Goal: Information Seeking & Learning: Check status

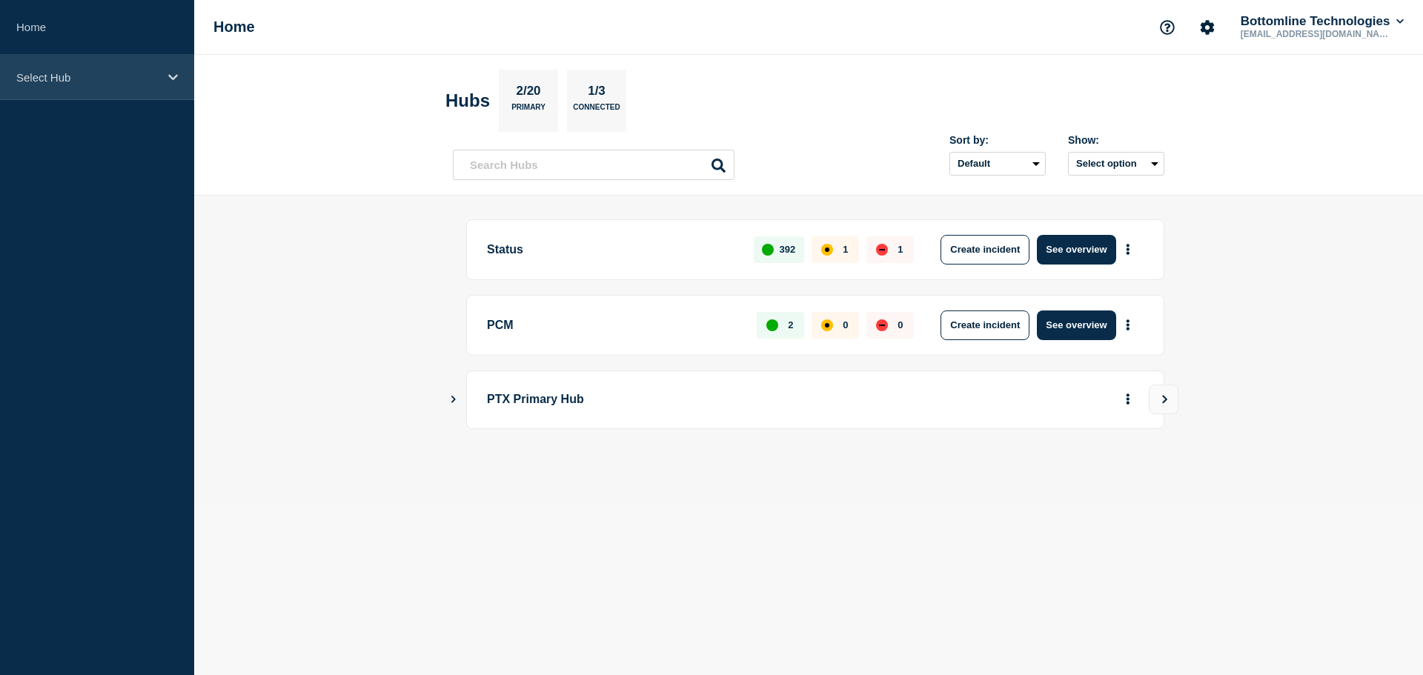
click at [69, 76] on p "Select Hub" at bounding box center [87, 77] width 142 height 13
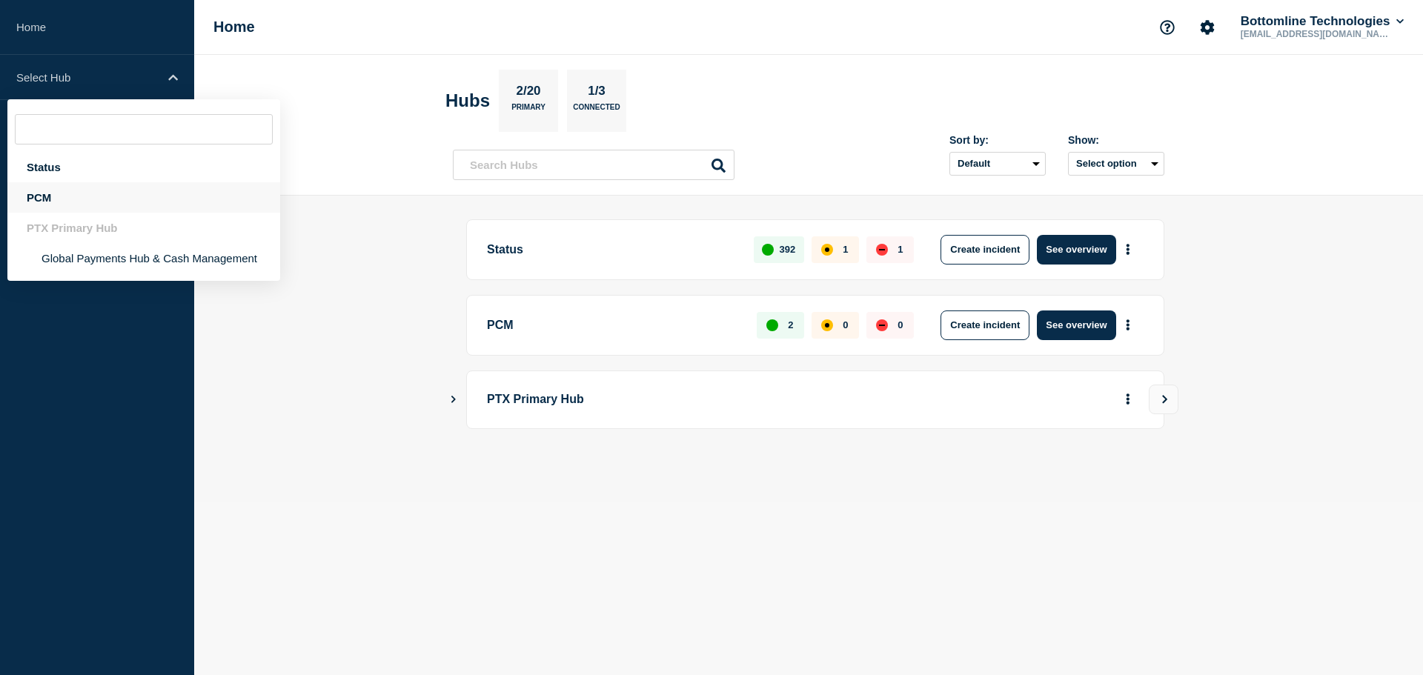
click at [95, 200] on div "PCM" at bounding box center [143, 197] width 273 height 30
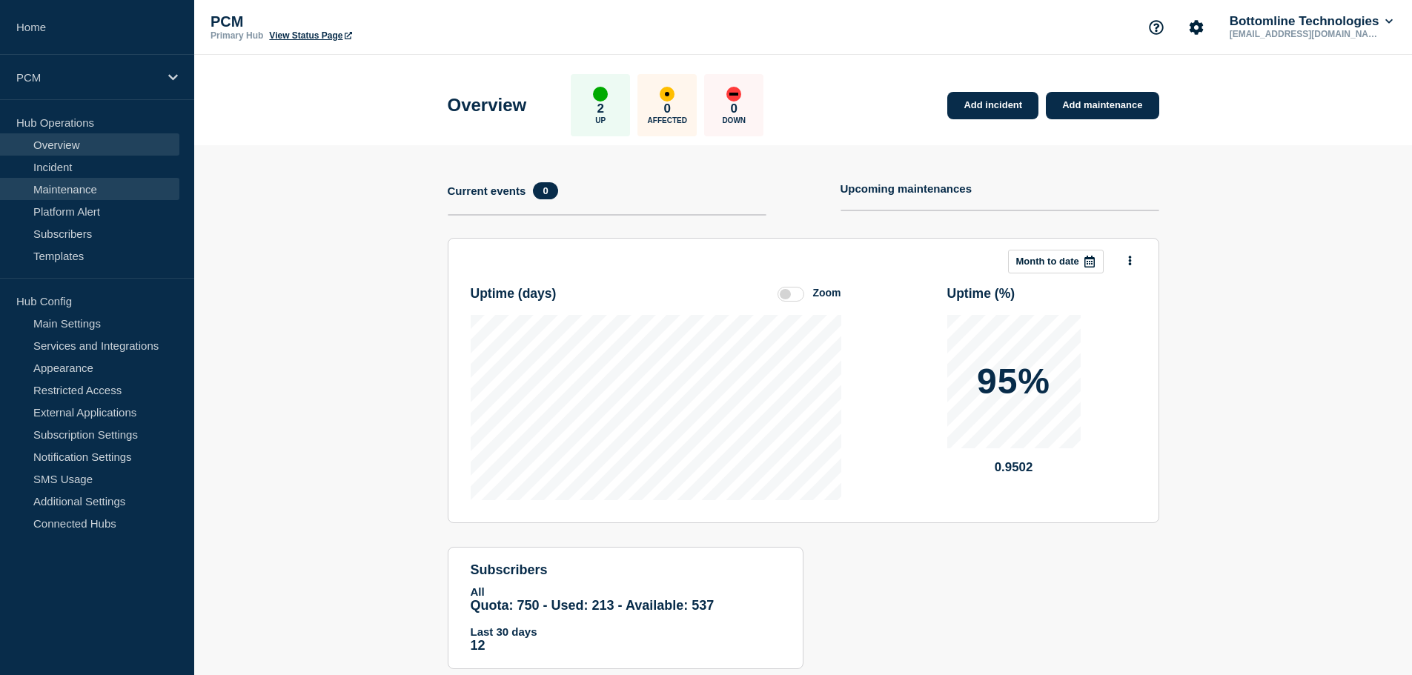
click at [99, 194] on link "Maintenance" at bounding box center [89, 189] width 179 height 22
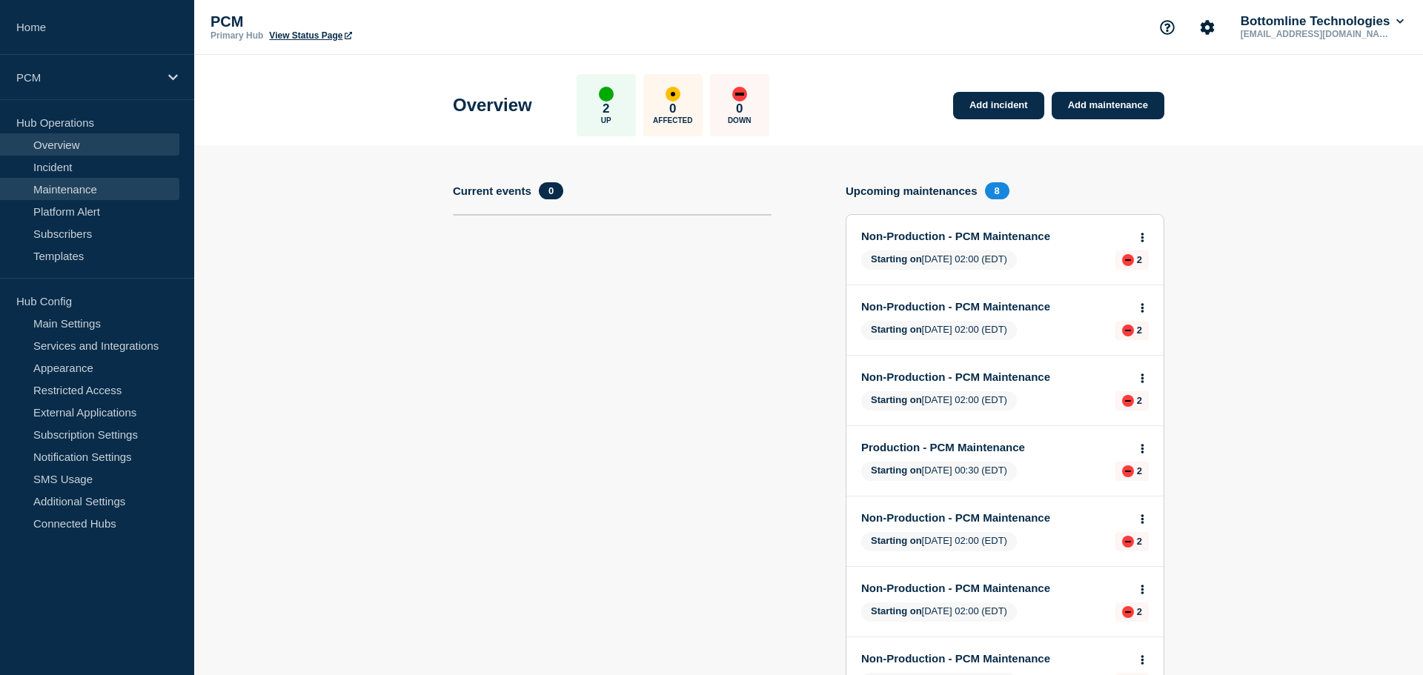
click at [99, 194] on link "Maintenance" at bounding box center [89, 189] width 179 height 22
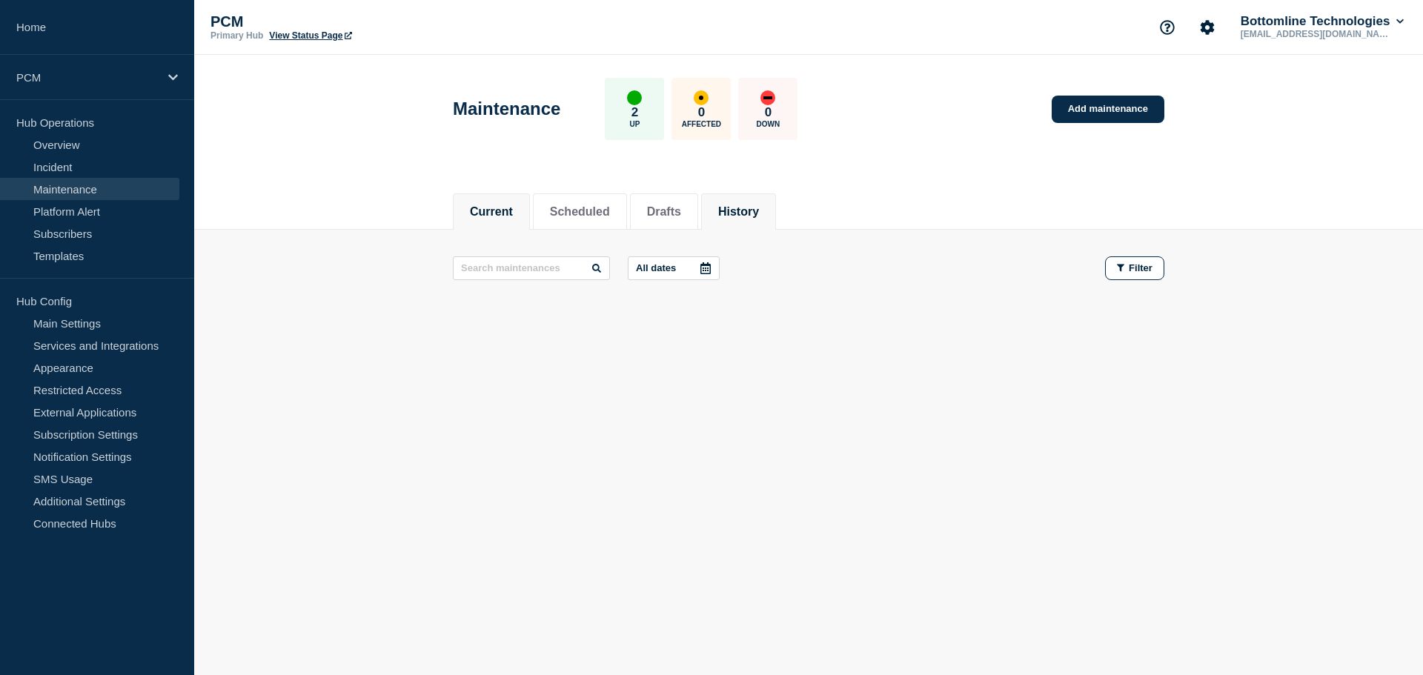
click at [776, 207] on li "History" at bounding box center [738, 211] width 75 height 36
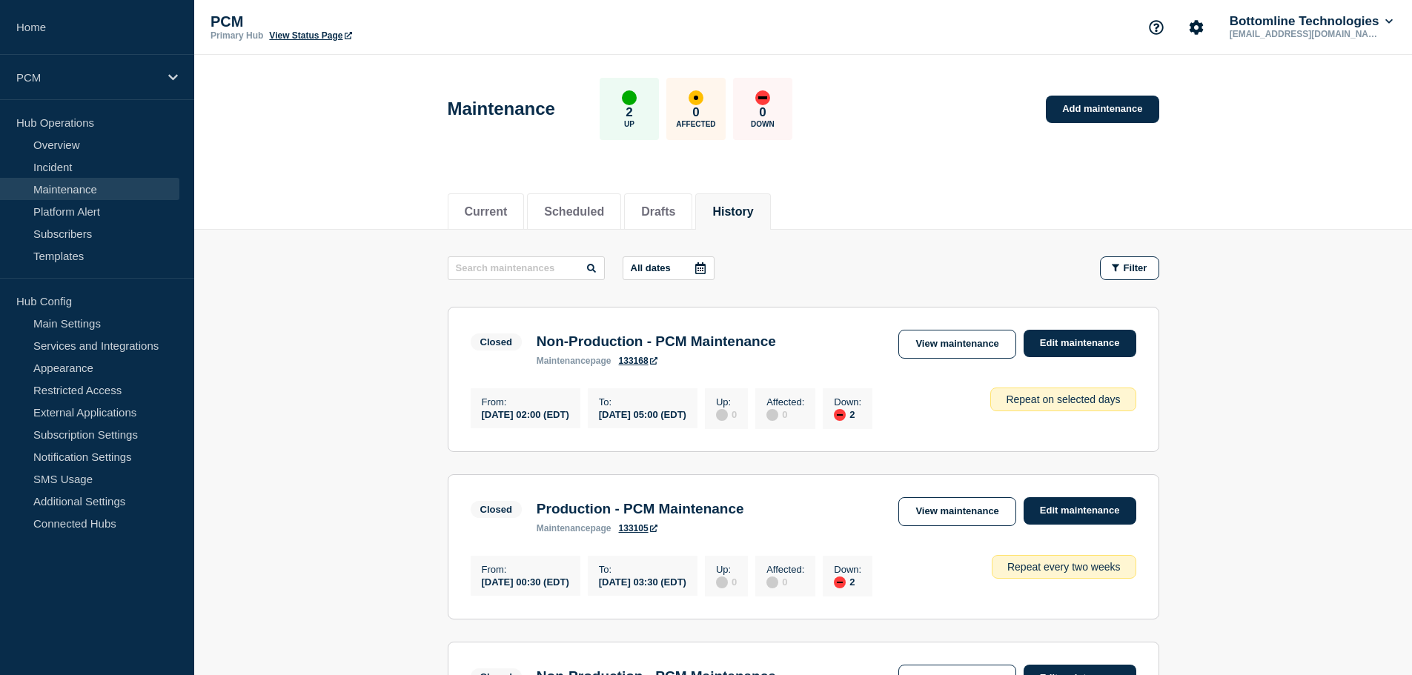
click at [706, 274] on div at bounding box center [700, 268] width 27 height 22
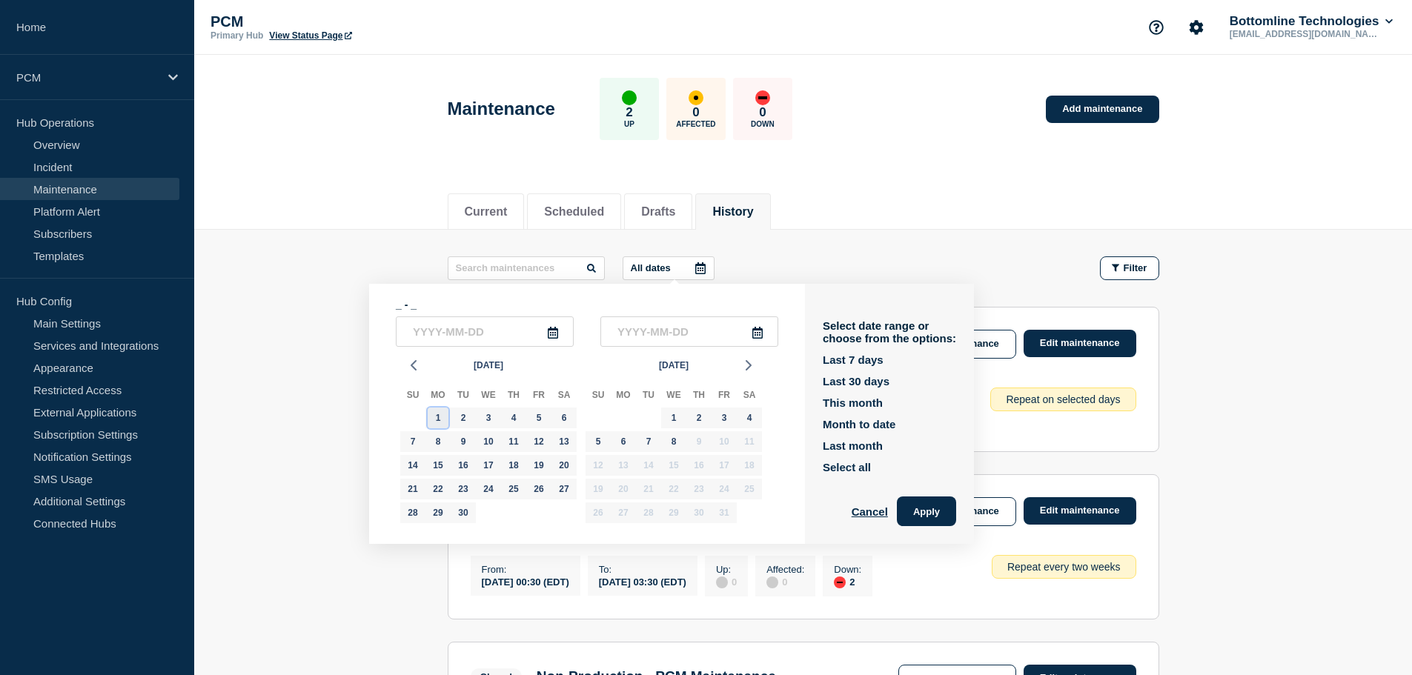
click at [439, 419] on div "1" at bounding box center [438, 418] width 21 height 21
type input "[DATE]"
click at [762, 330] on icon at bounding box center [757, 333] width 10 height 12
click at [671, 414] on div "1" at bounding box center [673, 418] width 21 height 21
type input "2025-10-01"
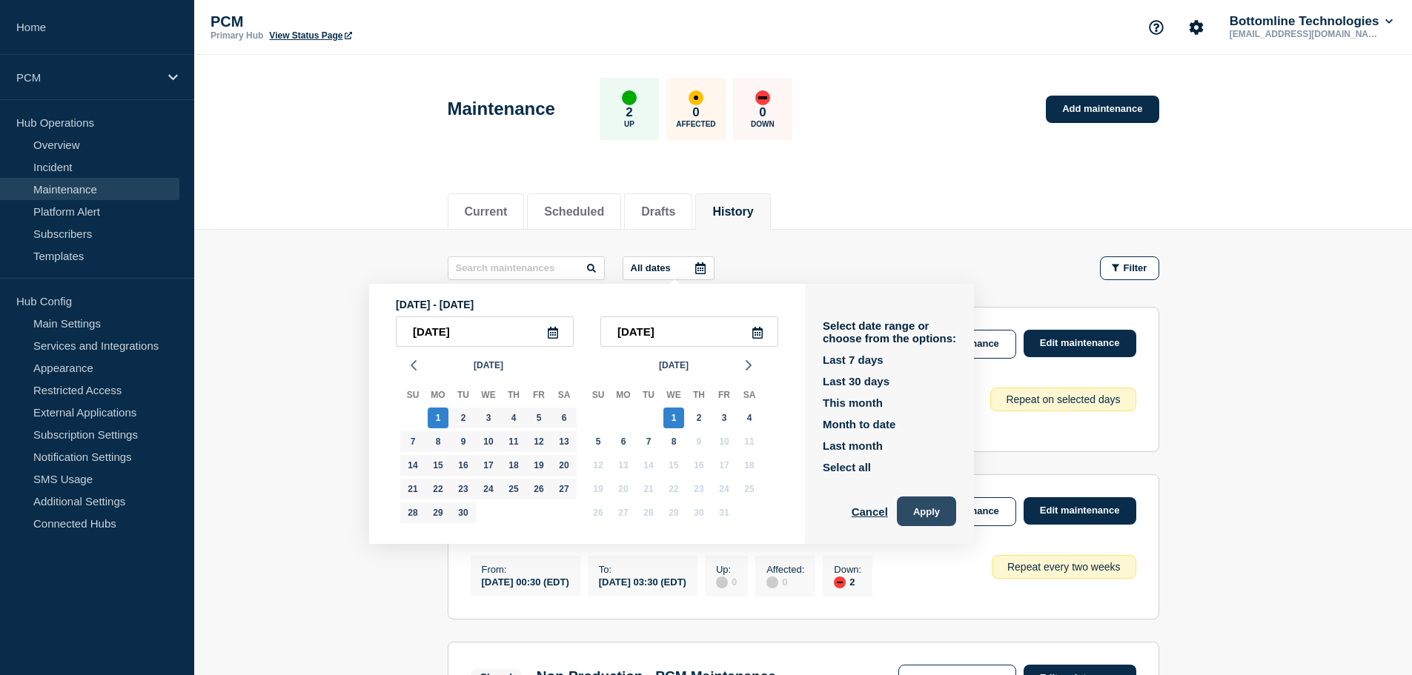
click at [938, 519] on button "Apply" at bounding box center [926, 511] width 59 height 30
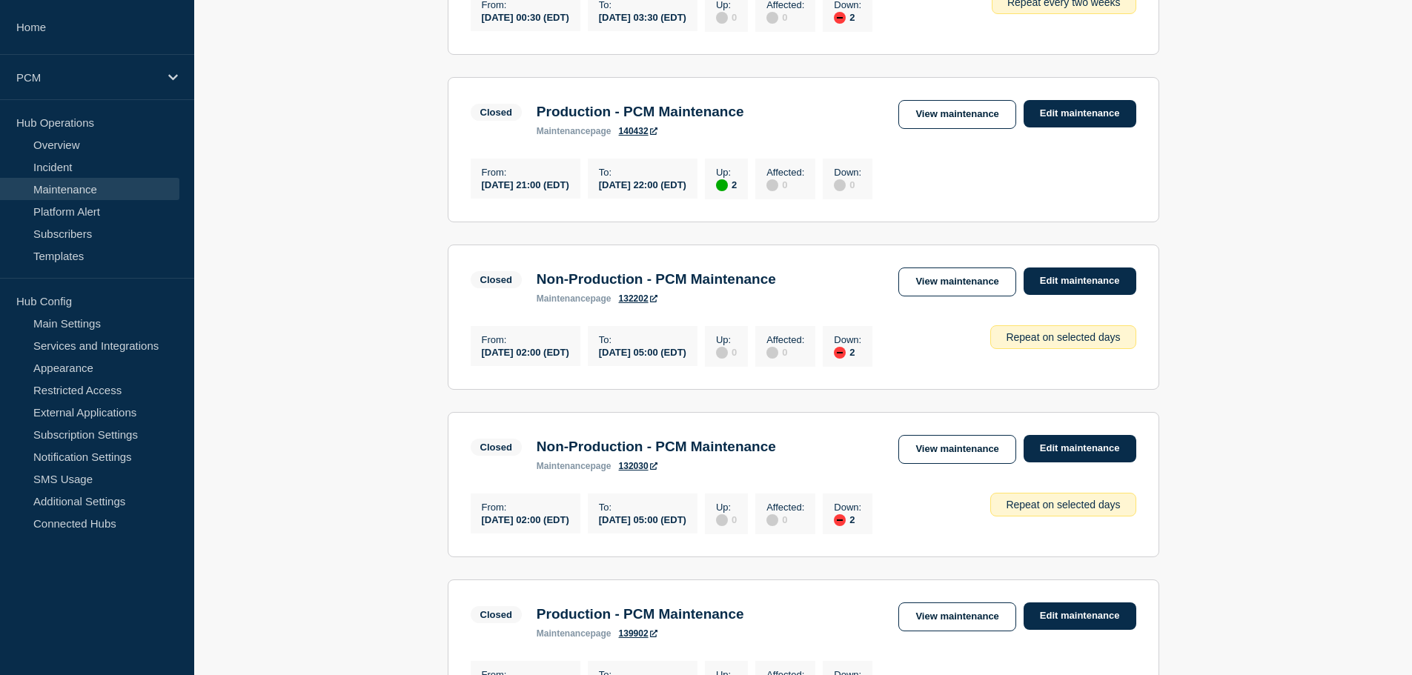
scroll to position [1565, 0]
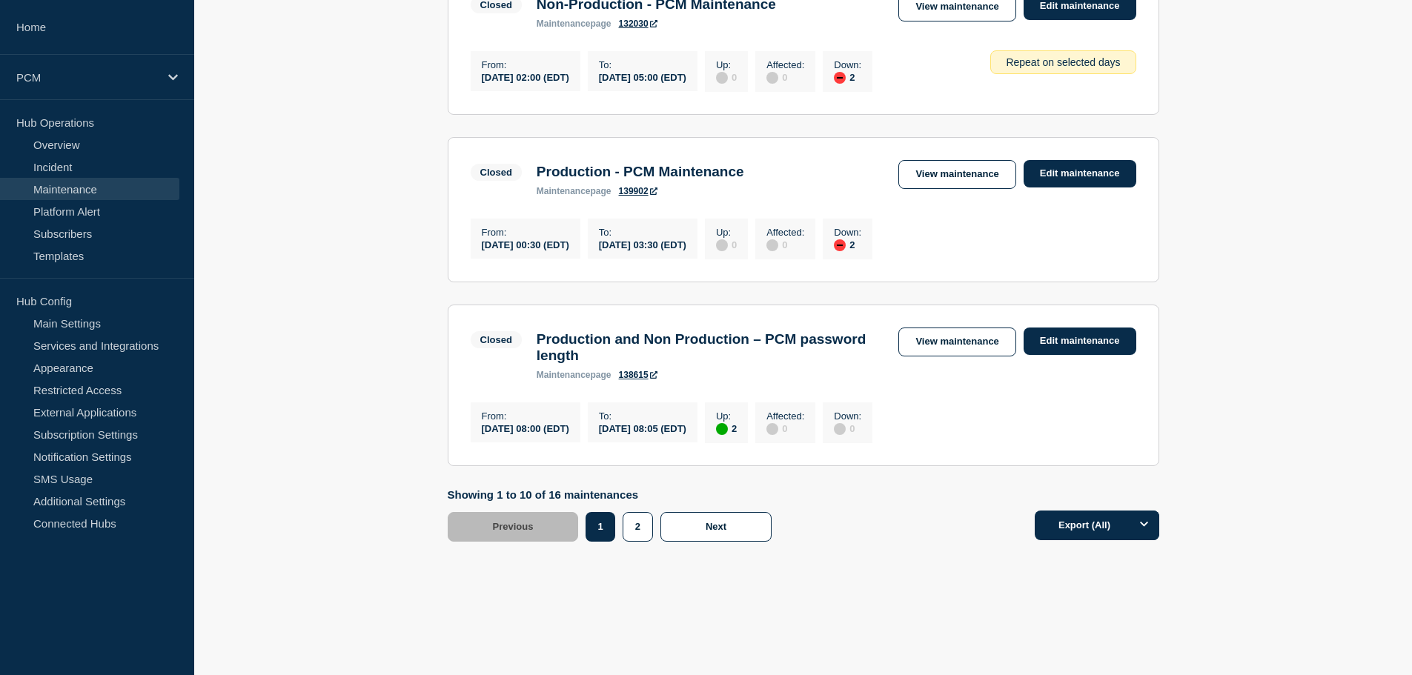
drag, startPoint x: 781, startPoint y: 312, endPoint x: 759, endPoint y: 531, distance: 220.5
click at [624, 526] on button "2" at bounding box center [637, 527] width 30 height 30
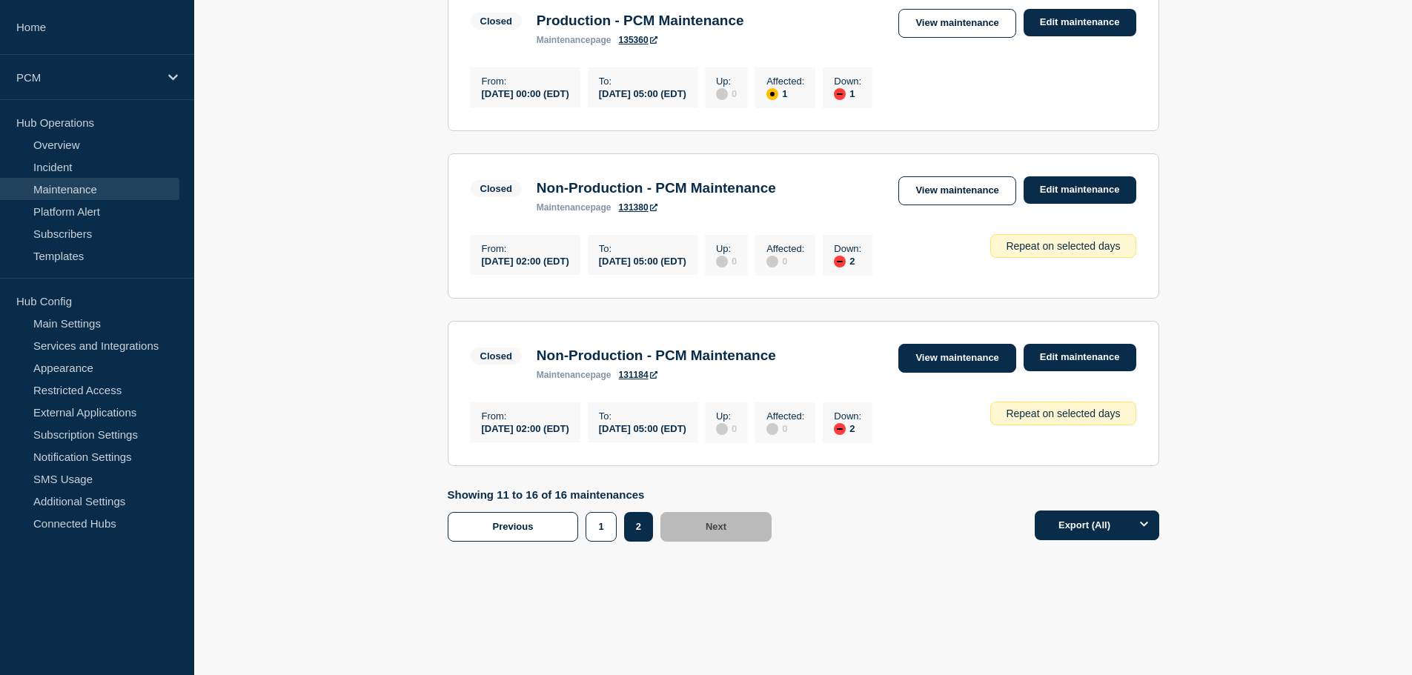
click at [966, 345] on link "View maintenance" at bounding box center [956, 358] width 117 height 29
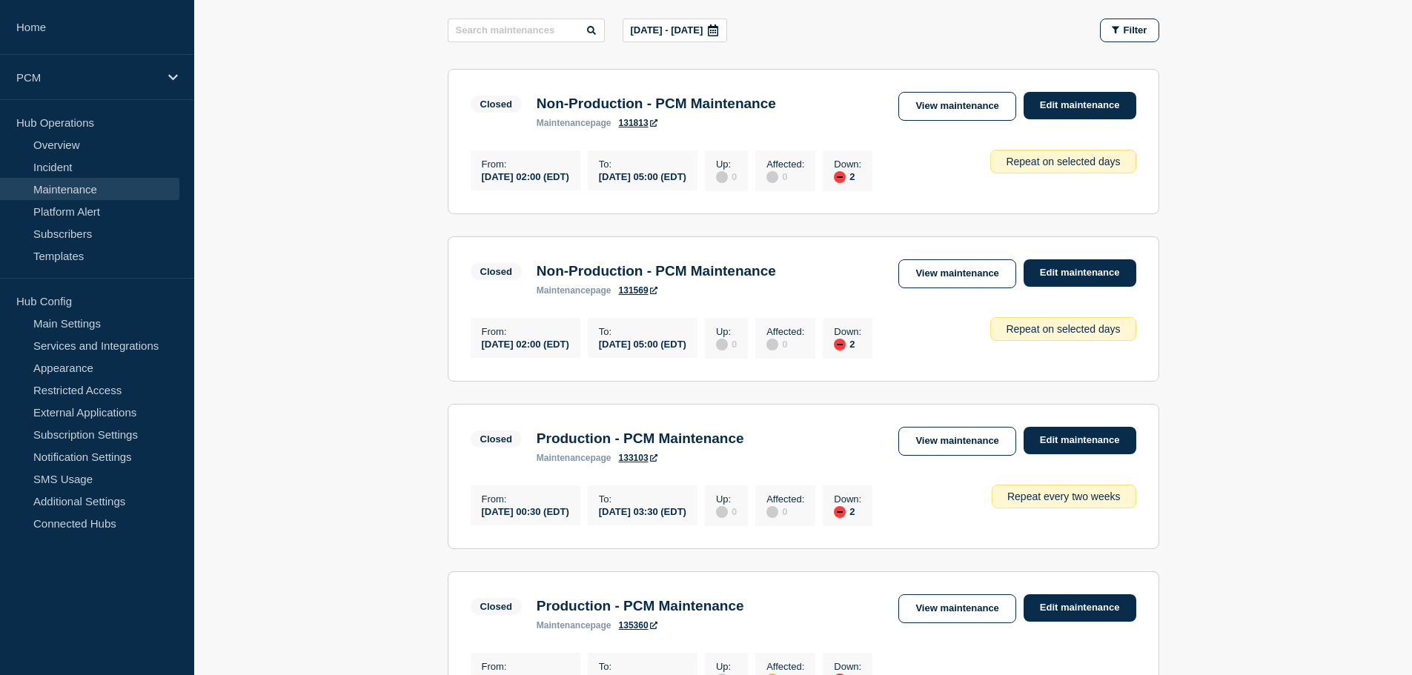
scroll to position [854, 0]
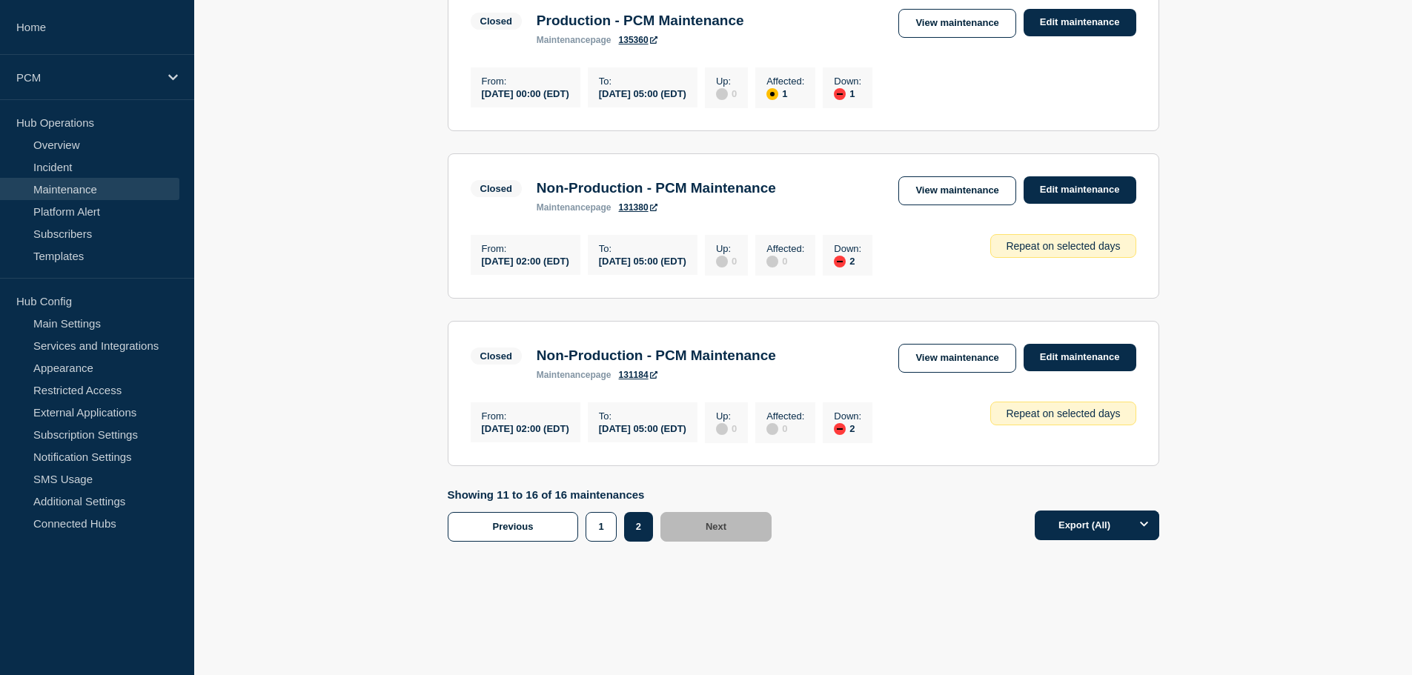
drag, startPoint x: 820, startPoint y: 419, endPoint x: 802, endPoint y: 480, distance: 64.2
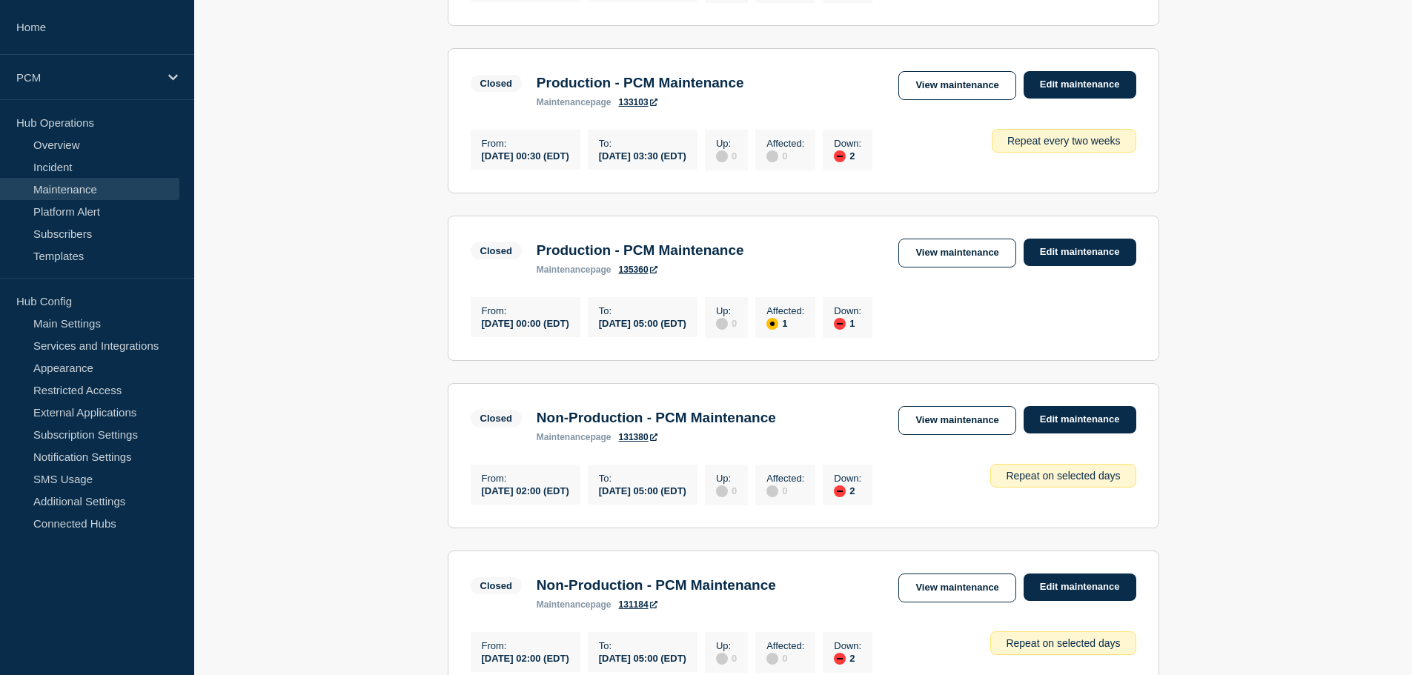
scroll to position [558, 0]
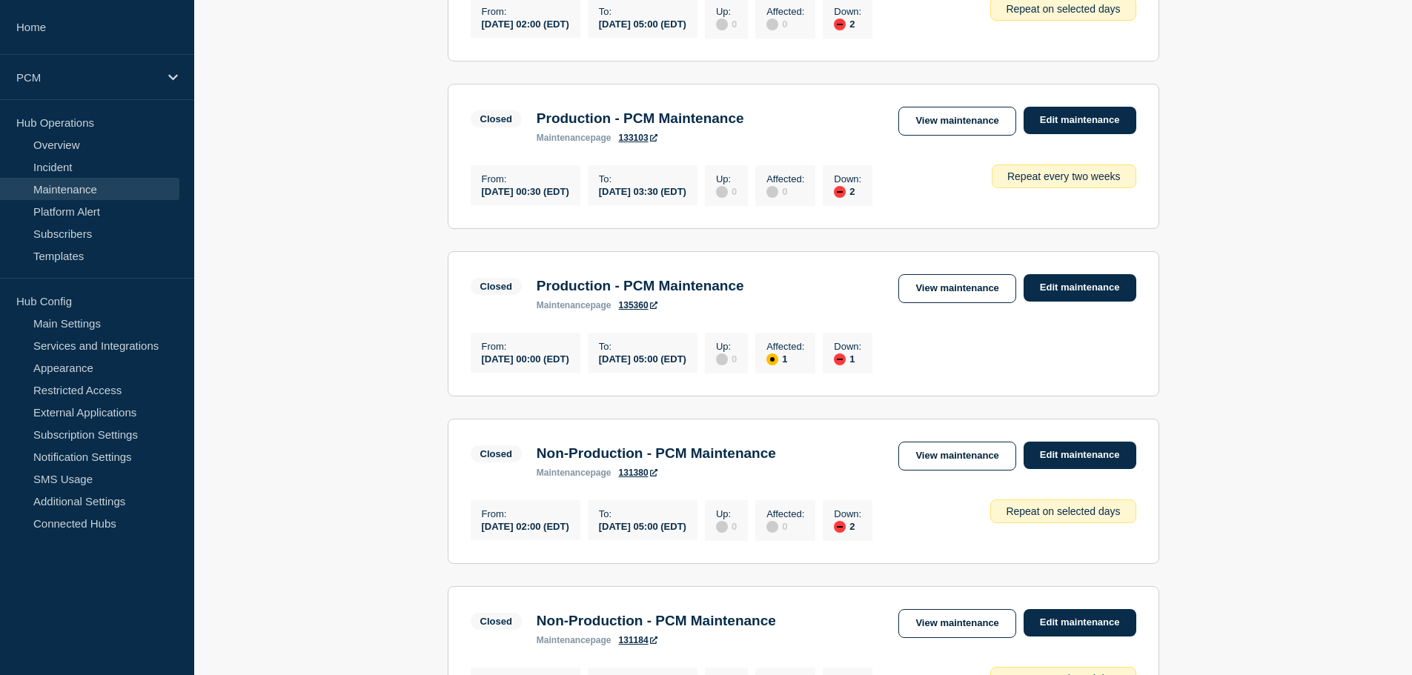
click at [798, 310] on div "Closed Production - PCM Maintenance maintenance page 135360 View maintenance Ed…" at bounding box center [803, 292] width 665 height 36
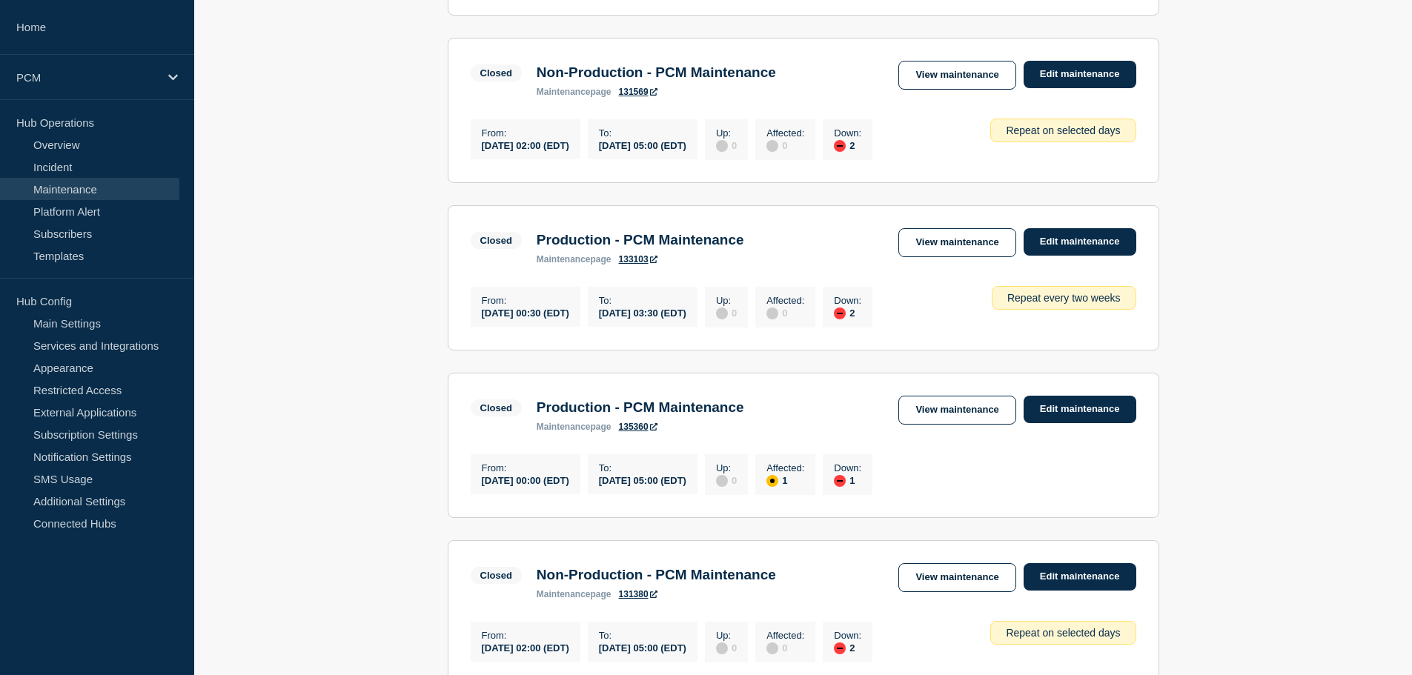
scroll to position [410, 0]
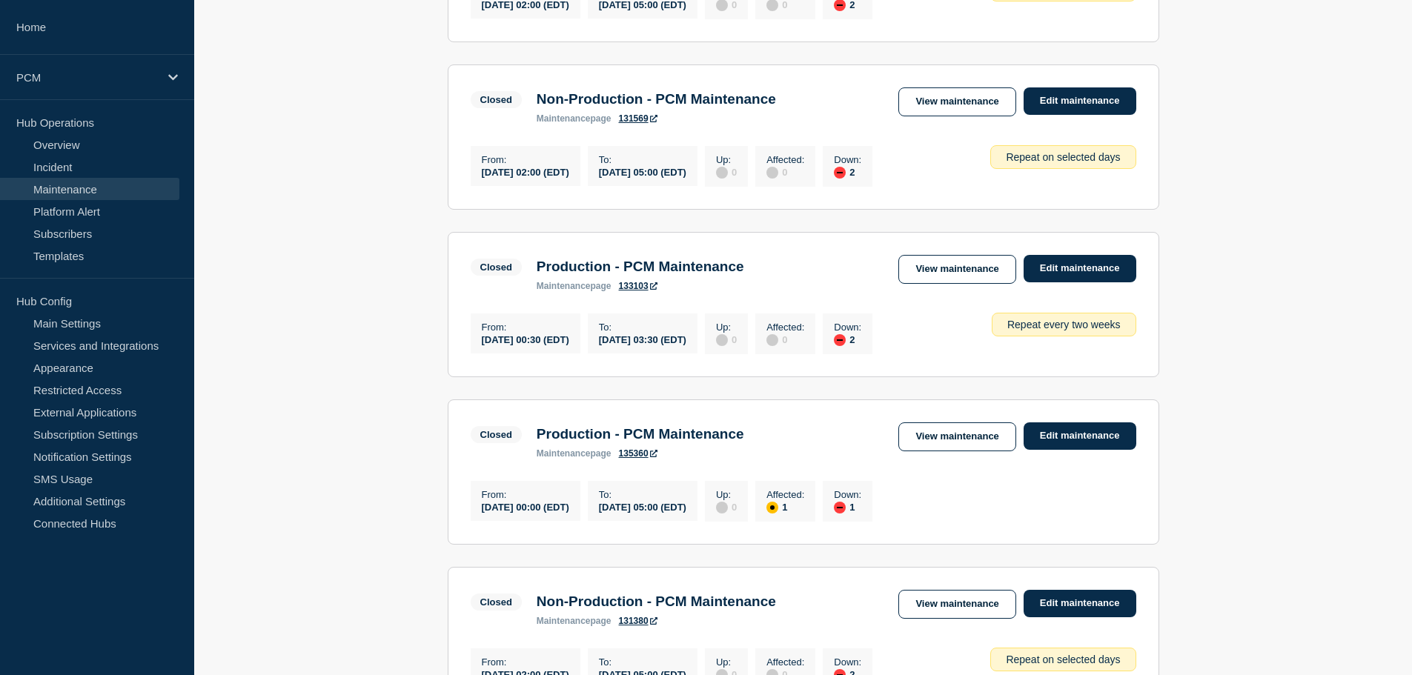
click at [740, 442] on h3 "Production - PCM Maintenance" at bounding box center [640, 434] width 207 height 16
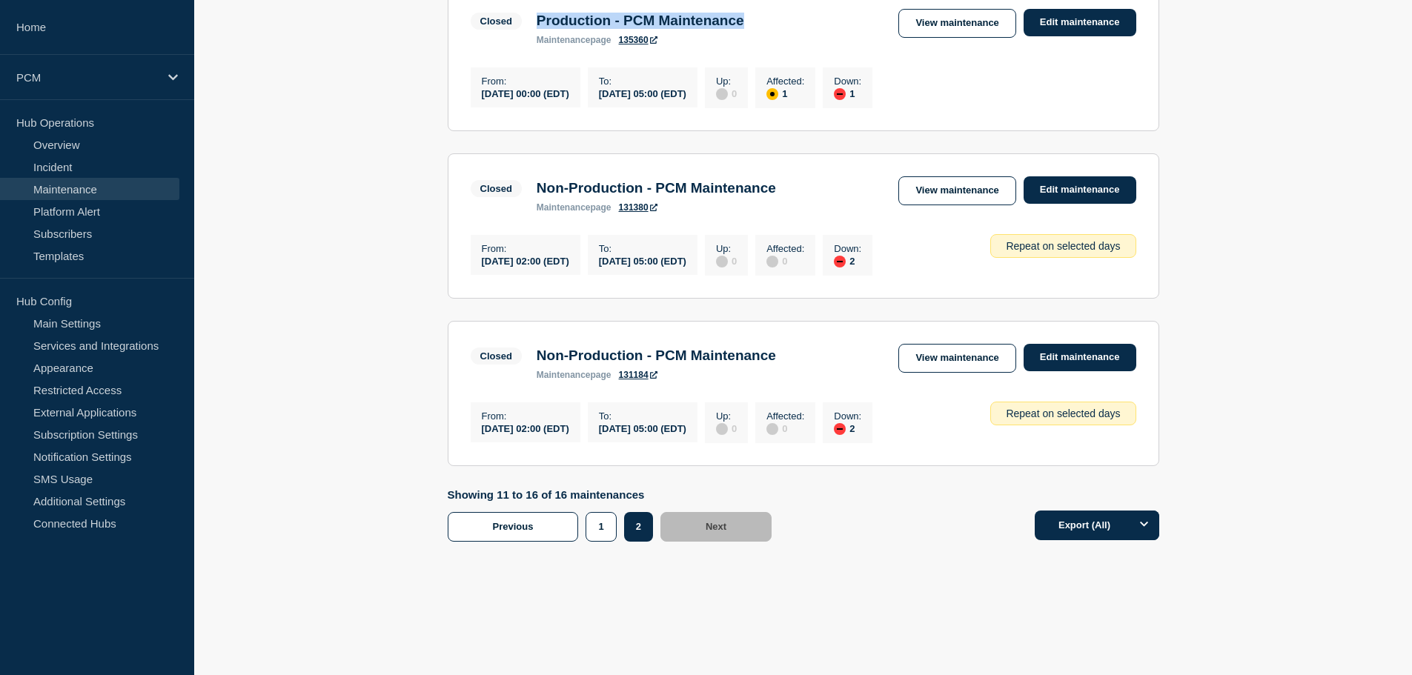
scroll to position [854, 0]
click at [617, 513] on div "1" at bounding box center [604, 527] width 38 height 30
click at [614, 521] on button "1" at bounding box center [600, 527] width 30 height 30
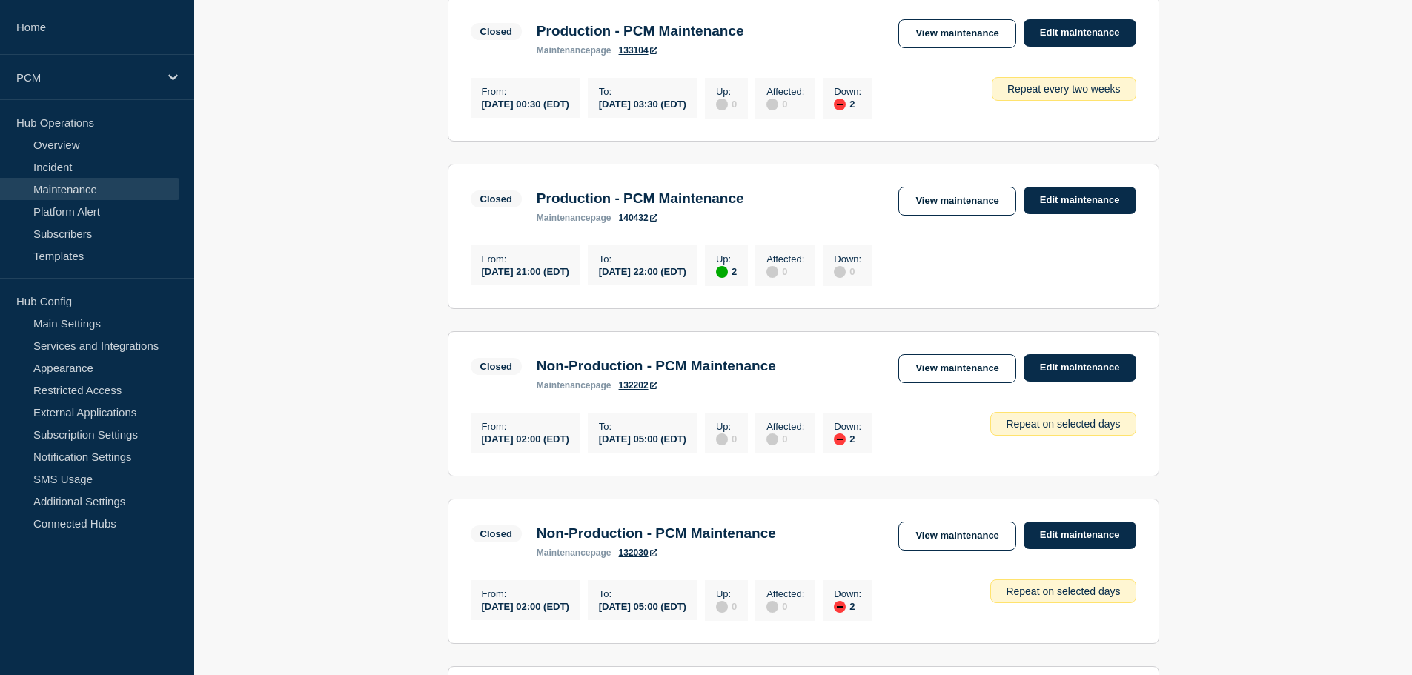
scroll to position [898, 0]
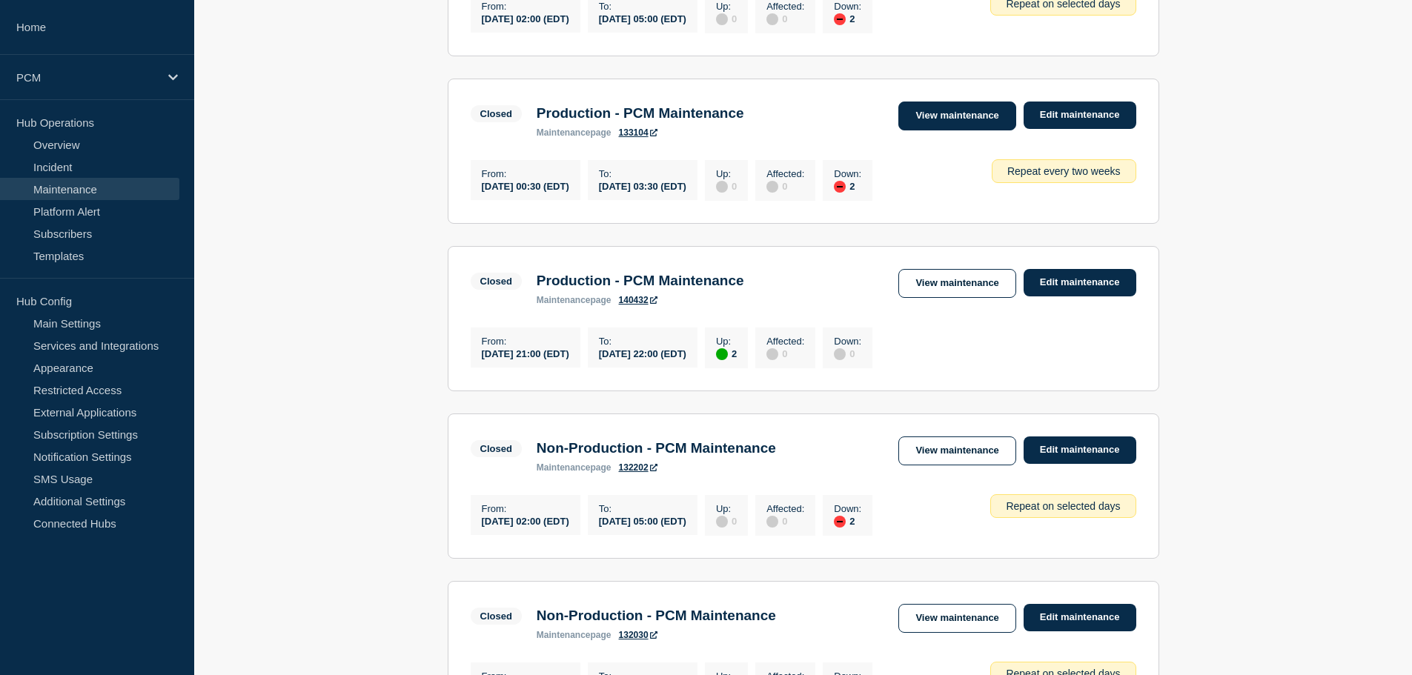
drag, startPoint x: 939, startPoint y: 307, endPoint x: 933, endPoint y: 132, distance: 175.0
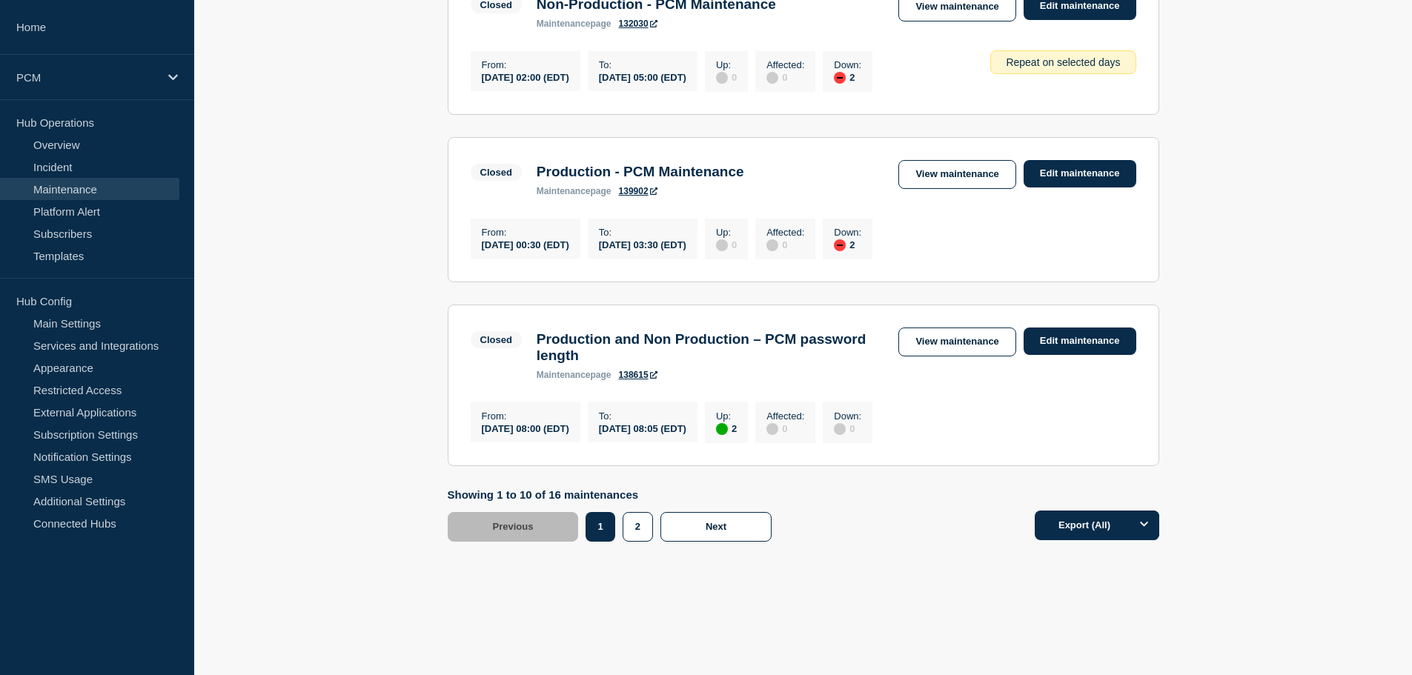
scroll to position [1565, 0]
drag, startPoint x: 289, startPoint y: 395, endPoint x: 314, endPoint y: 634, distance: 240.7
click at [632, 525] on button "2" at bounding box center [637, 527] width 30 height 30
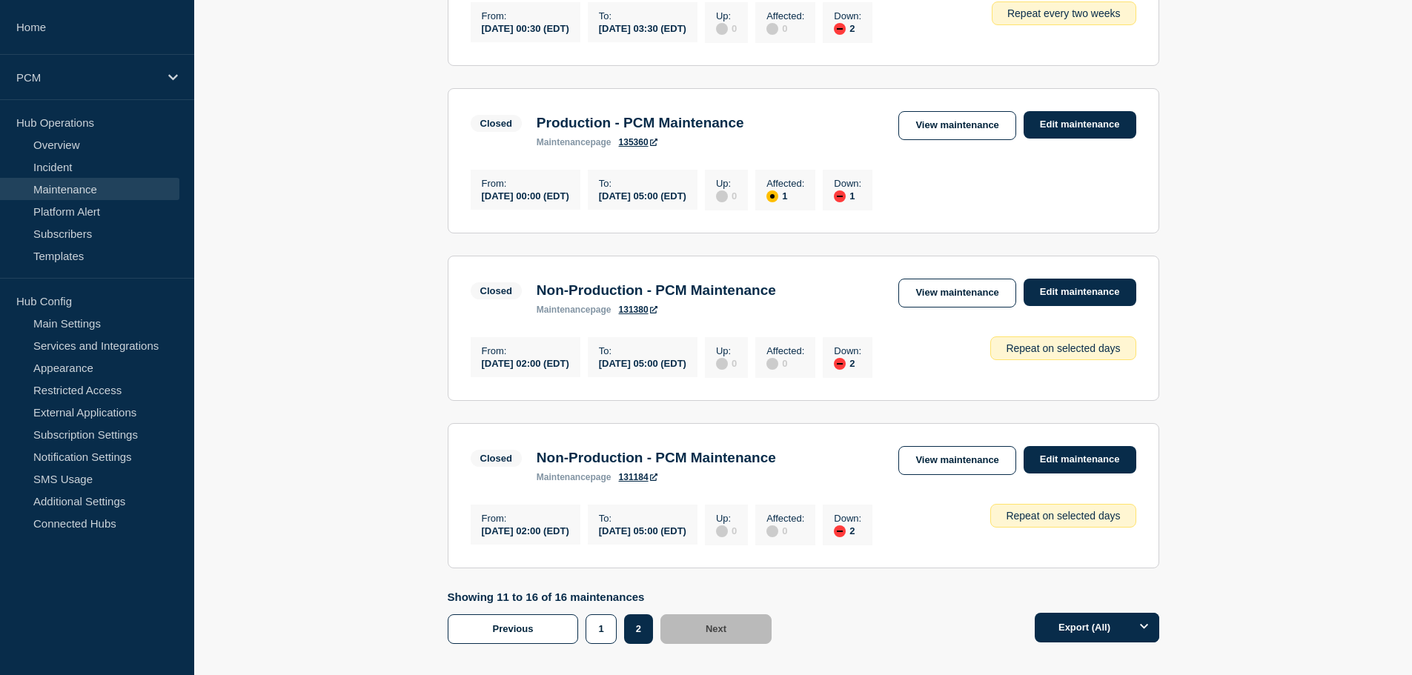
scroll to position [854, 0]
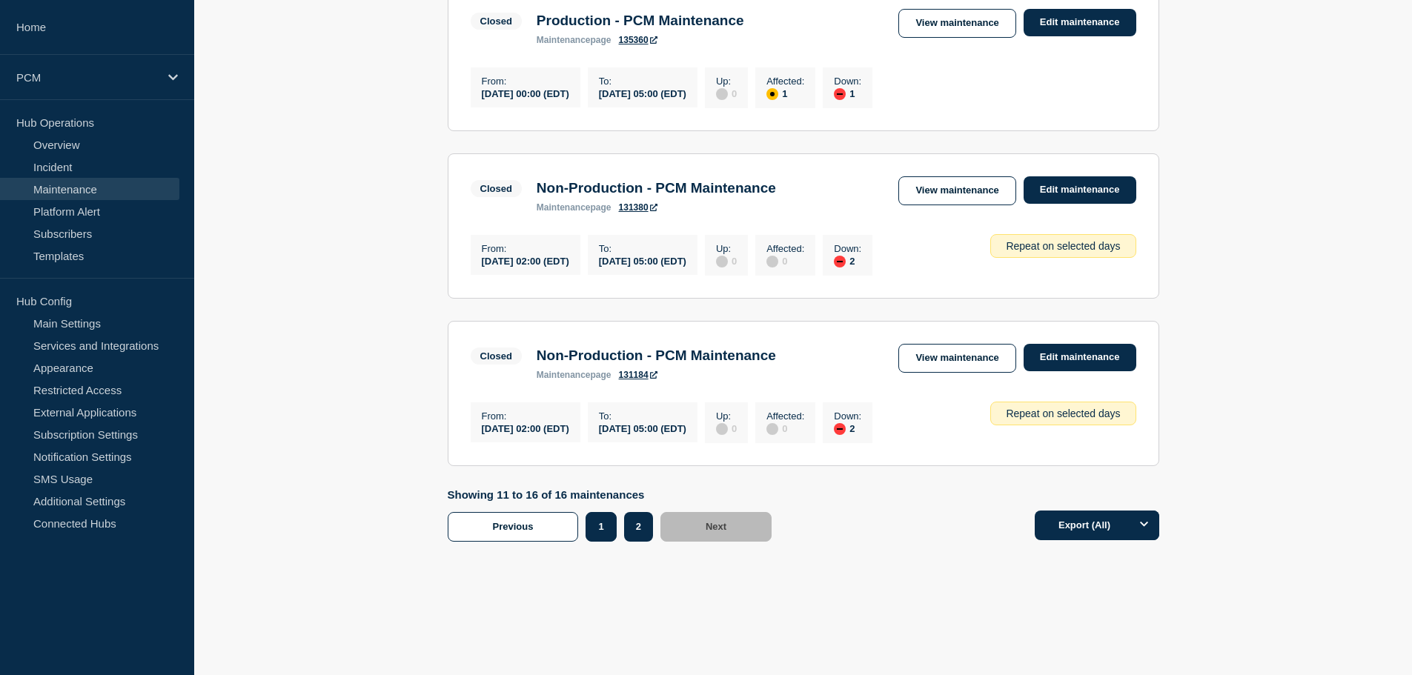
click at [588, 535] on button "1" at bounding box center [600, 527] width 30 height 30
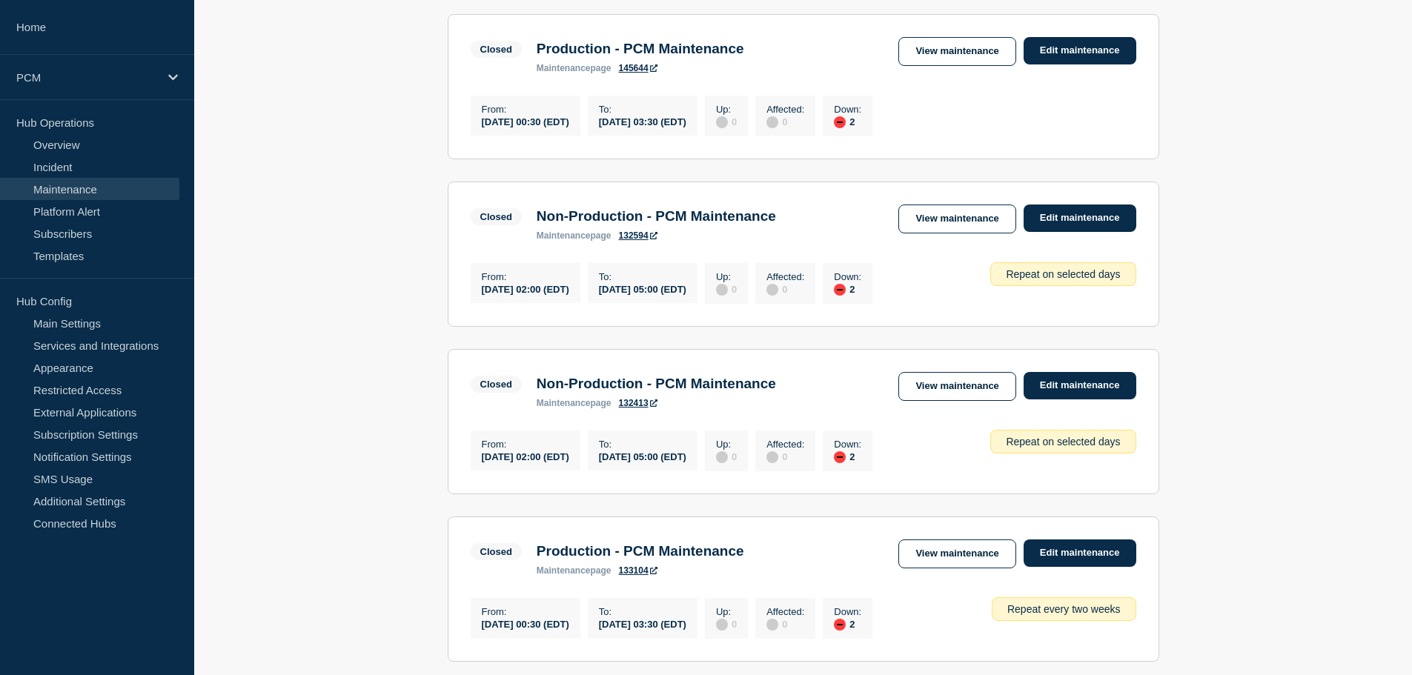
scroll to position [454, 0]
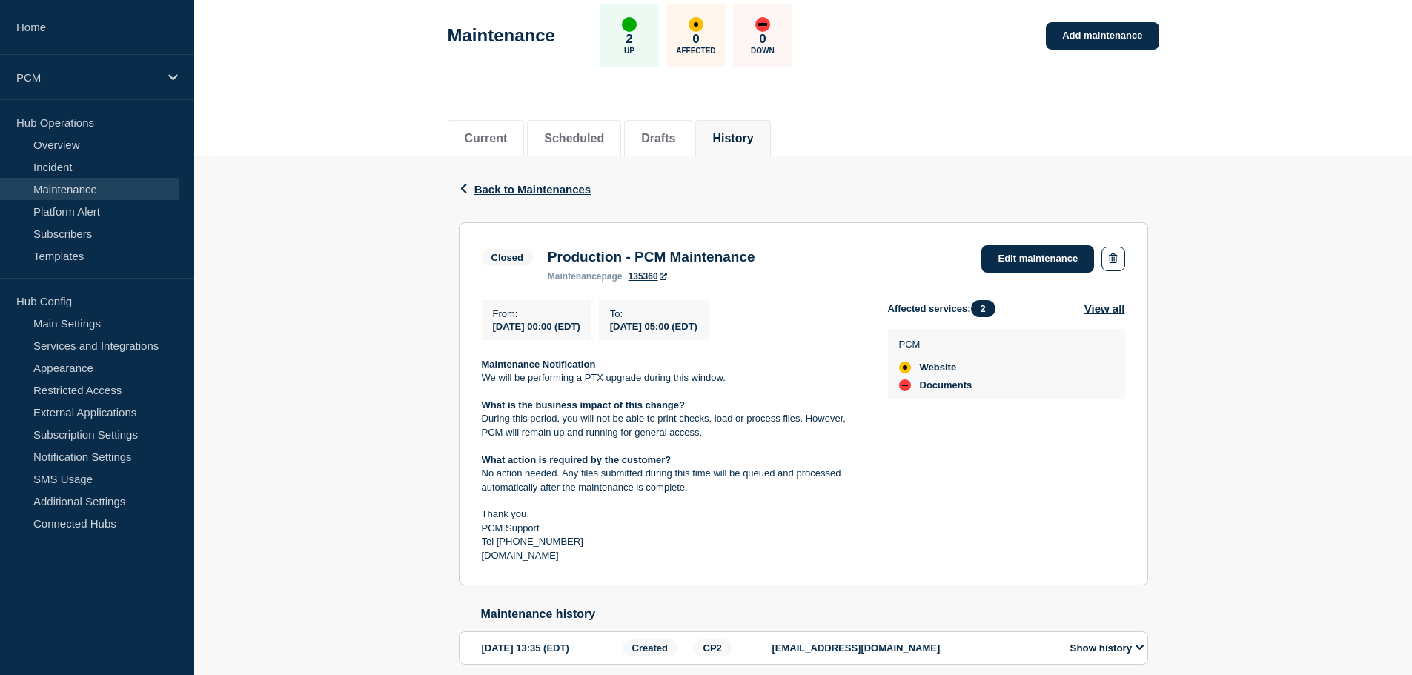
scroll to position [142, 0]
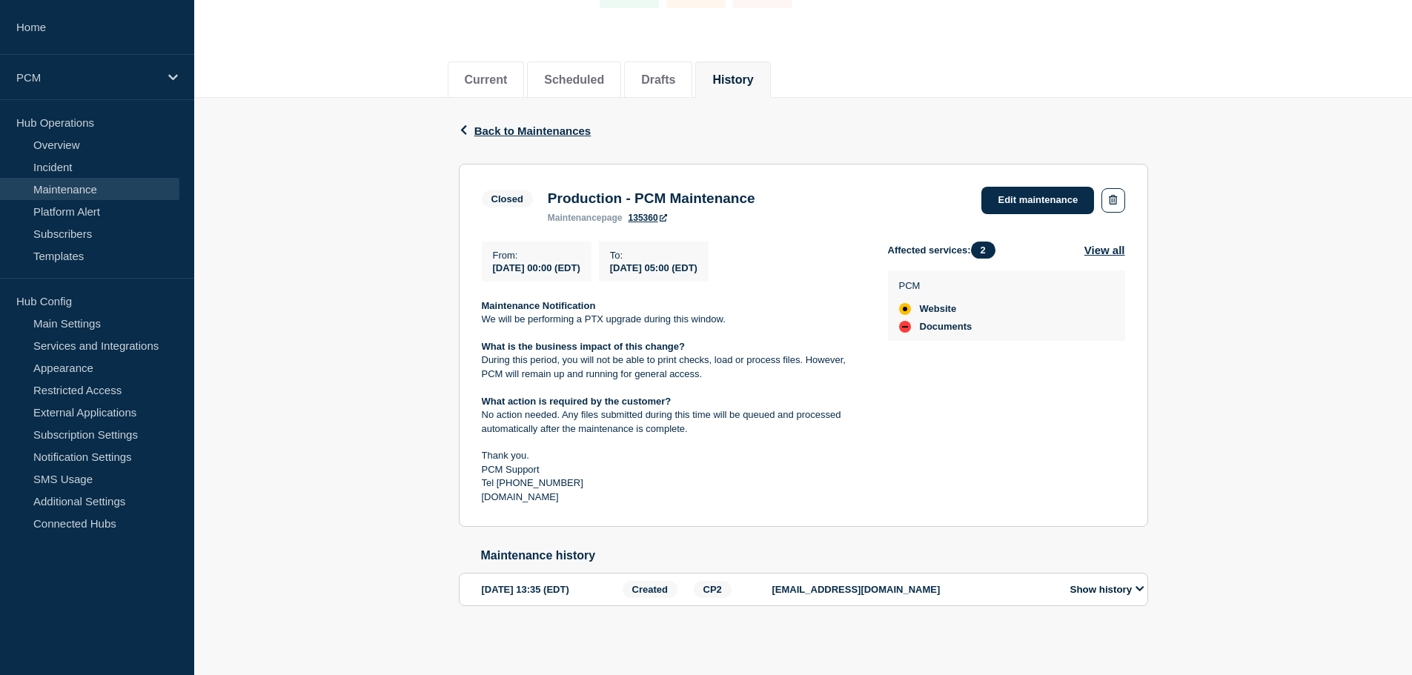
click at [1081, 579] on section "2025-09-03 13:35 (EDT) Created CP2 arbnor.bunjaku@bottomline.com Show history" at bounding box center [803, 589] width 689 height 33
click at [1110, 588] on button "Show history" at bounding box center [1107, 589] width 83 height 13
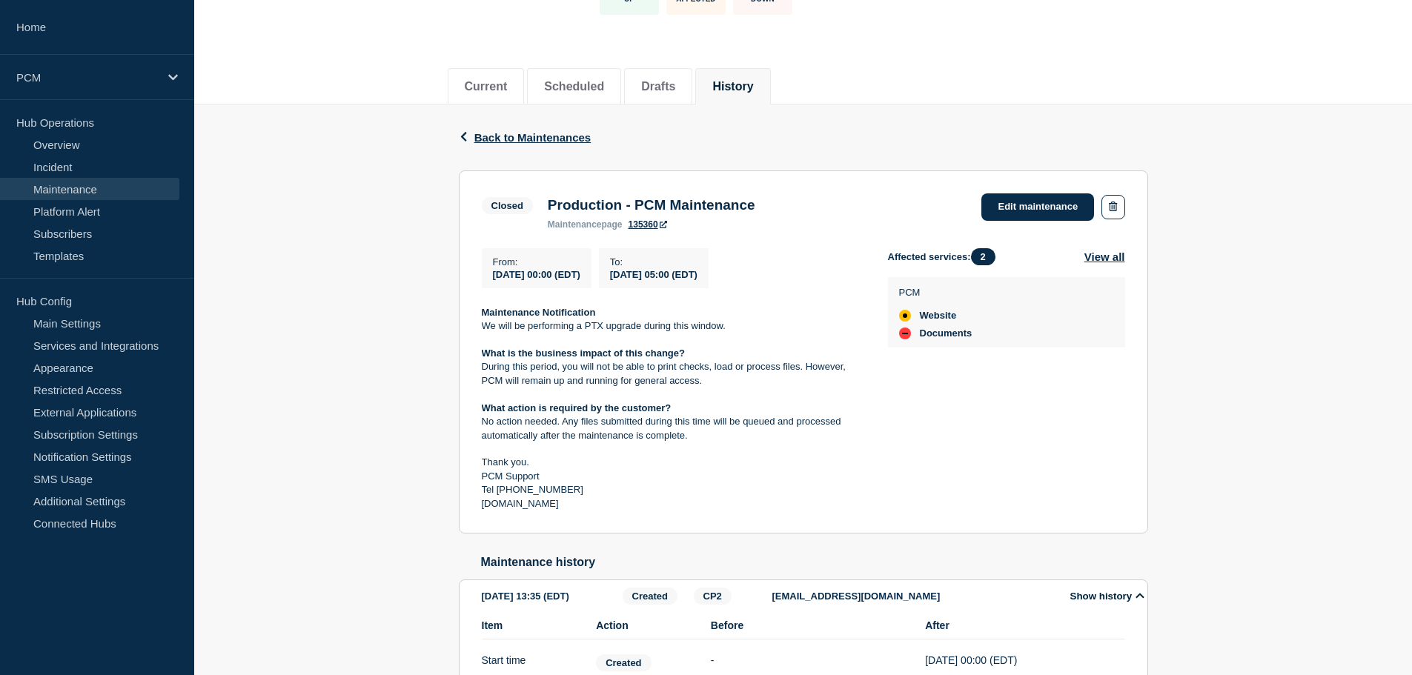
scroll to position [0, 0]
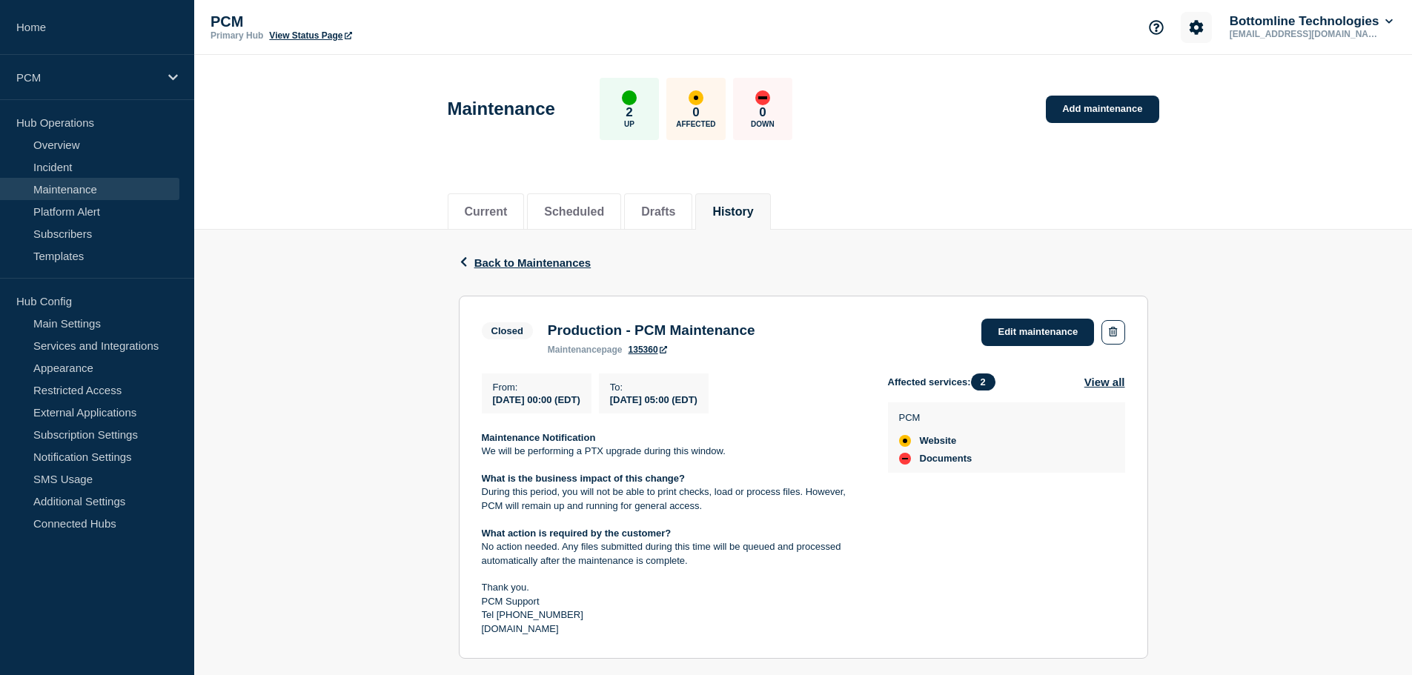
click at [1180, 21] on button "Account settings" at bounding box center [1195, 27] width 31 height 31
click at [1194, 110] on link "Analytics" at bounding box center [1180, 106] width 44 height 13
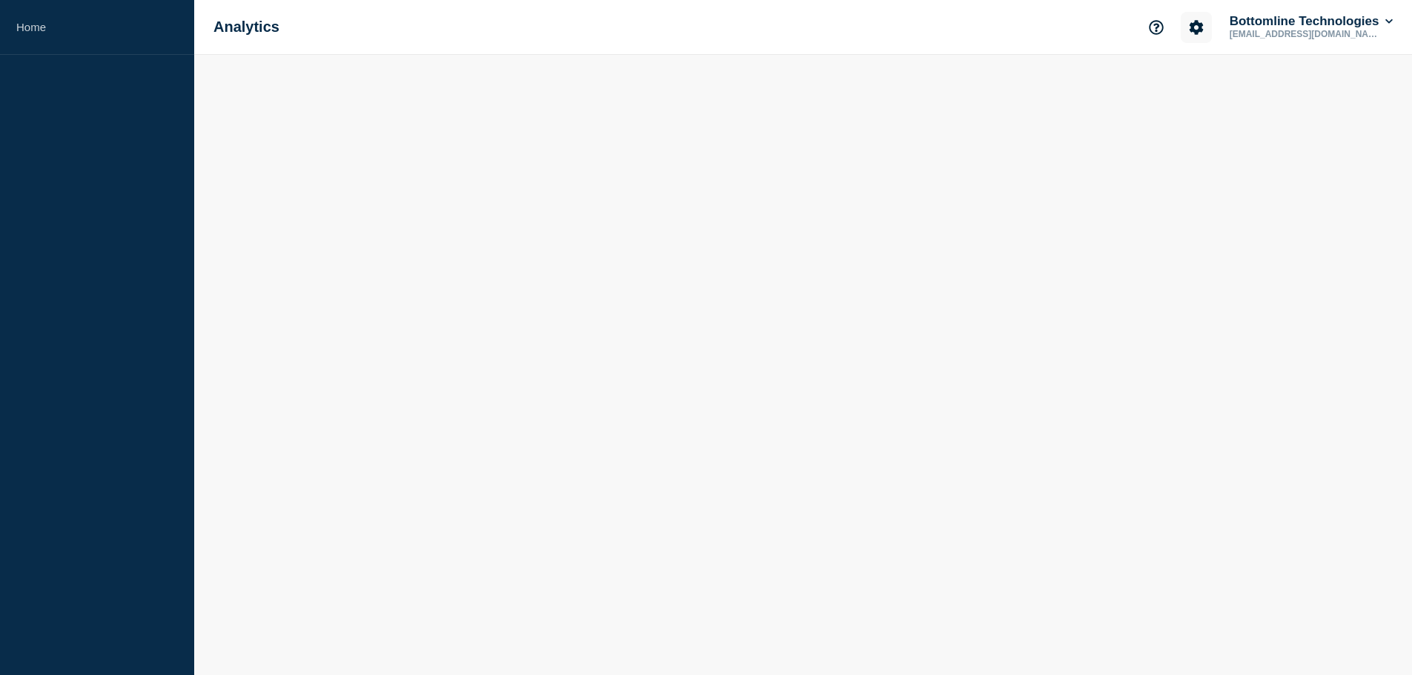
click at [1206, 35] on button "Account settings" at bounding box center [1195, 27] width 31 height 31
click at [1195, 87] on link "Team Members" at bounding box center [1196, 88] width 76 height 13
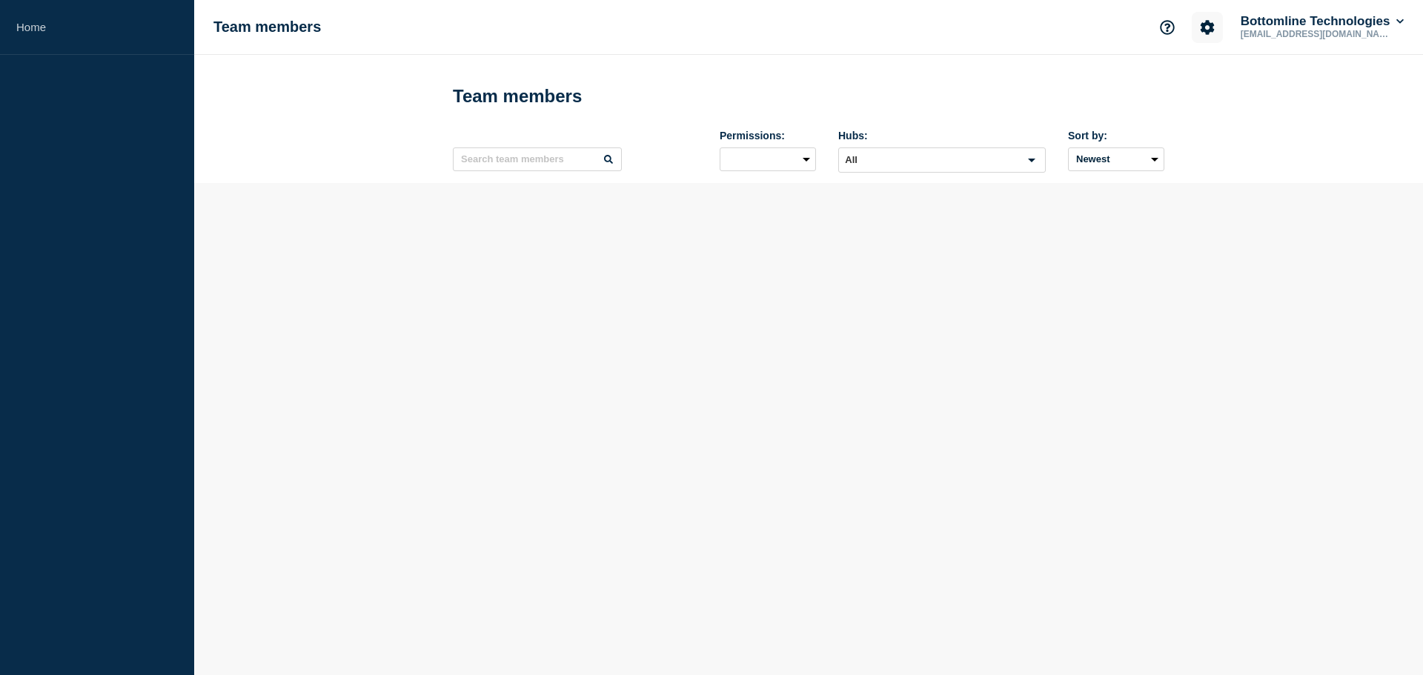
click at [1192, 34] on button "Account settings" at bounding box center [1207, 27] width 31 height 31
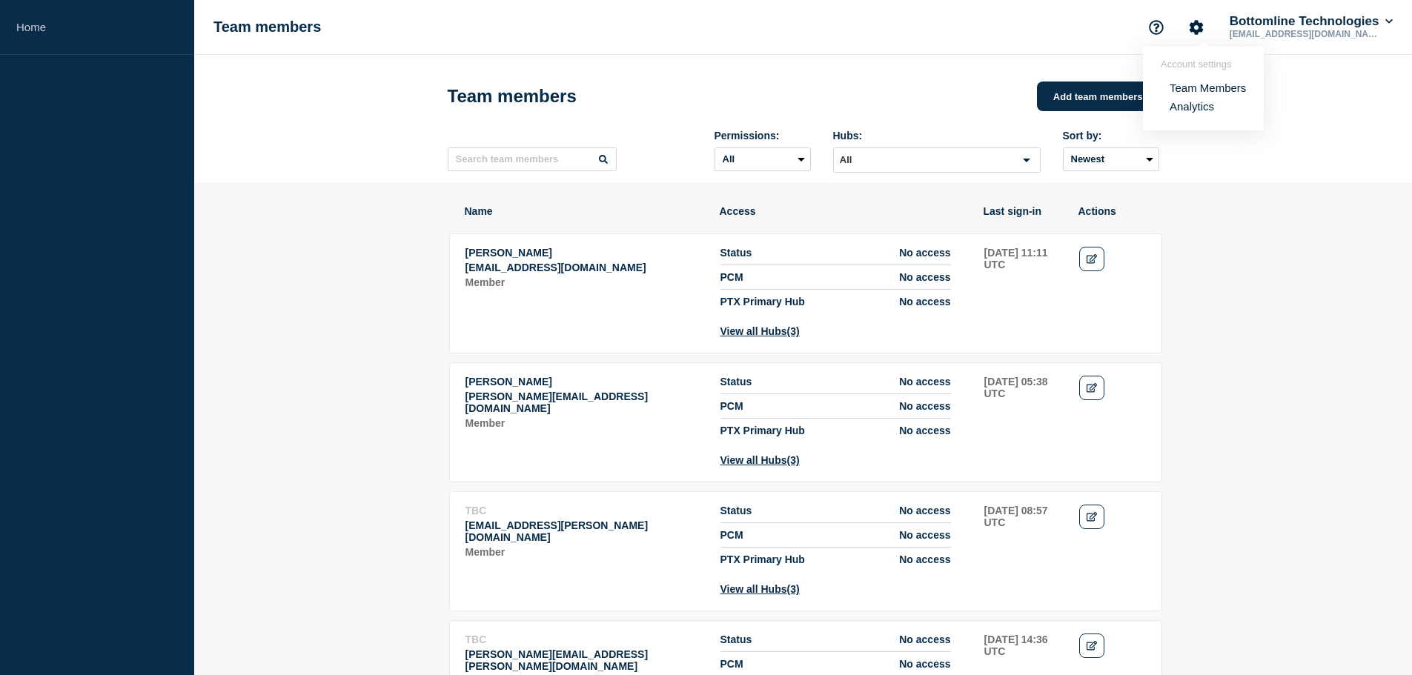
click at [1191, 111] on link "Analytics" at bounding box center [1191, 106] width 44 height 13
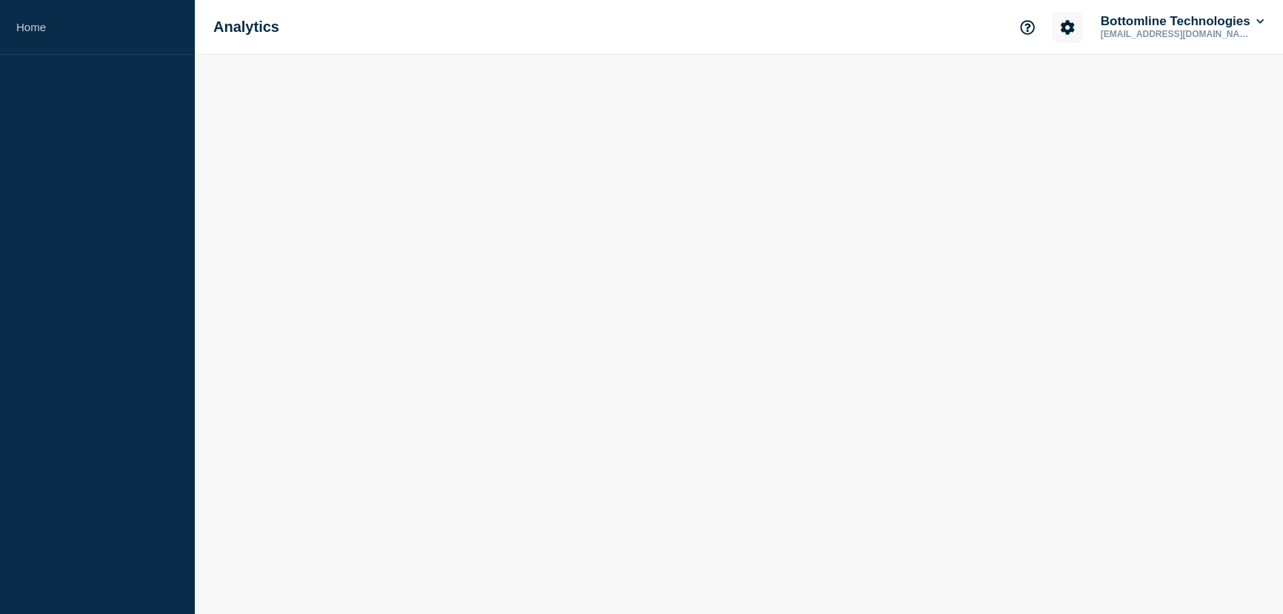
click at [1075, 26] on button "Account settings" at bounding box center [1067, 27] width 31 height 31
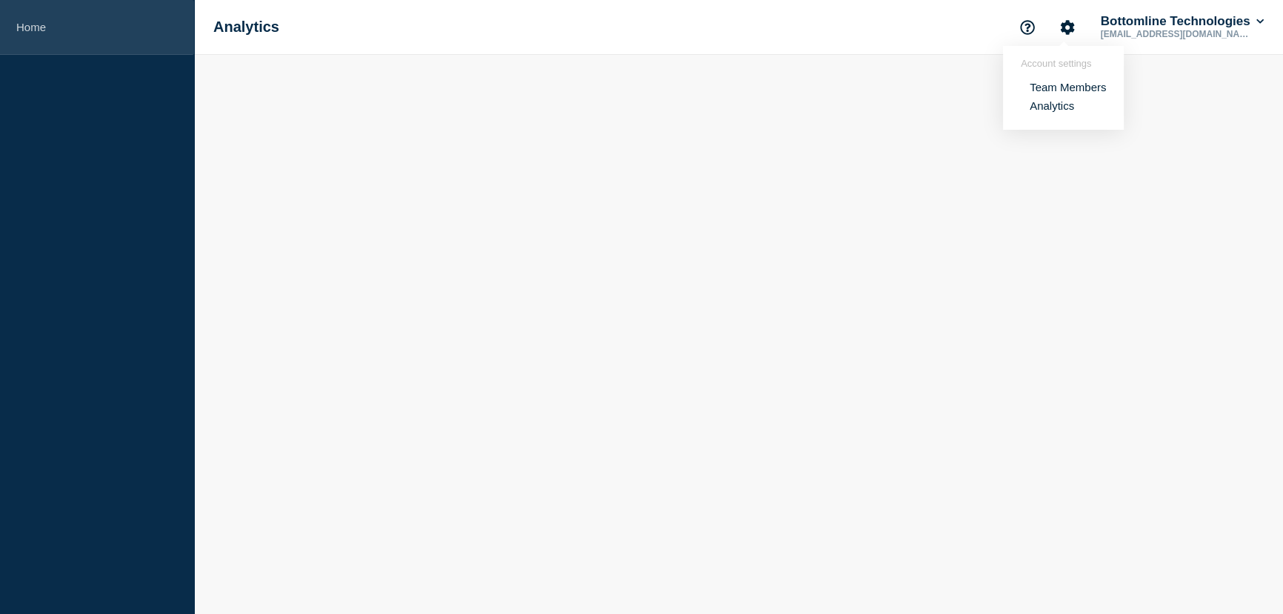
click at [141, 31] on link "Home" at bounding box center [97, 27] width 194 height 55
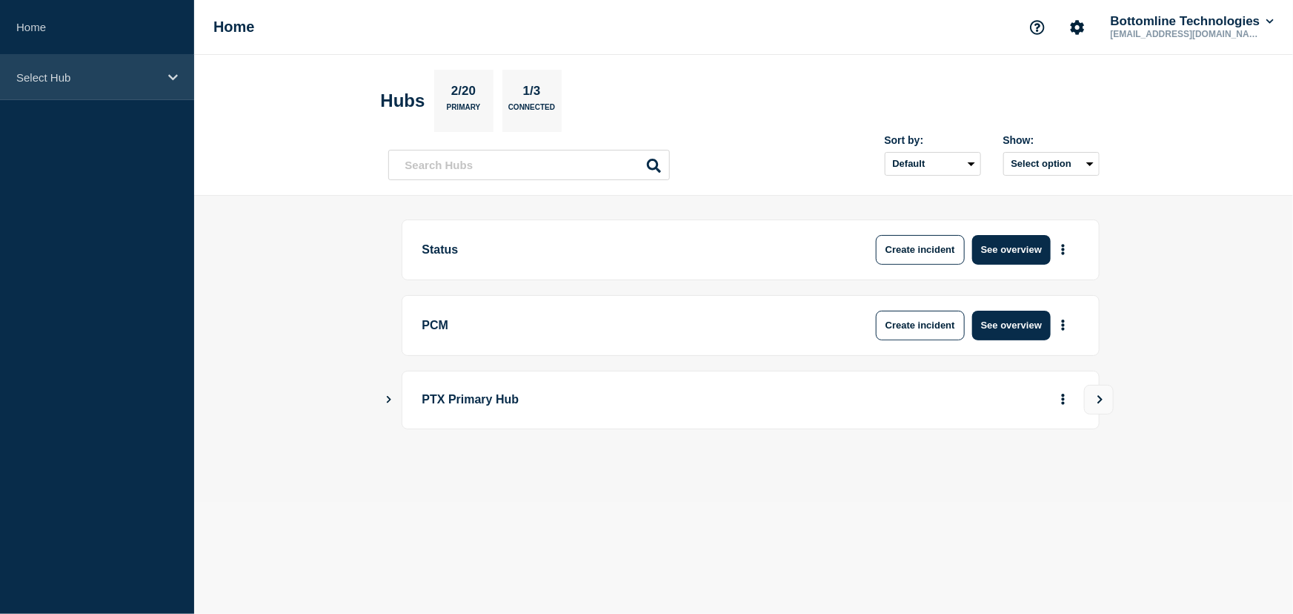
click at [146, 76] on p "Select Hub" at bounding box center [87, 77] width 142 height 13
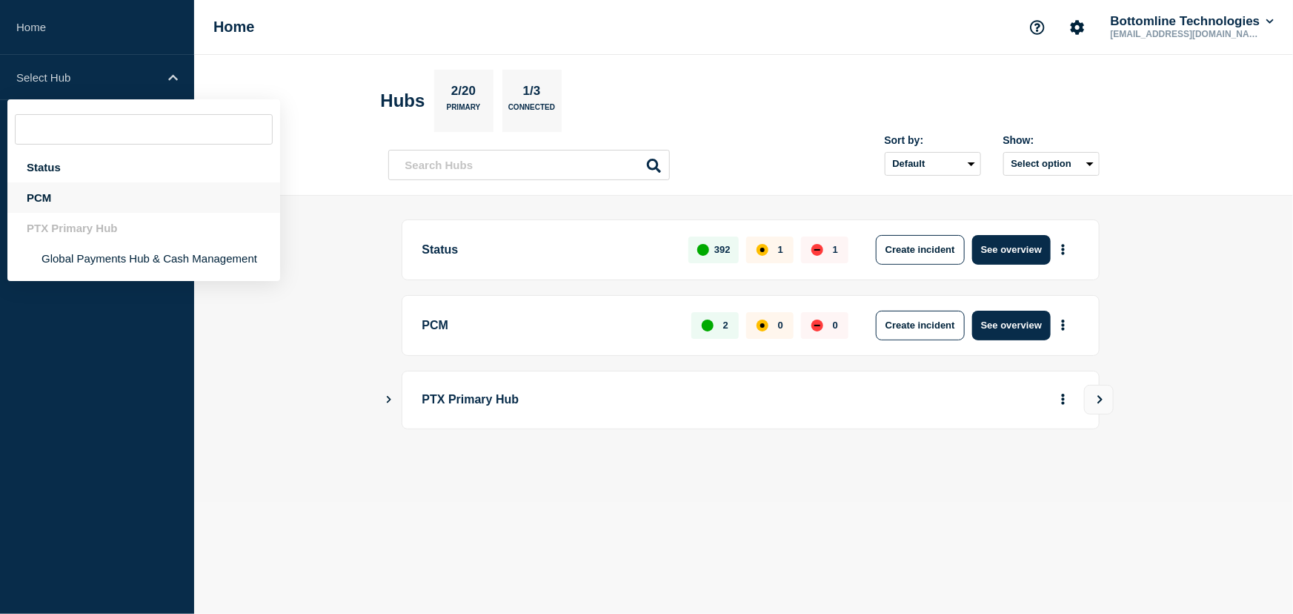
click at [129, 202] on div "PCM" at bounding box center [143, 197] width 273 height 30
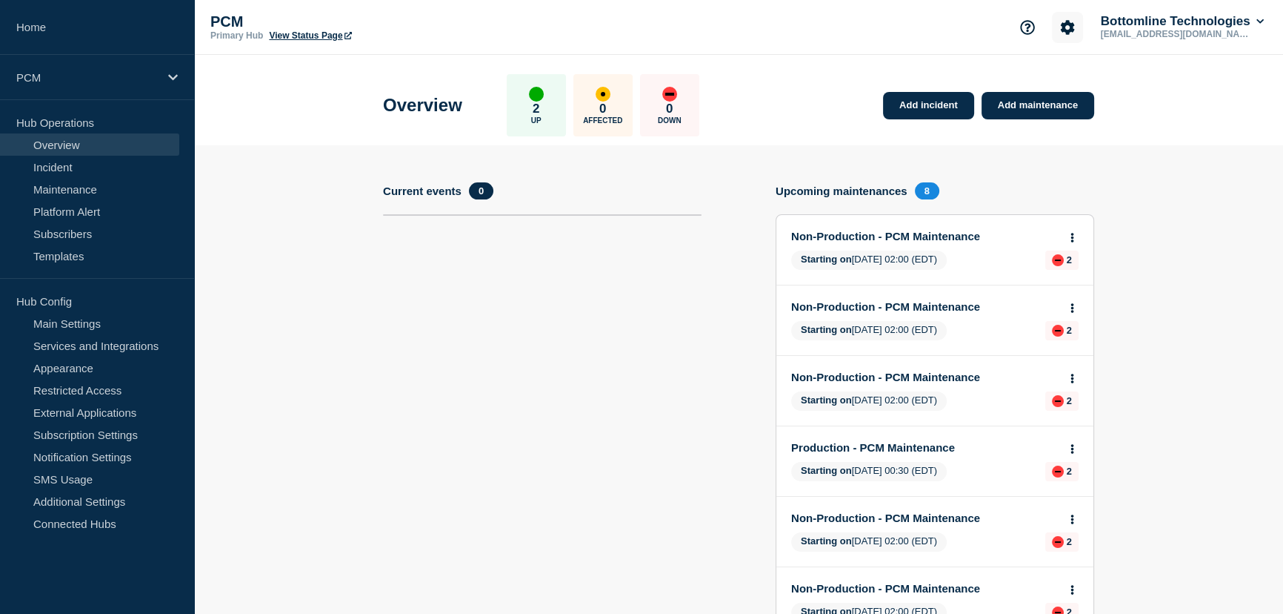
click at [1060, 28] on icon "Account settings" at bounding box center [1067, 27] width 15 height 15
click at [1235, 79] on header "Overview 2 Up 0 Affected 0 Down Add incident Add maintenance" at bounding box center [738, 100] width 1089 height 90
click at [1240, 24] on button "Bottomline Technologies" at bounding box center [1182, 21] width 169 height 15
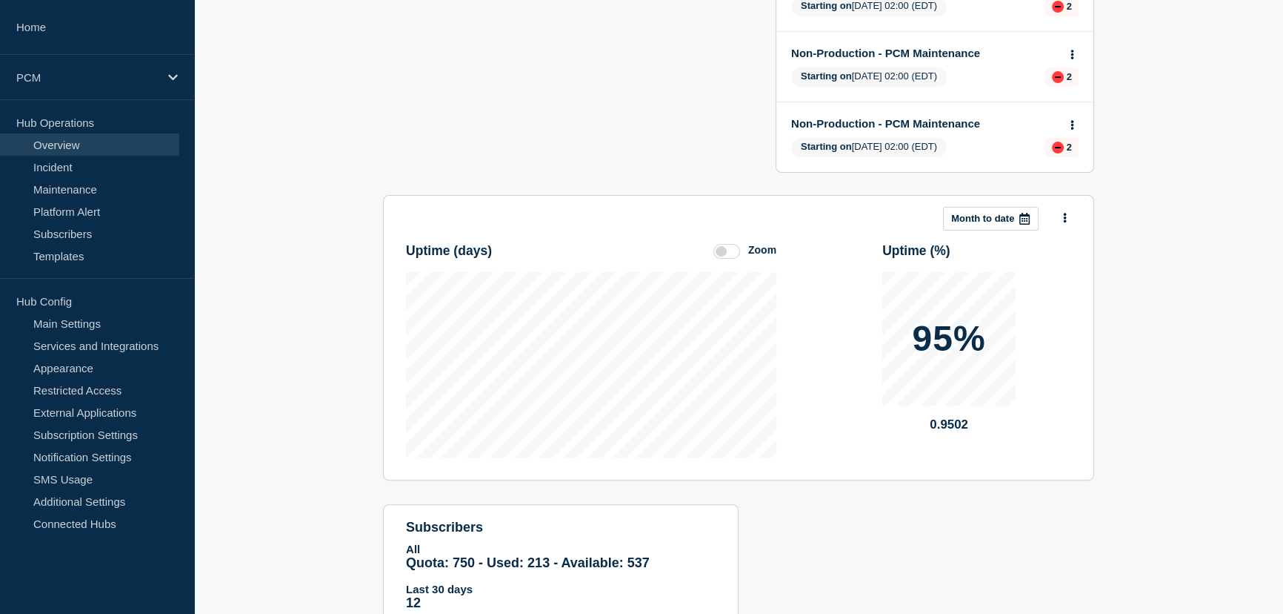
scroll to position [656, 0]
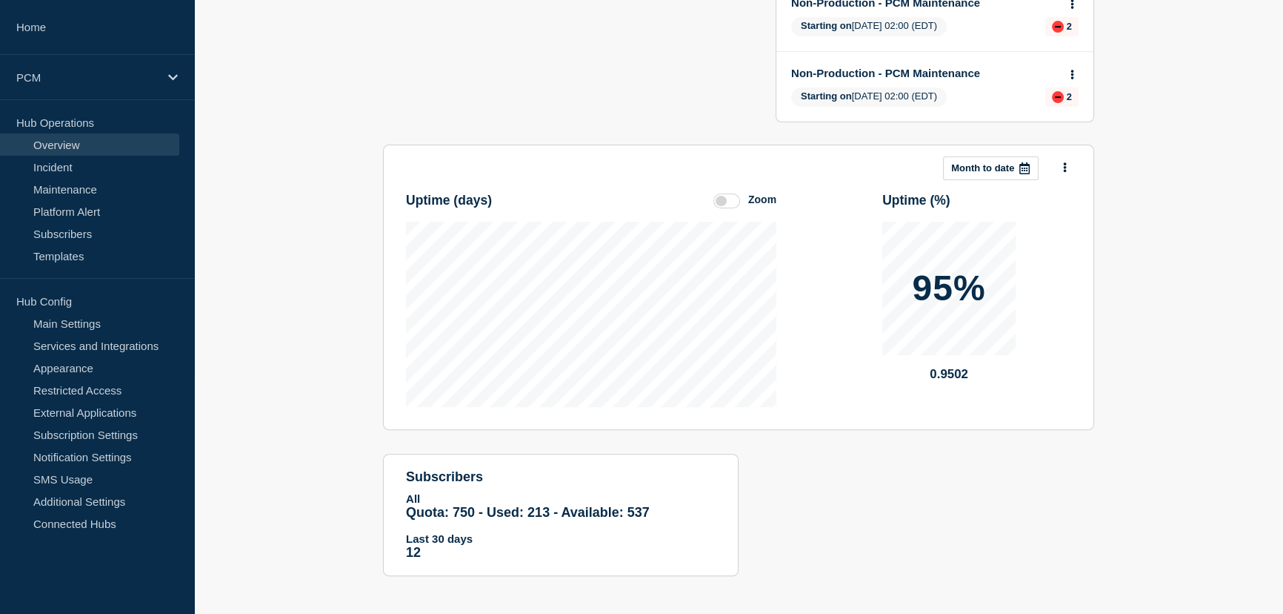
drag, startPoint x: 569, startPoint y: 333, endPoint x: 543, endPoint y: 496, distance: 165.1
click at [1022, 157] on div at bounding box center [1025, 168] width 27 height 22
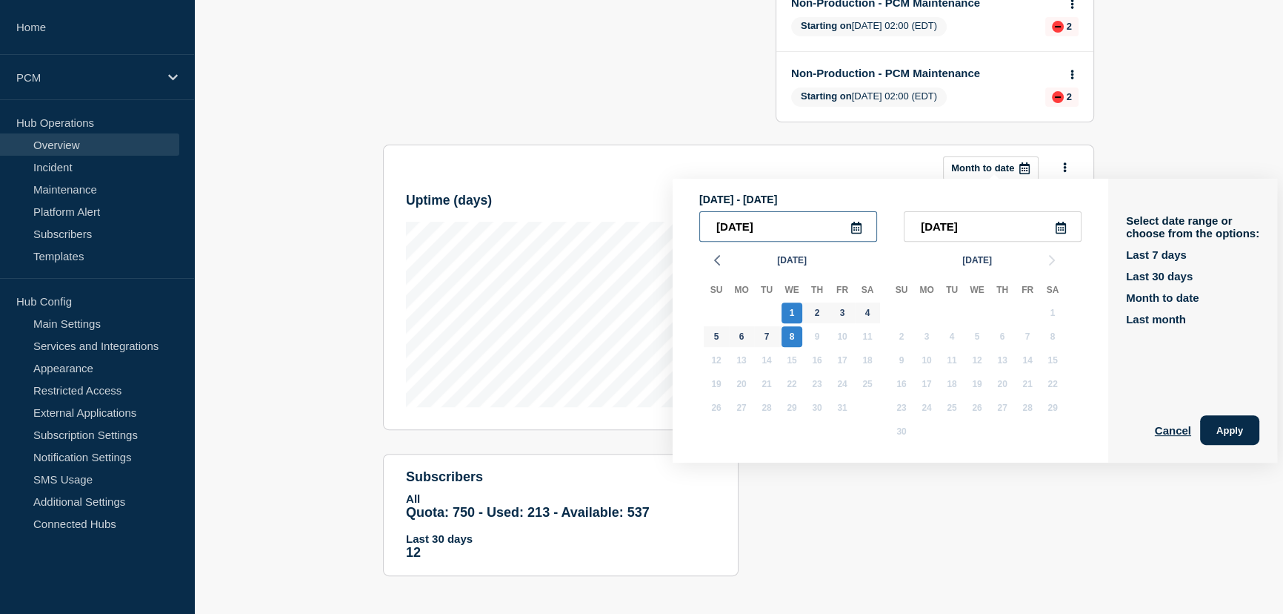
click at [866, 231] on input "2025-10-01" at bounding box center [789, 226] width 178 height 30
click at [862, 226] on icon at bounding box center [857, 228] width 12 height 12
click at [719, 256] on polyline "button" at bounding box center [717, 260] width 4 height 9
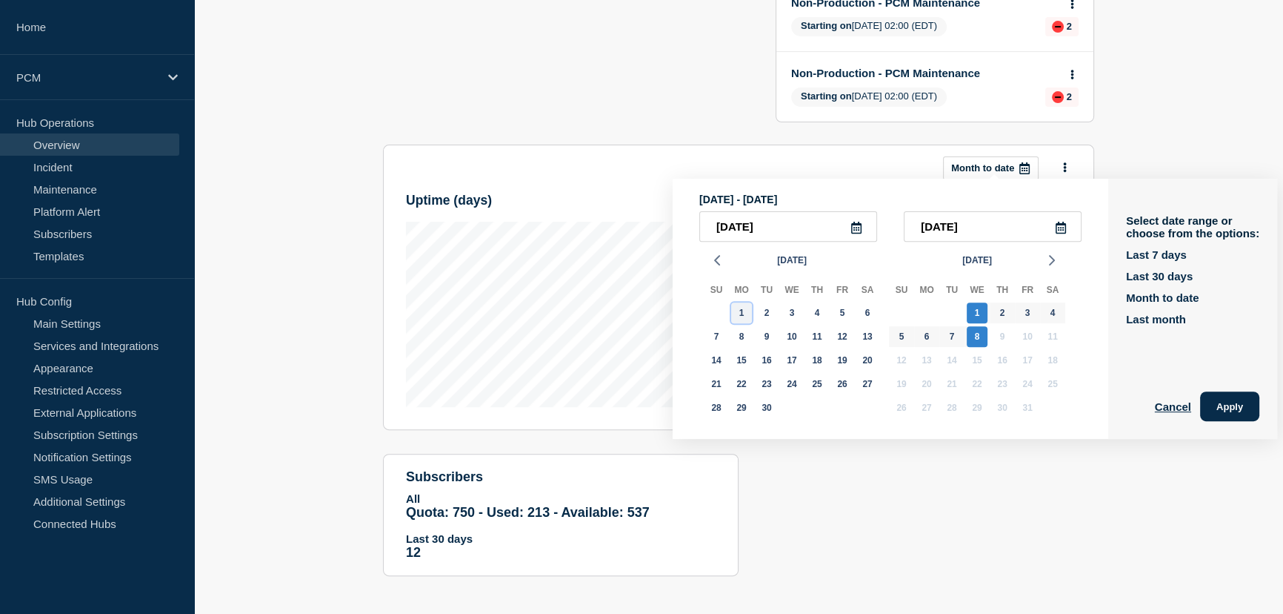
click at [740, 315] on div "1" at bounding box center [741, 312] width 21 height 21
type input "2025-09-01"
click at [975, 315] on div "1" at bounding box center [977, 312] width 21 height 21
type input "2025-10-01"
click at [1230, 402] on button "Apply" at bounding box center [1229, 406] width 59 height 30
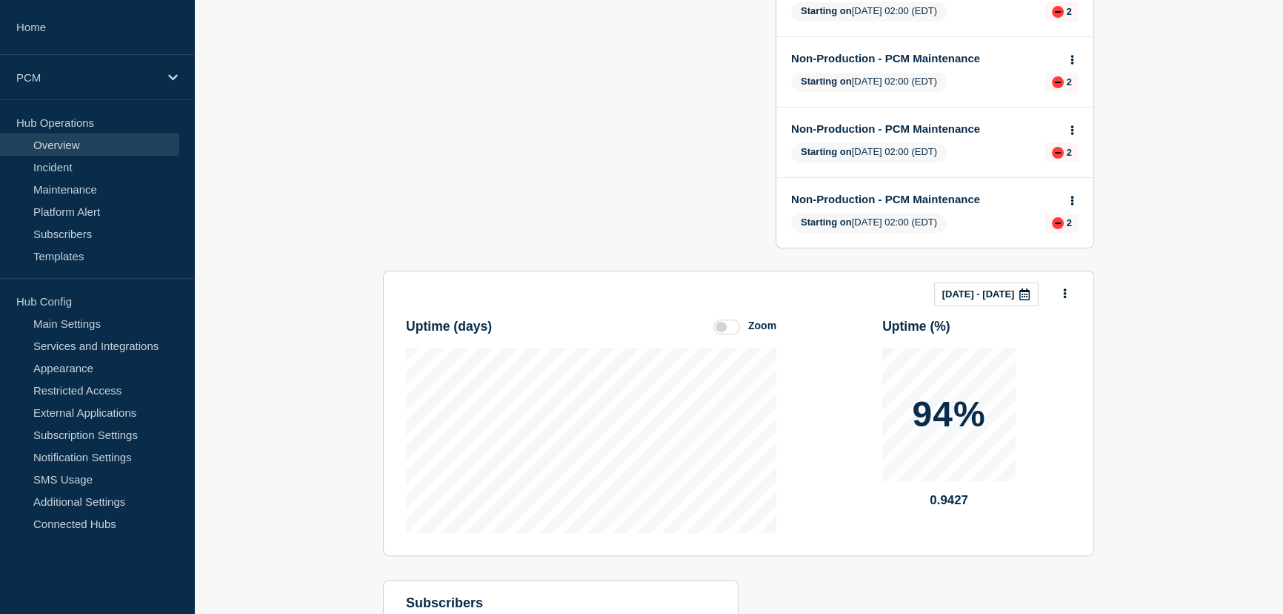
scroll to position [386, 0]
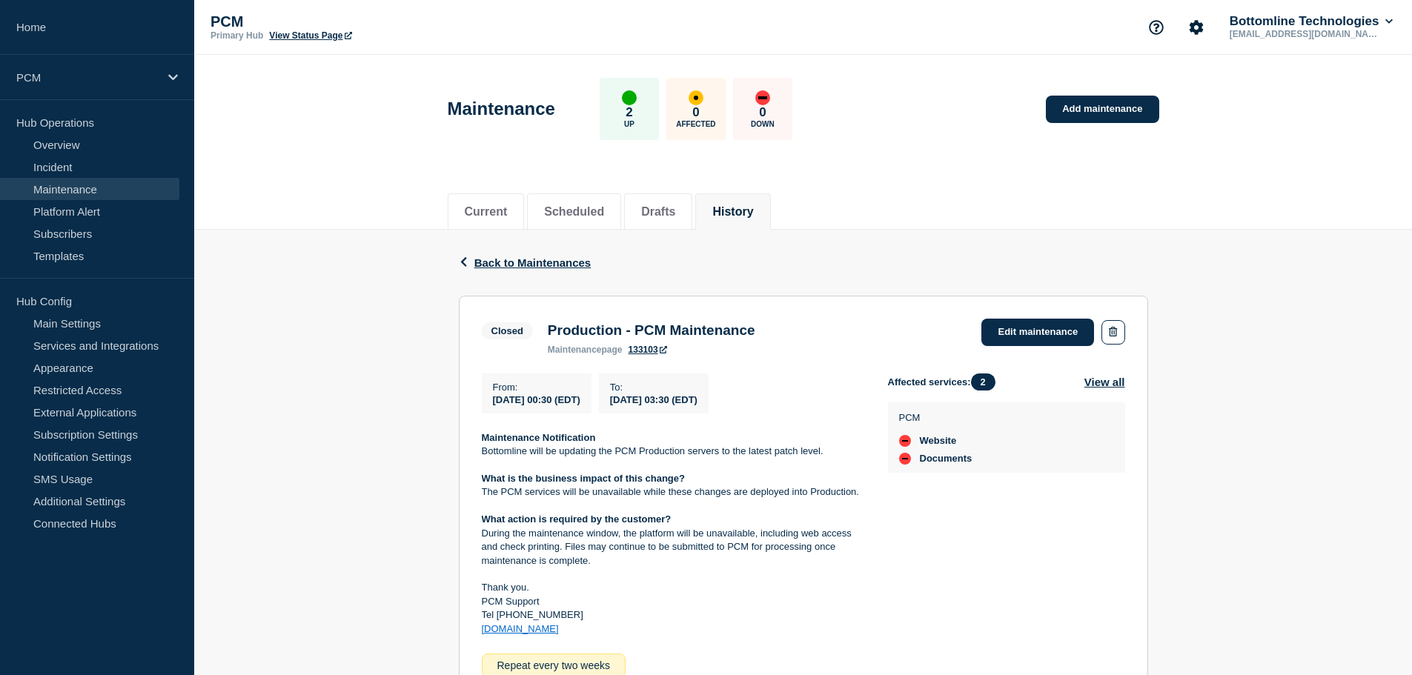
scroll to position [224, 0]
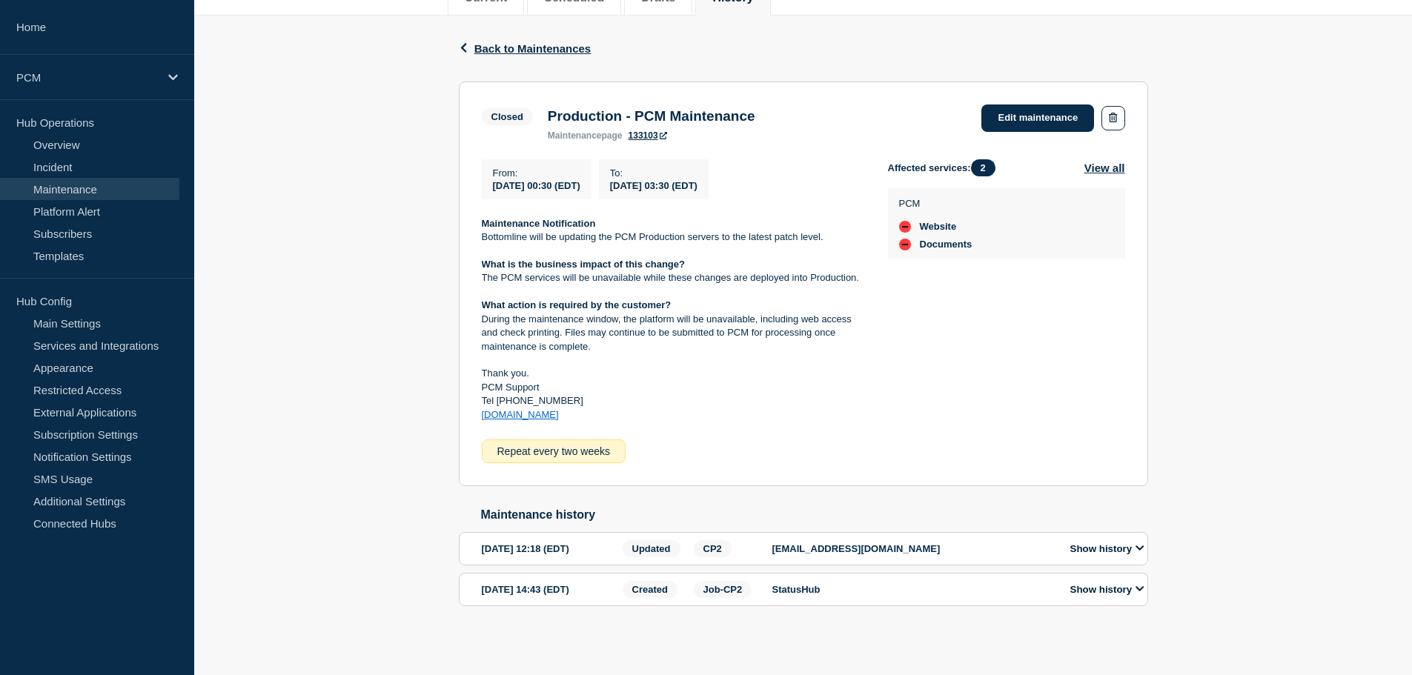
drag, startPoint x: 739, startPoint y: 265, endPoint x: 739, endPoint y: 411, distance: 146.0
click at [1077, 554] on button "Show history" at bounding box center [1107, 548] width 83 height 13
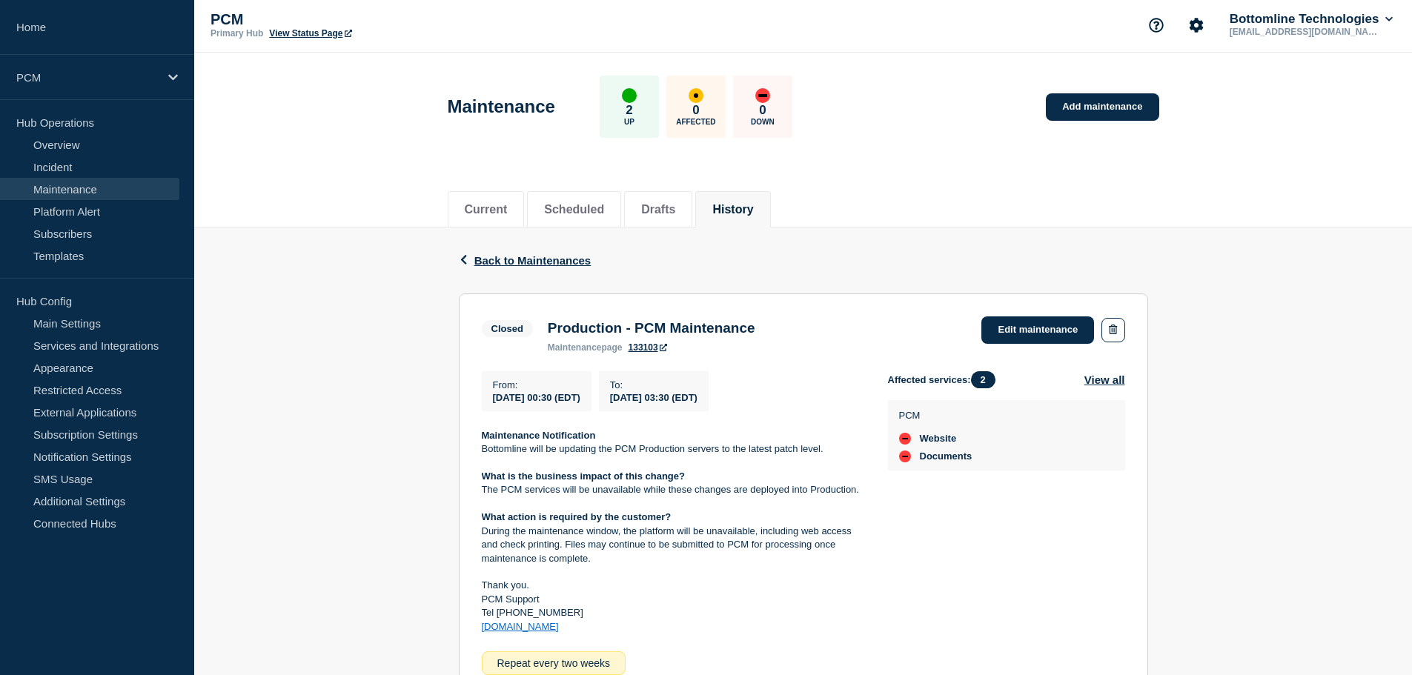
scroll to position [0, 0]
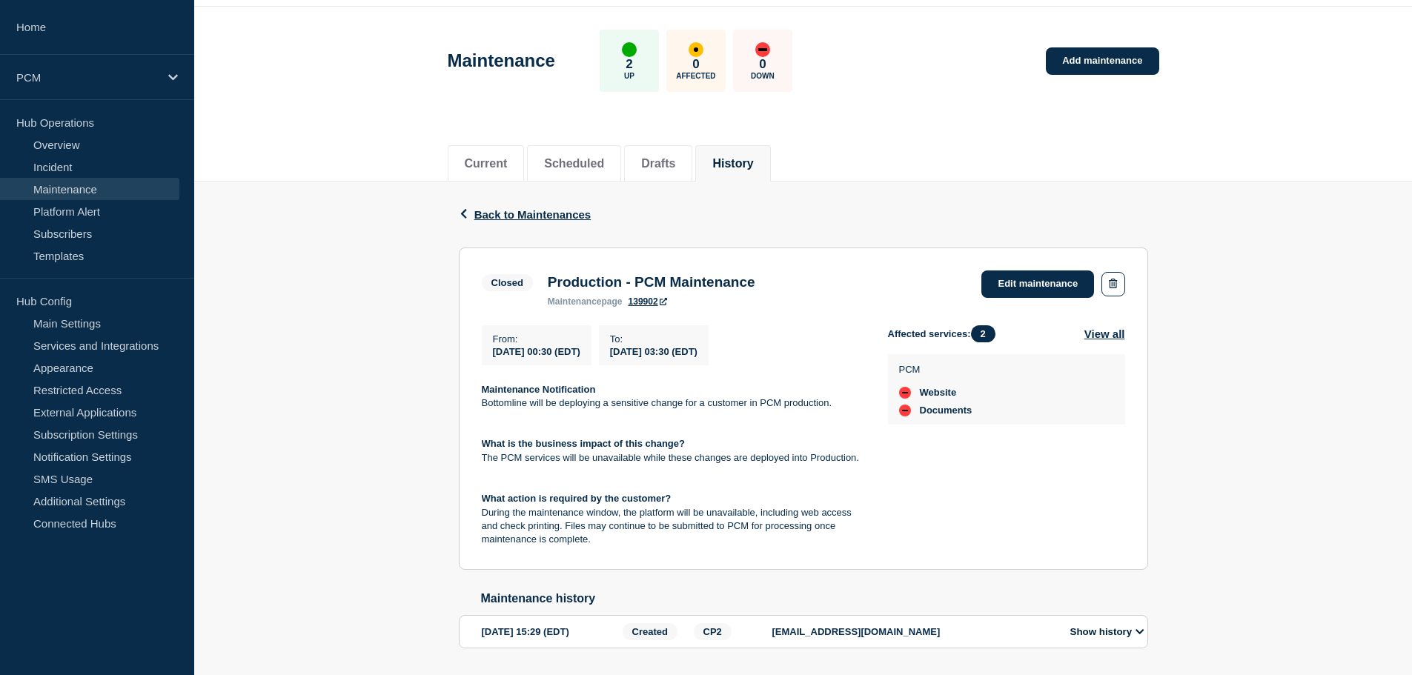
scroll to position [74, 0]
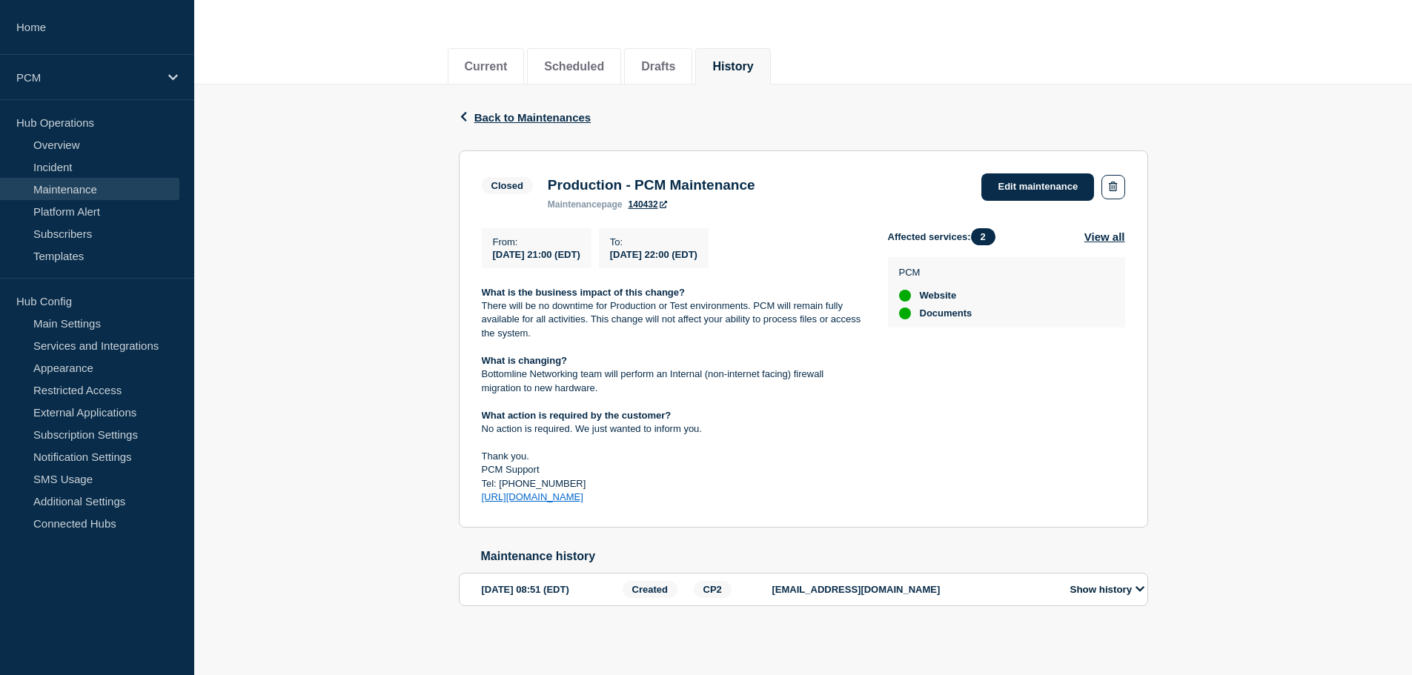
scroll to position [155, 0]
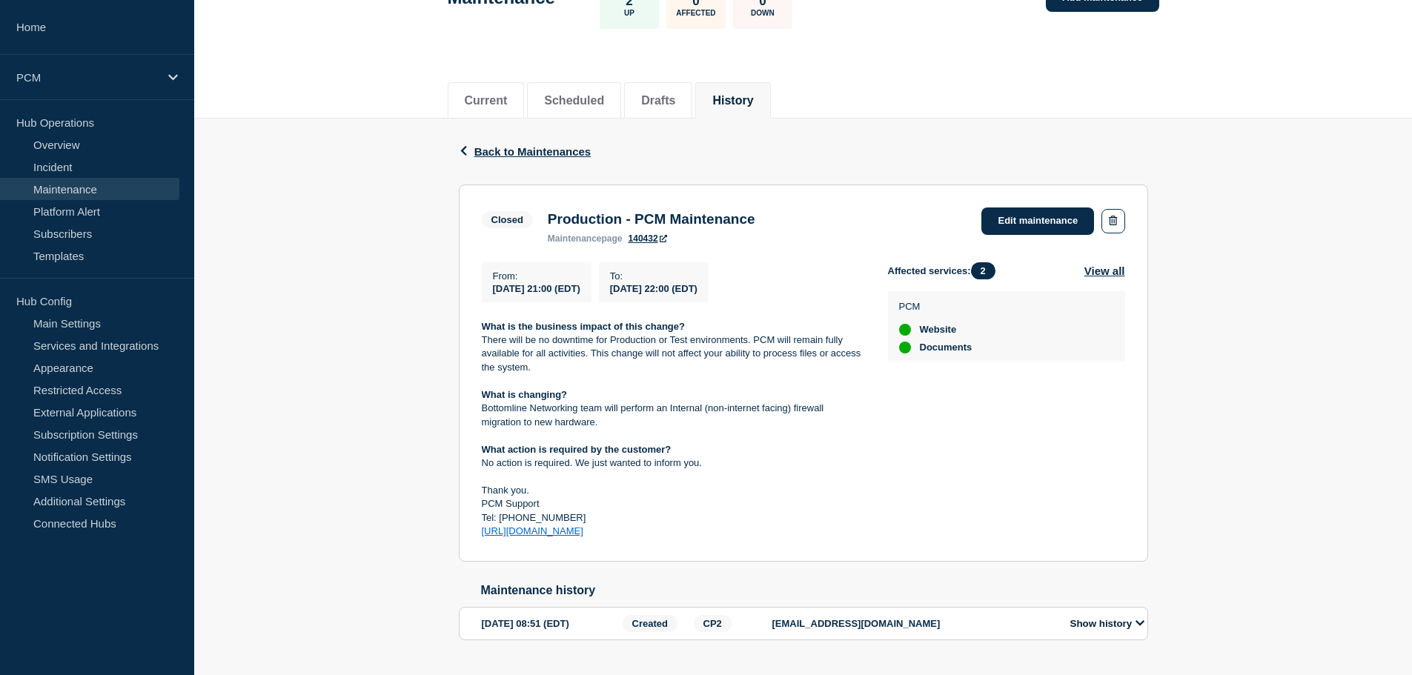
drag, startPoint x: 808, startPoint y: 319, endPoint x: 817, endPoint y: 247, distance: 72.4
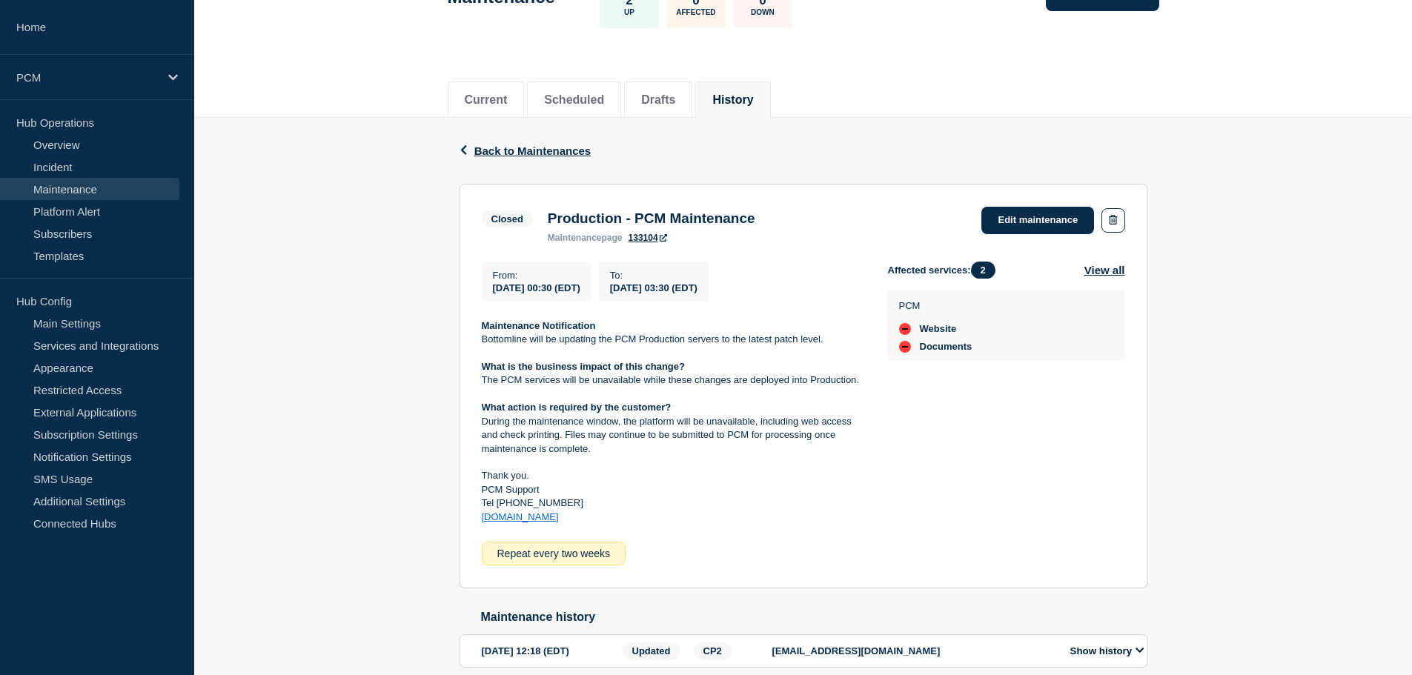
scroll to position [224, 0]
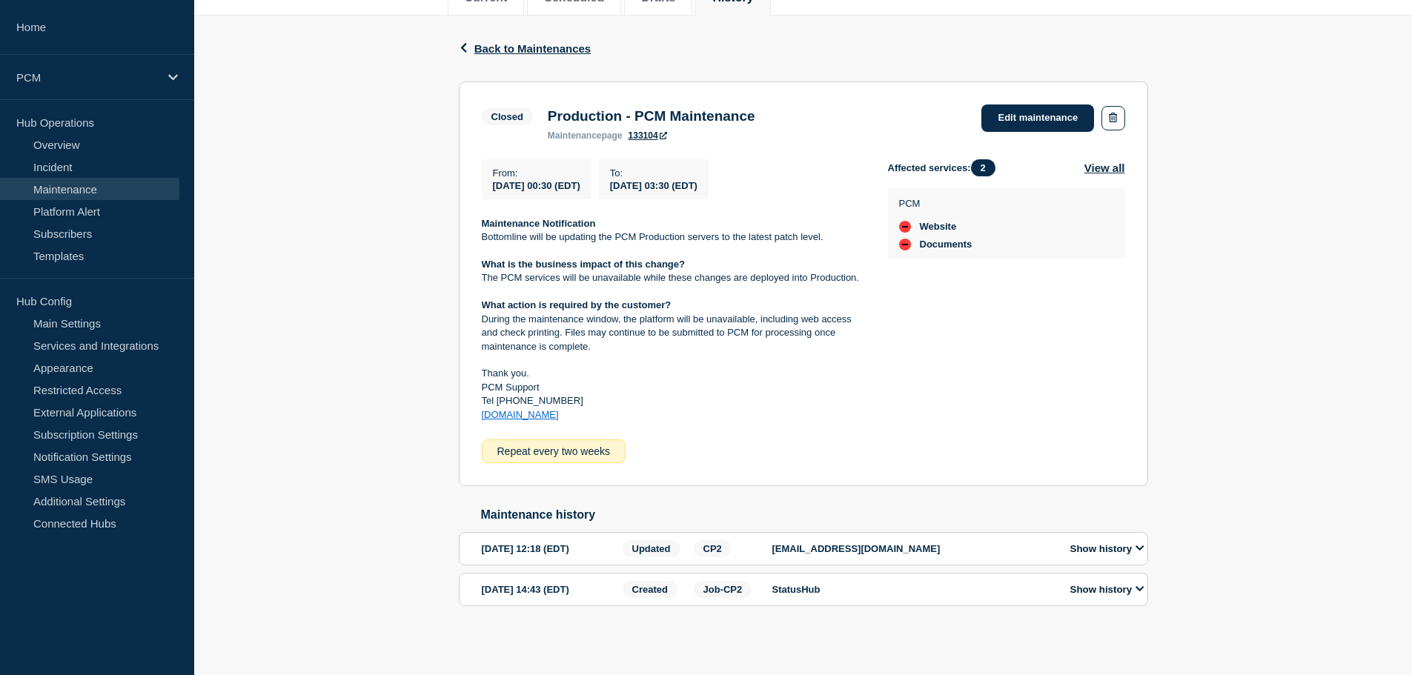
drag, startPoint x: 828, startPoint y: 164, endPoint x: 833, endPoint y: 505, distance: 341.7
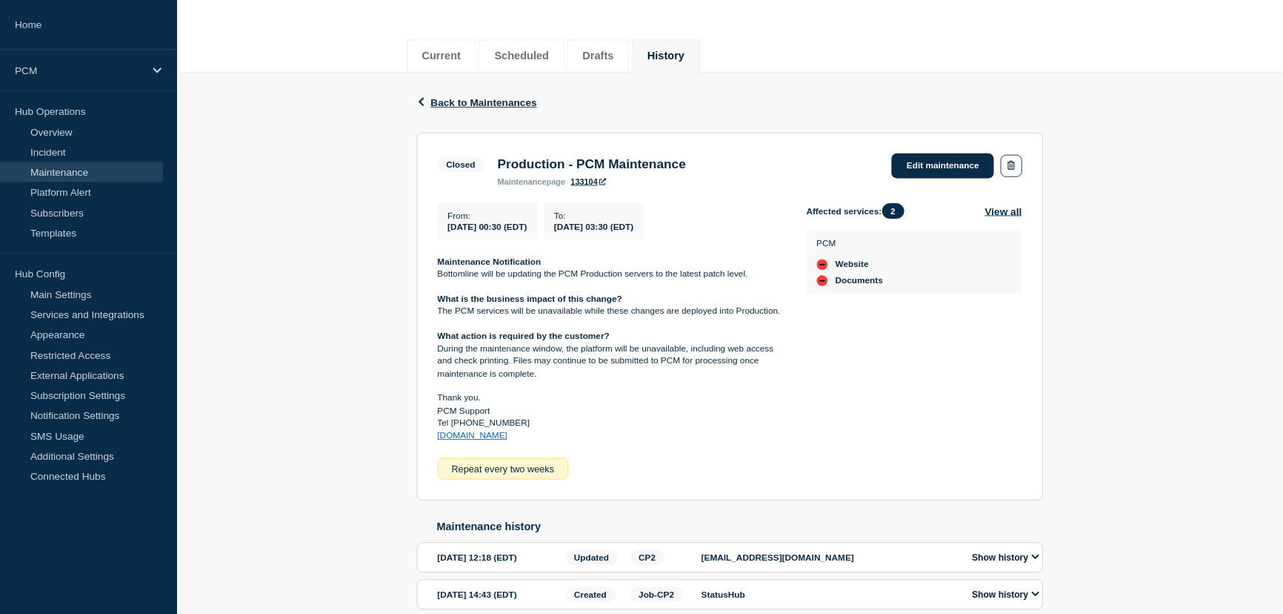
scroll to position [149, 0]
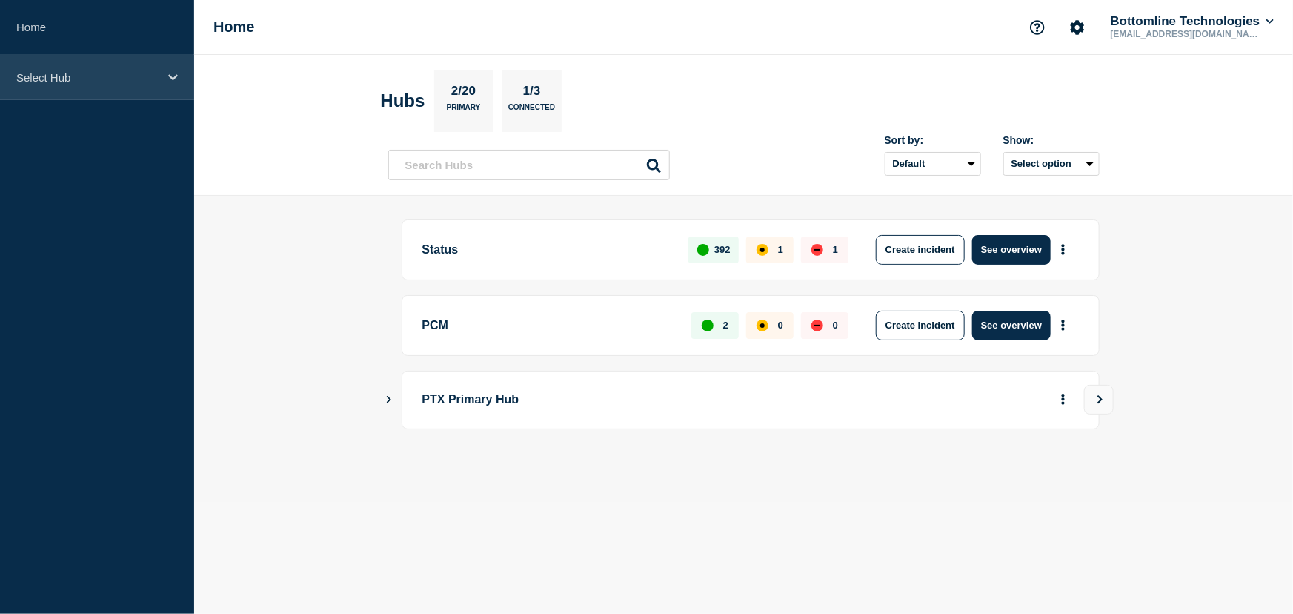
click at [162, 99] on div "Select Hub" at bounding box center [97, 77] width 194 height 45
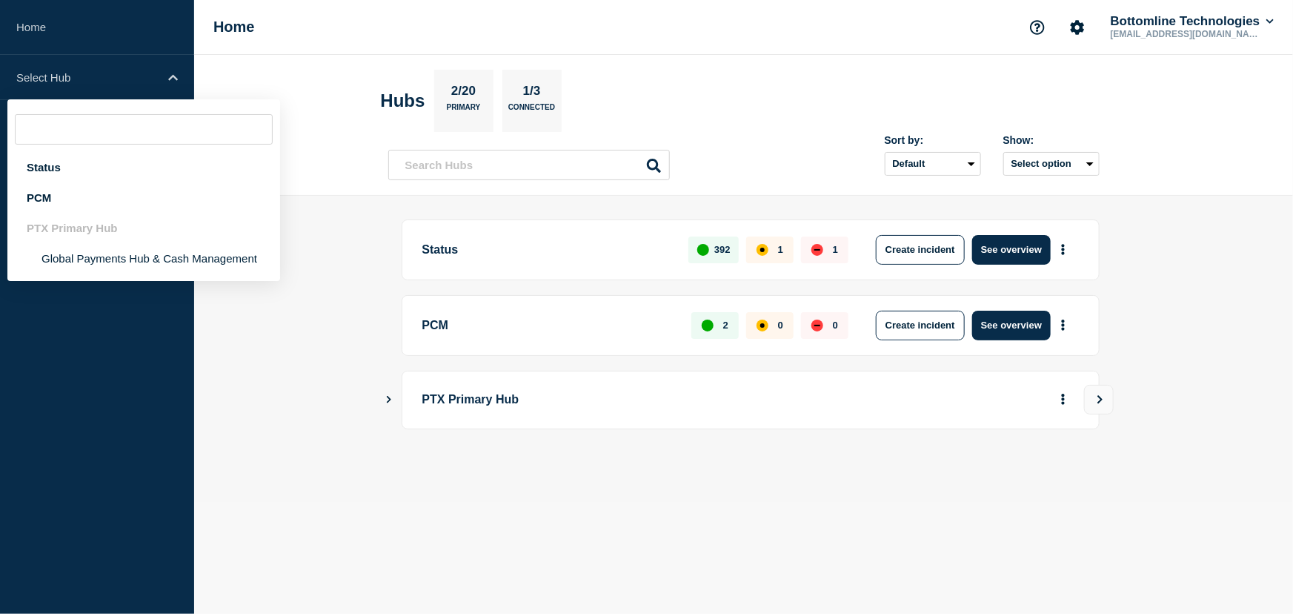
click at [129, 214] on div "PTX Primary Hub" at bounding box center [143, 228] width 273 height 30
click at [127, 206] on div "PCM" at bounding box center [143, 197] width 273 height 30
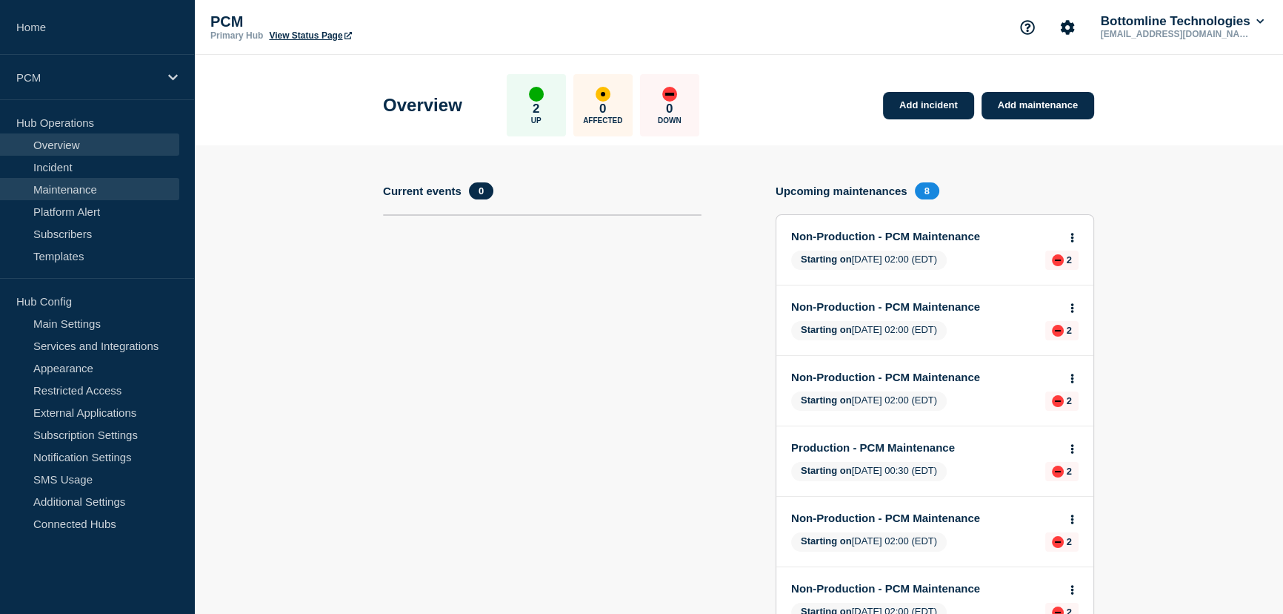
click at [131, 191] on link "Maintenance" at bounding box center [89, 189] width 179 height 22
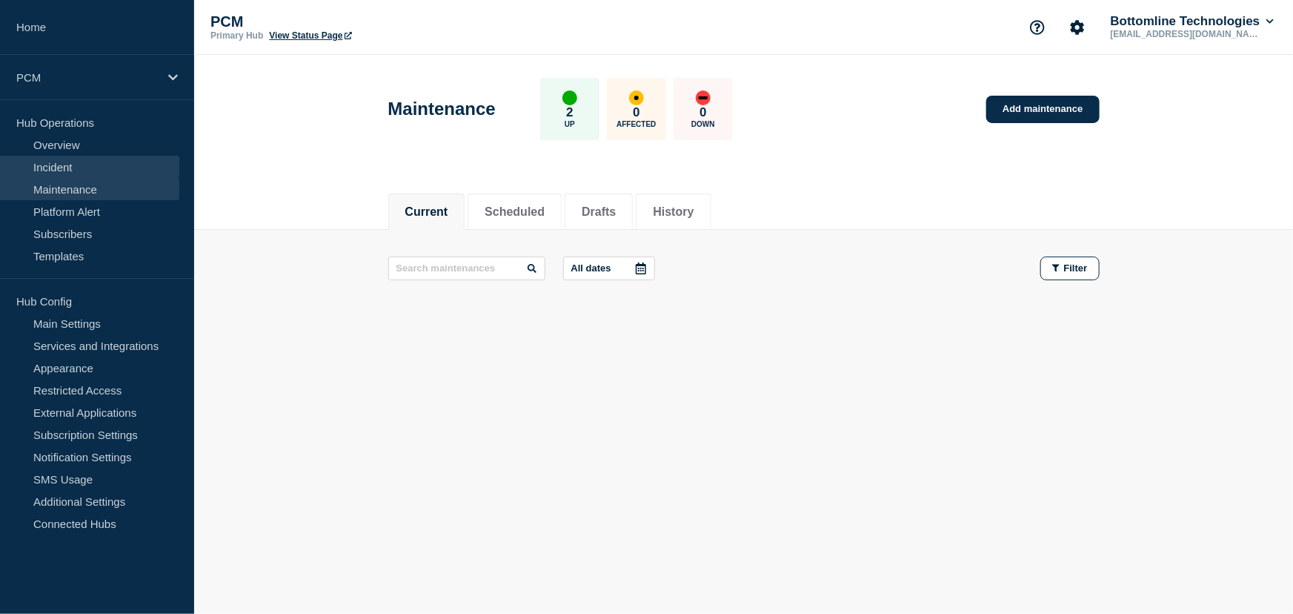
click at [119, 162] on link "Incident" at bounding box center [89, 167] width 179 height 22
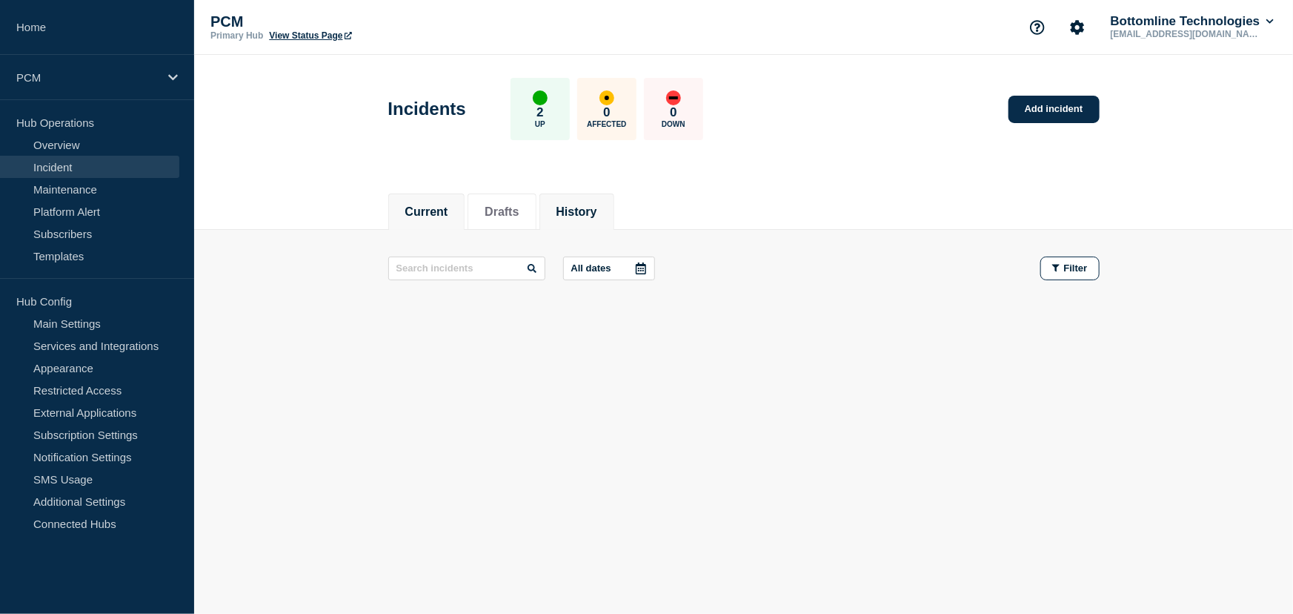
click at [556, 200] on li "History" at bounding box center [576, 211] width 75 height 36
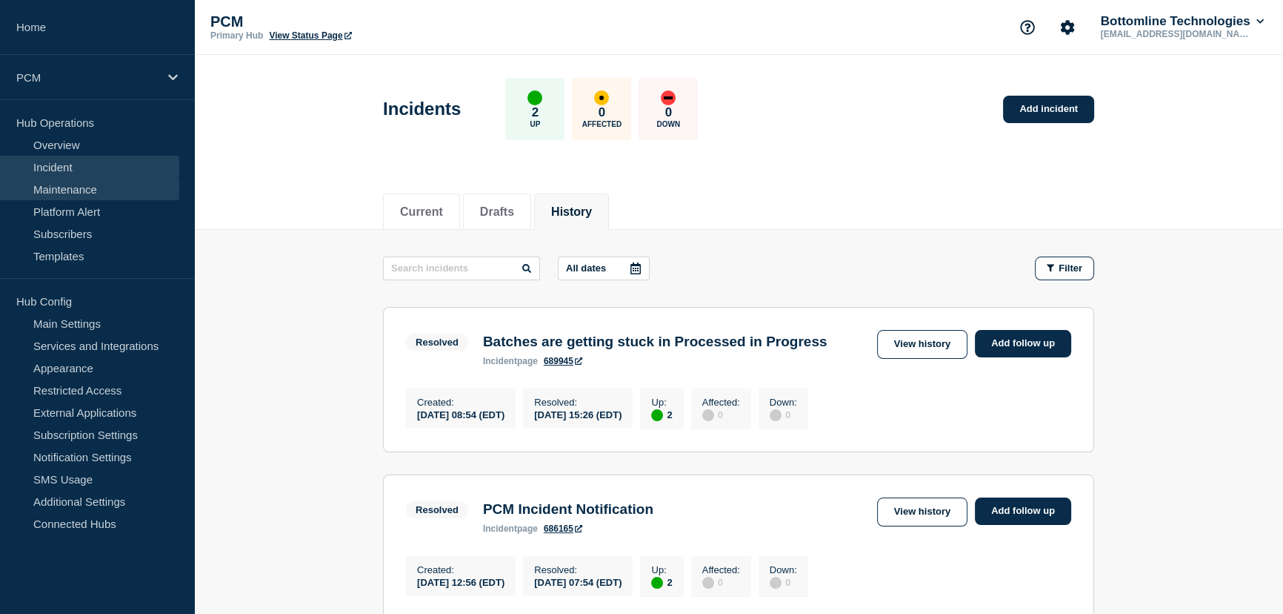
click at [119, 190] on link "Maintenance" at bounding box center [89, 189] width 179 height 22
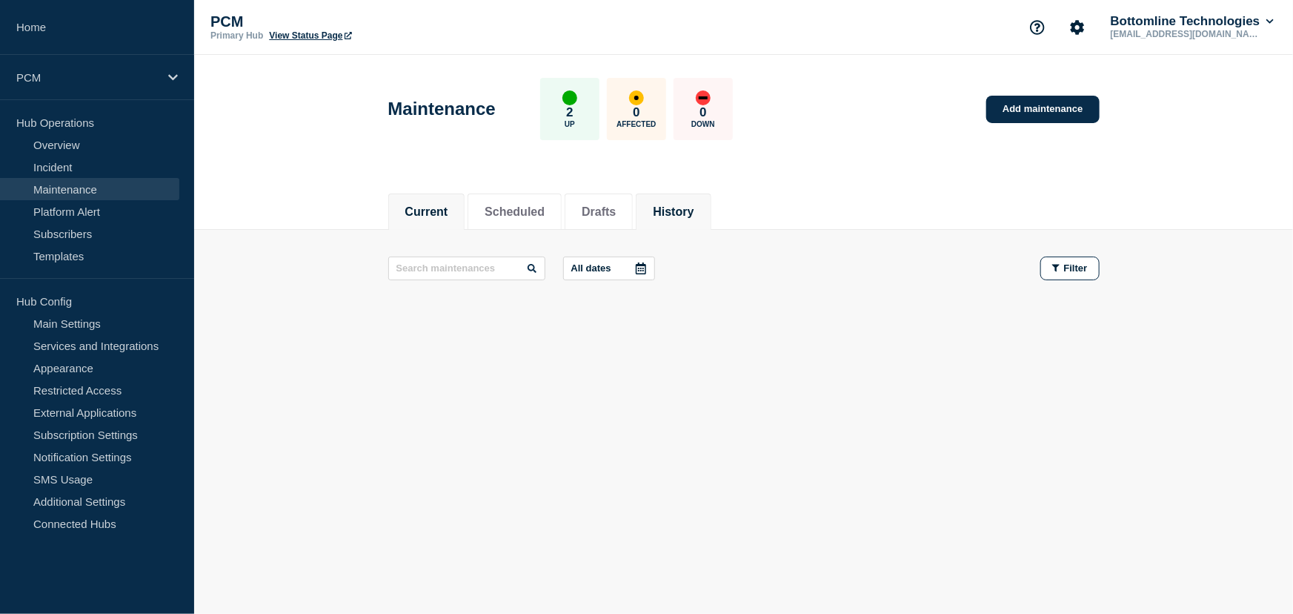
click at [688, 205] on button "History" at bounding box center [673, 211] width 41 height 13
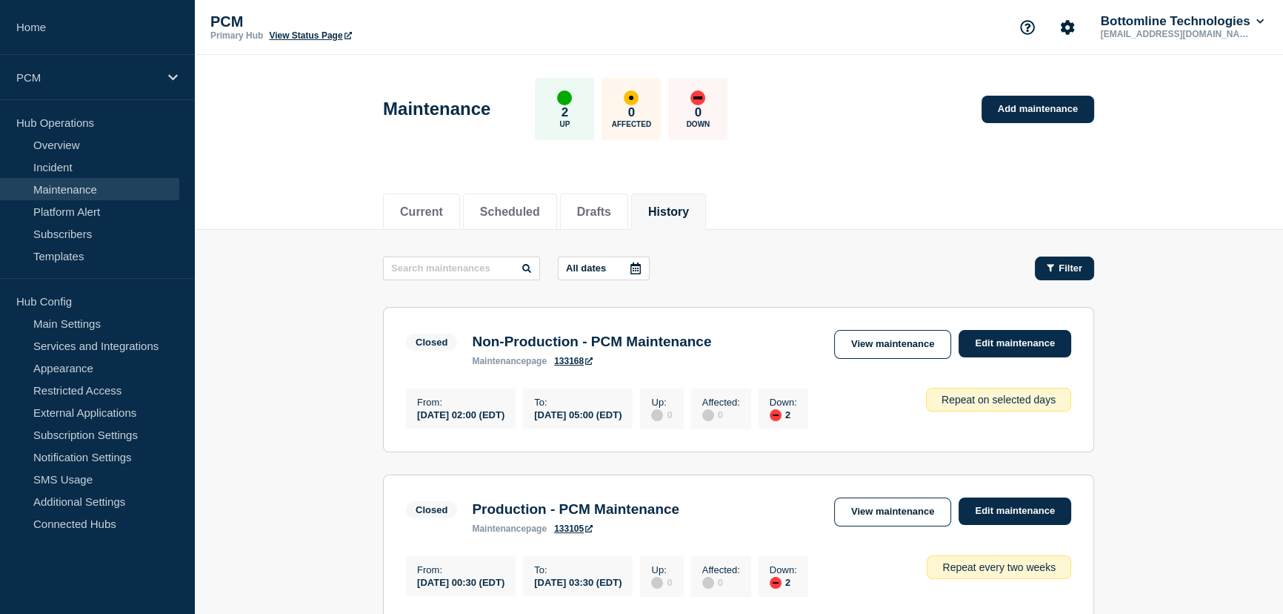
click at [1070, 272] on span "Filter" at bounding box center [1071, 267] width 24 height 11
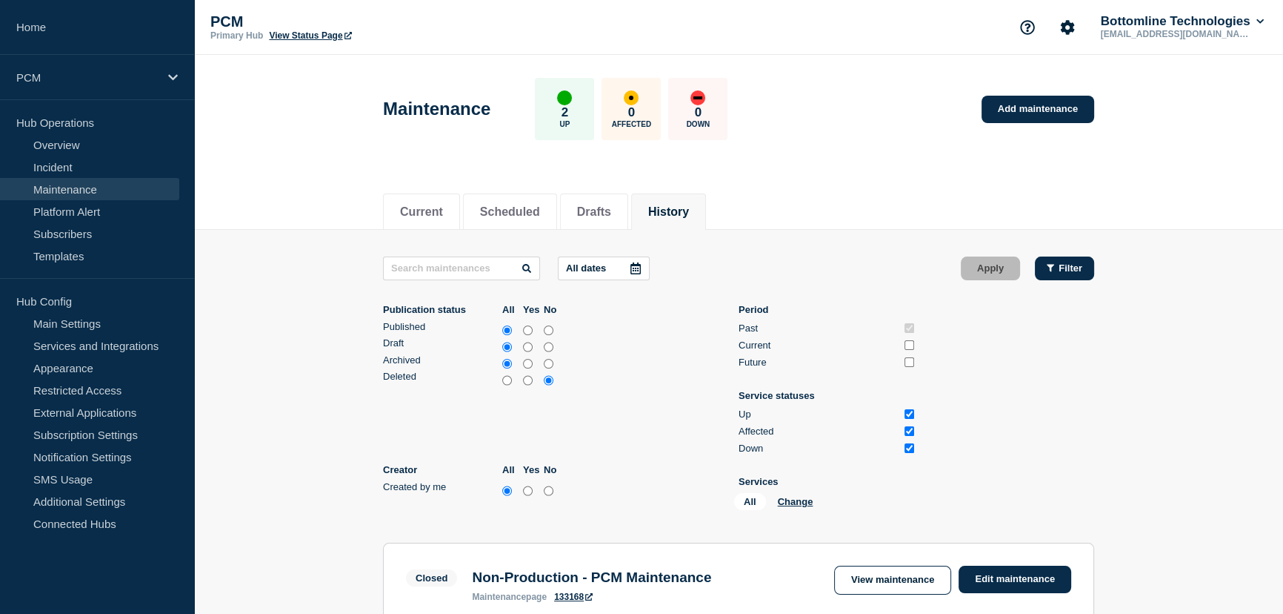
click at [1063, 273] on span "Filter" at bounding box center [1071, 267] width 24 height 11
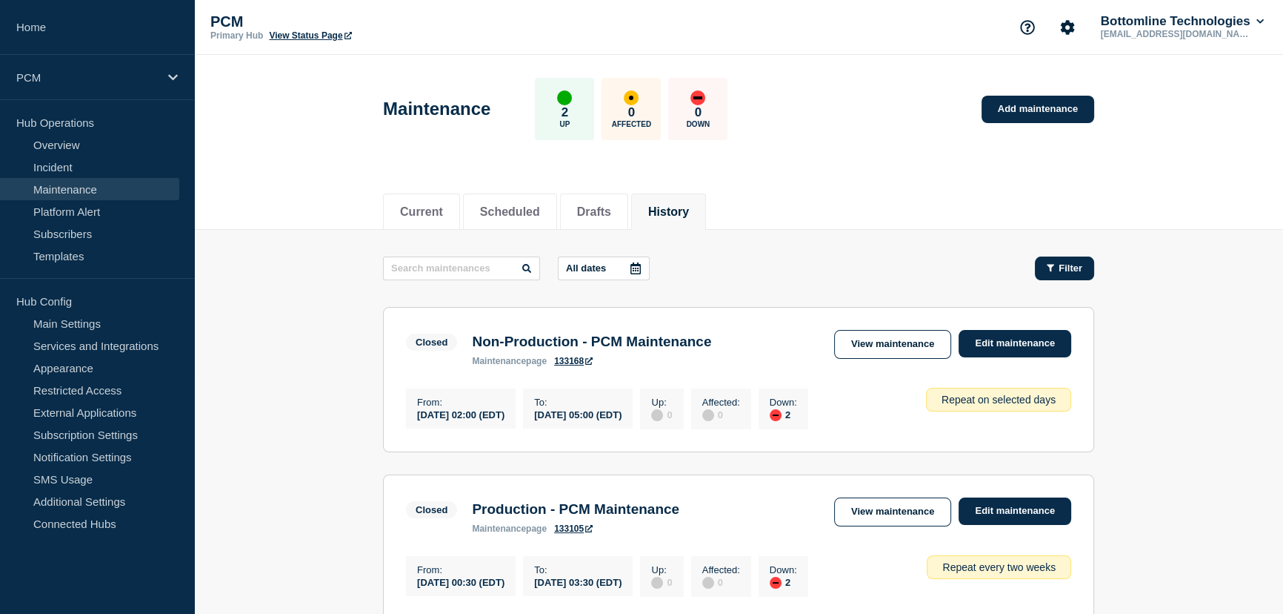
click at [1053, 272] on div "Filter" at bounding box center [1065, 267] width 36 height 11
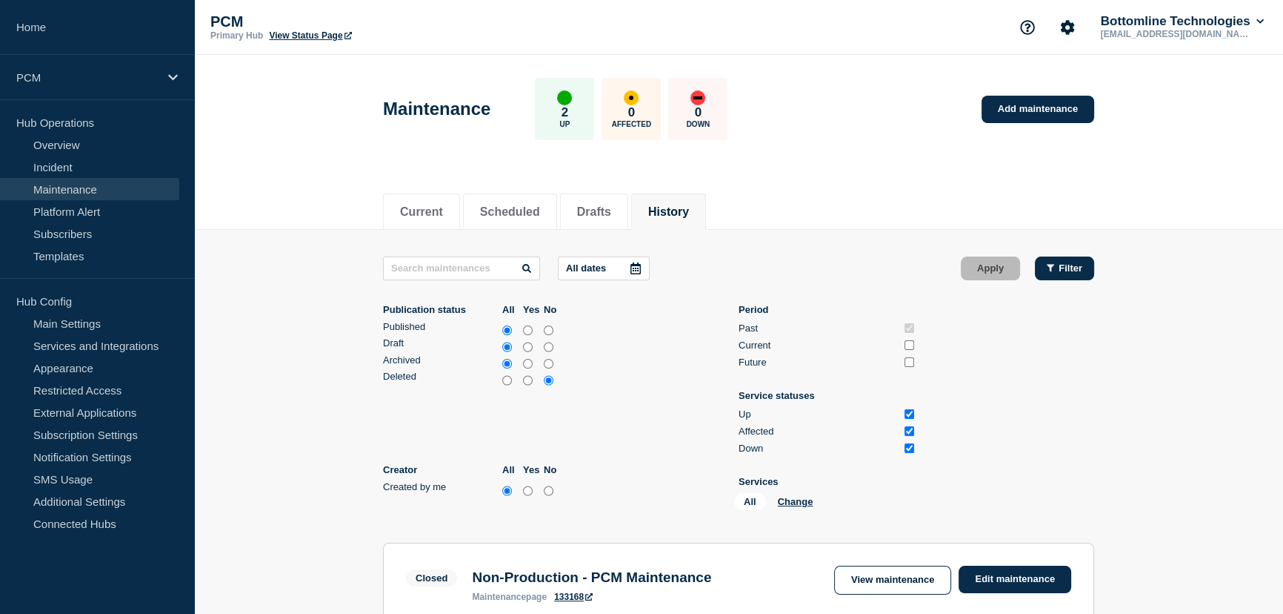
click at [1053, 272] on div "Filter" at bounding box center [1065, 267] width 36 height 11
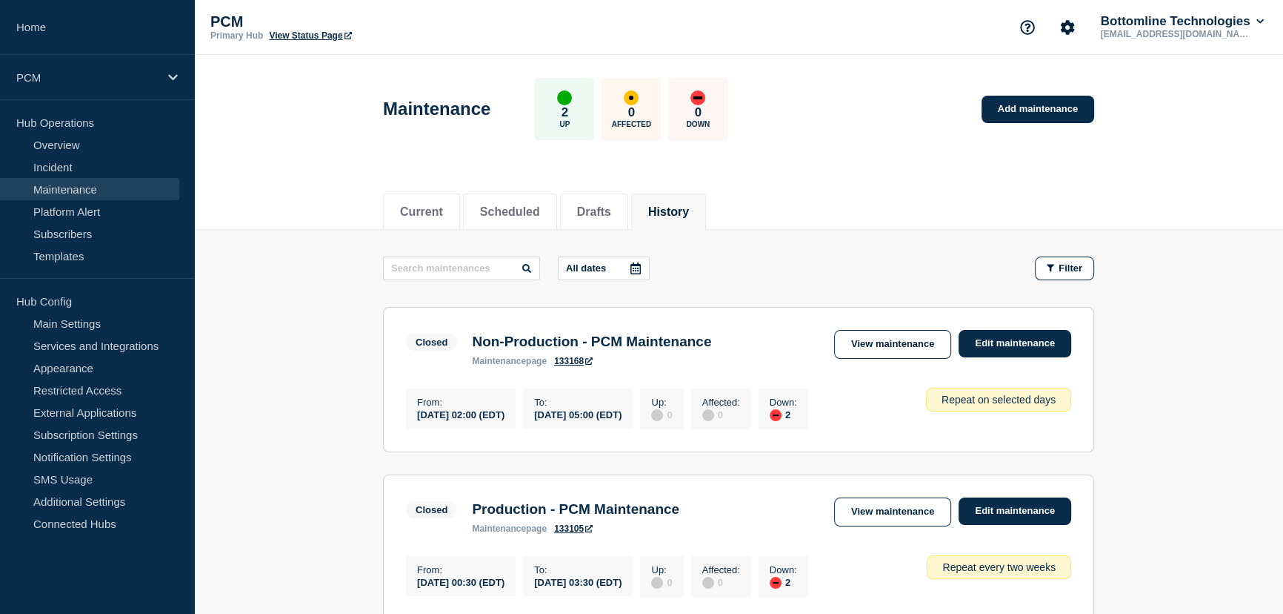
click at [637, 268] on icon at bounding box center [636, 268] width 10 height 12
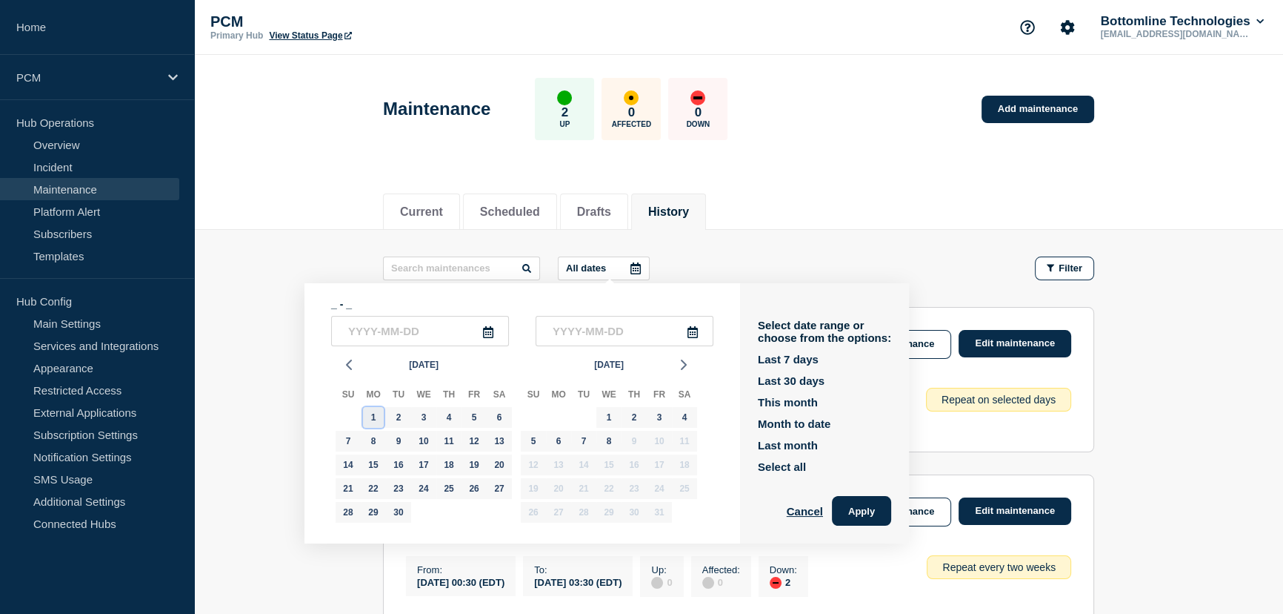
click at [369, 419] on div "1" at bounding box center [373, 417] width 21 height 21
type input "2025-09-01"
click at [604, 412] on div "1" at bounding box center [609, 417] width 21 height 21
type input "2025-10-01"
click at [871, 510] on button "Apply" at bounding box center [861, 511] width 59 height 30
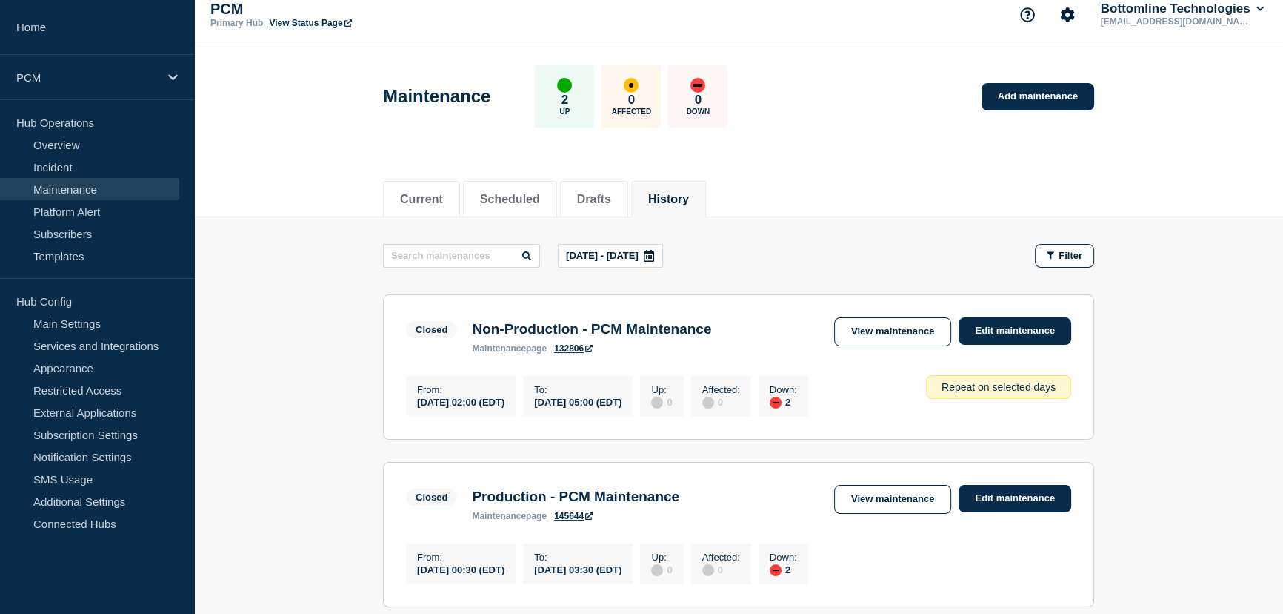
scroll to position [1615, 0]
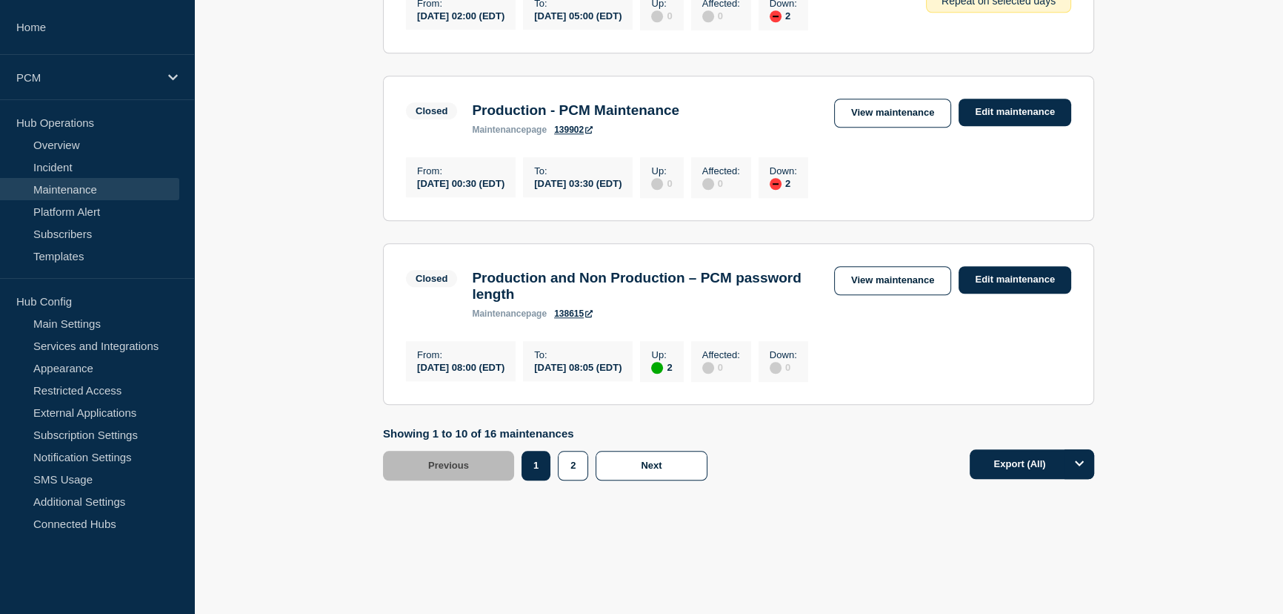
drag, startPoint x: 823, startPoint y: 202, endPoint x: 767, endPoint y: 551, distance: 353.5
click at [563, 471] on button "2" at bounding box center [573, 466] width 30 height 30
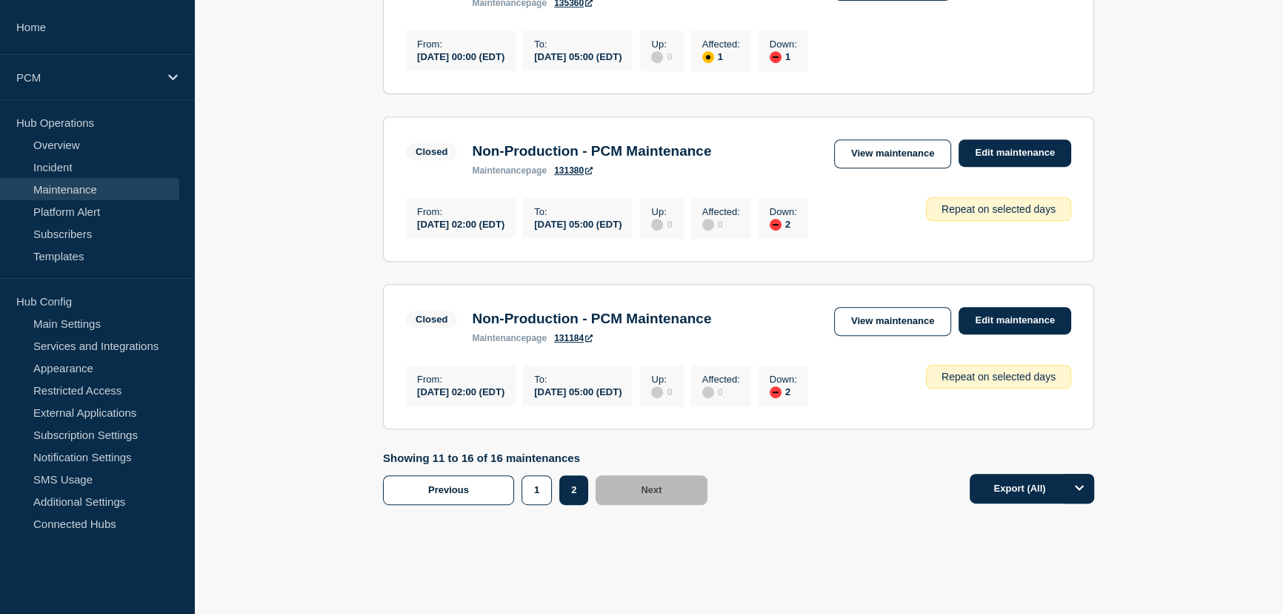
scroll to position [909, 0]
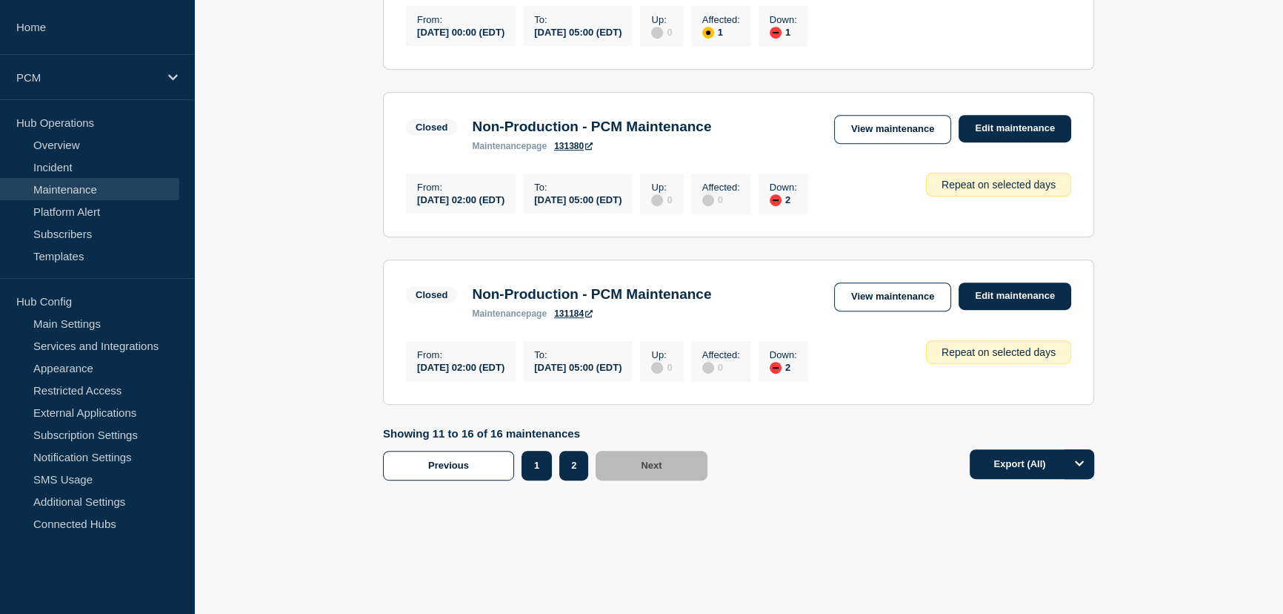
click at [541, 467] on button "1" at bounding box center [537, 466] width 30 height 30
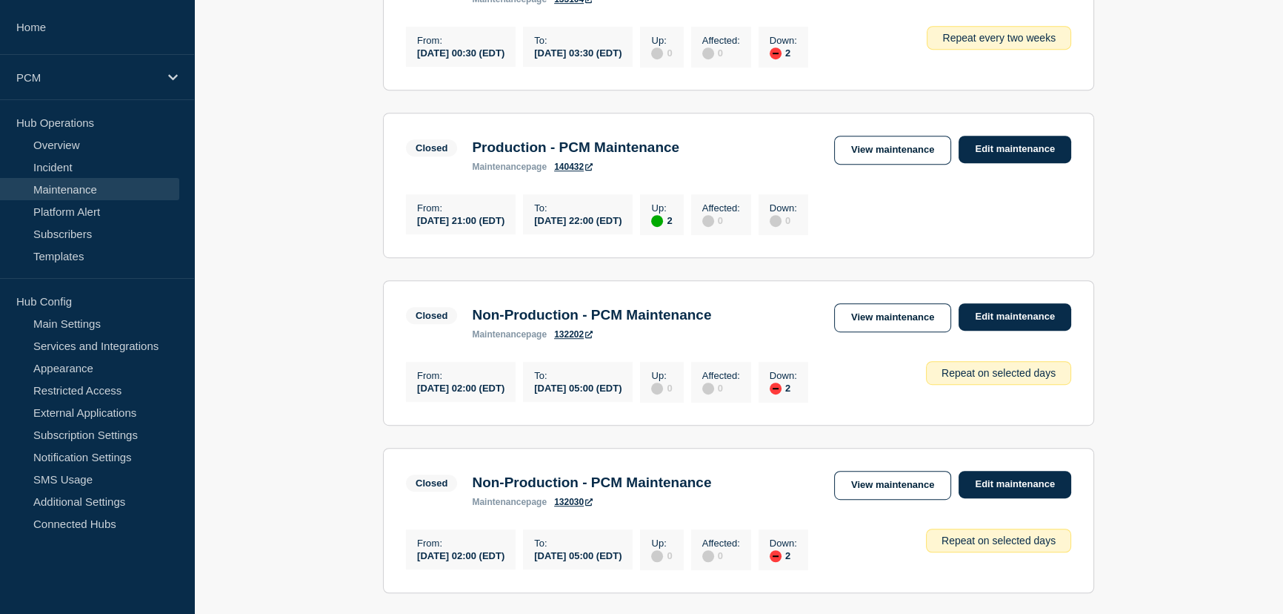
scroll to position [1008, 0]
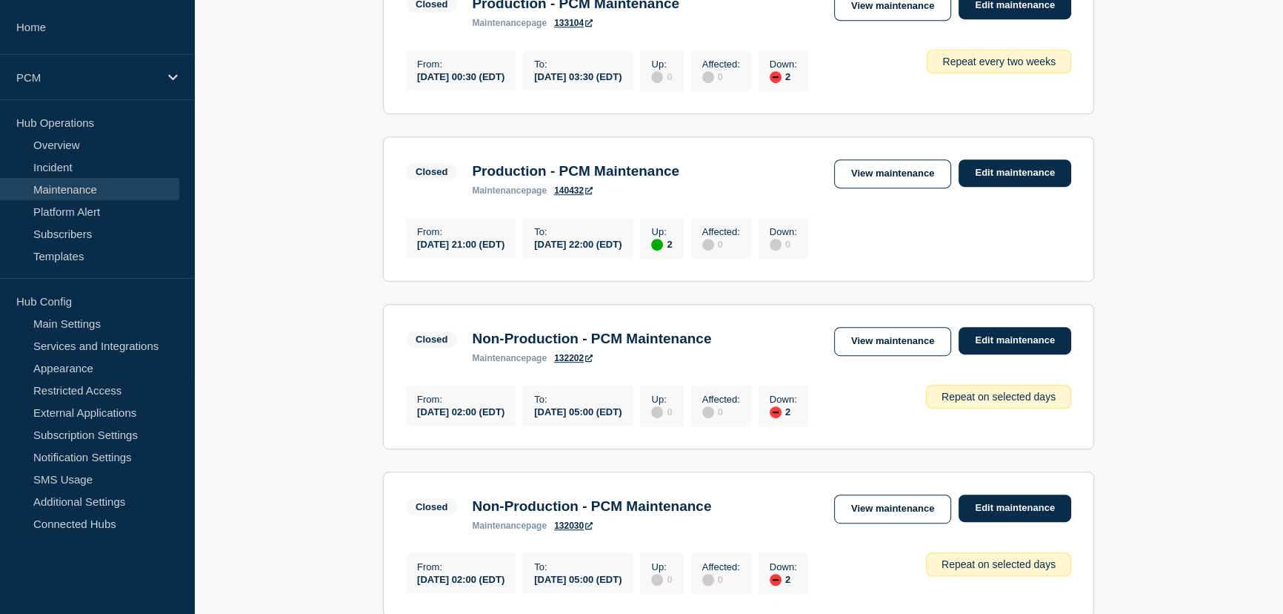
drag, startPoint x: 865, startPoint y: 191, endPoint x: 745, endPoint y: 178, distance: 120.8
click at [745, 178] on div "Closed Production - PCM Maintenance maintenance page 140432 View maintenance Ed…" at bounding box center [738, 177] width 665 height 36
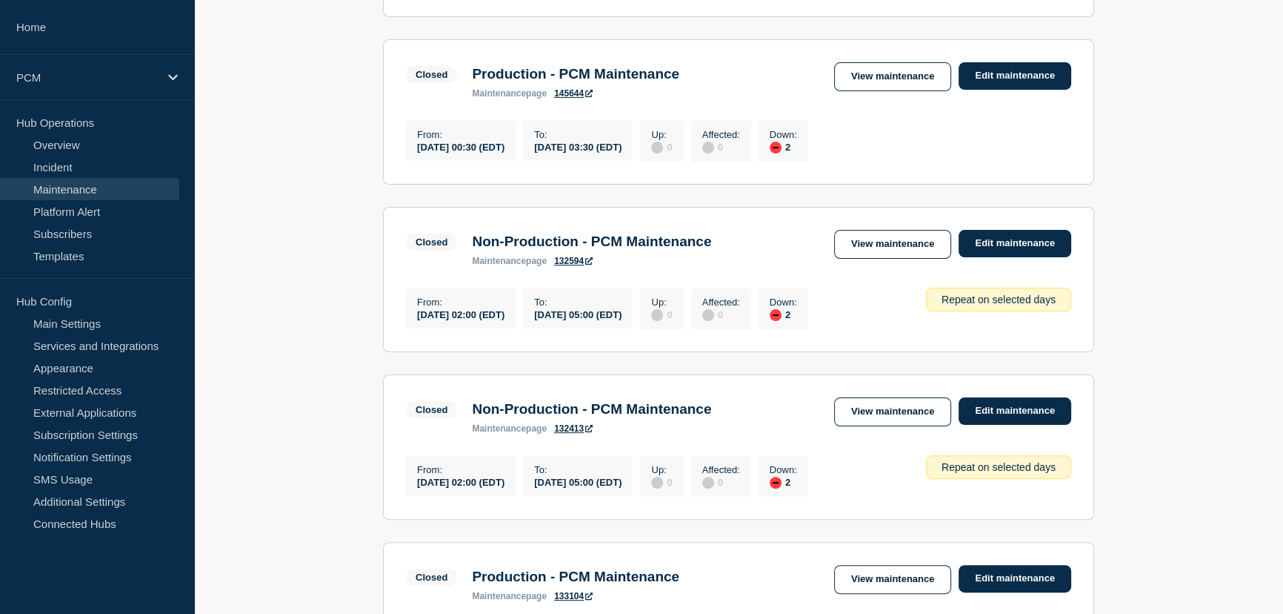
scroll to position [1615, 0]
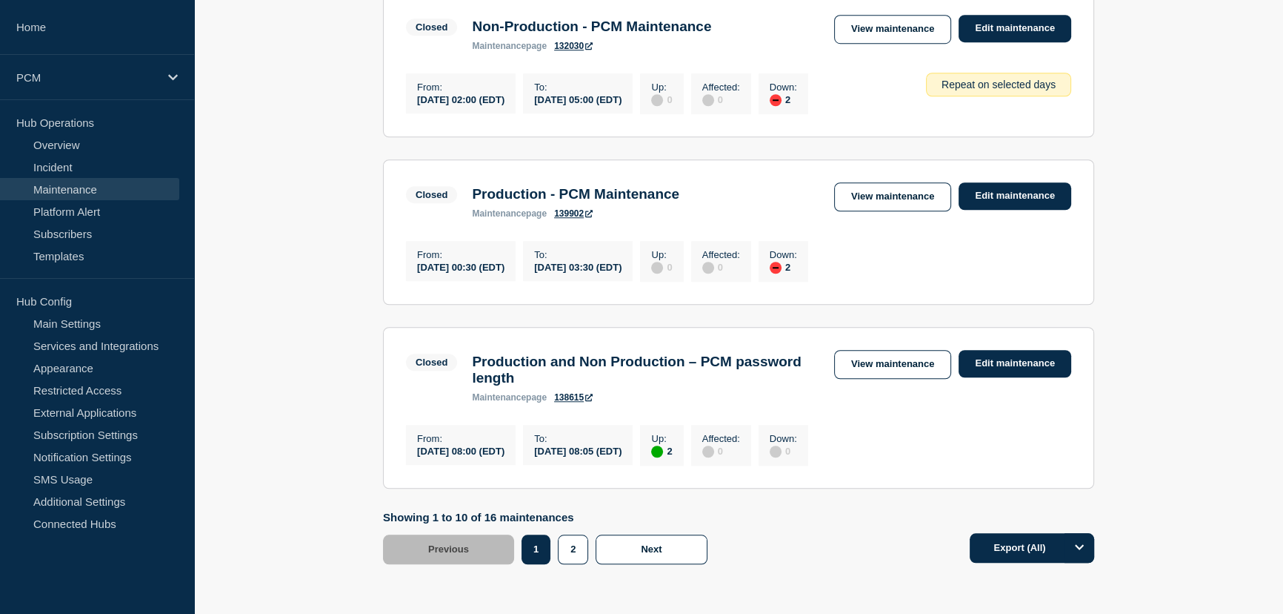
drag, startPoint x: 509, startPoint y: 371, endPoint x: 528, endPoint y: 574, distance: 204.0
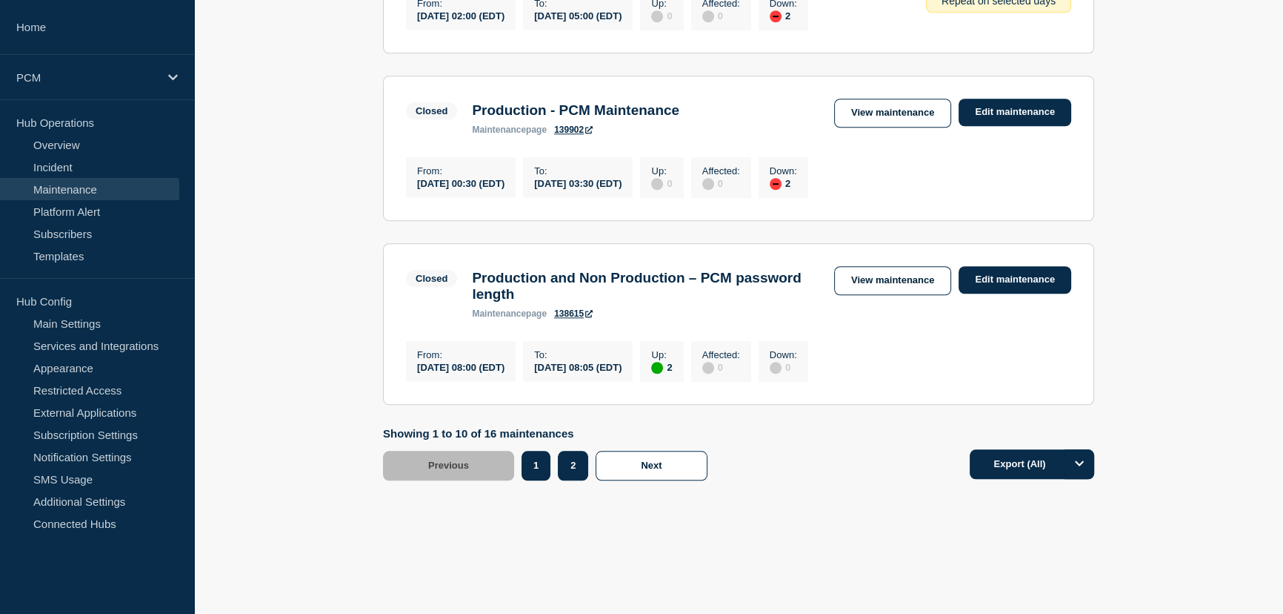
click at [582, 474] on button "2" at bounding box center [573, 466] width 30 height 30
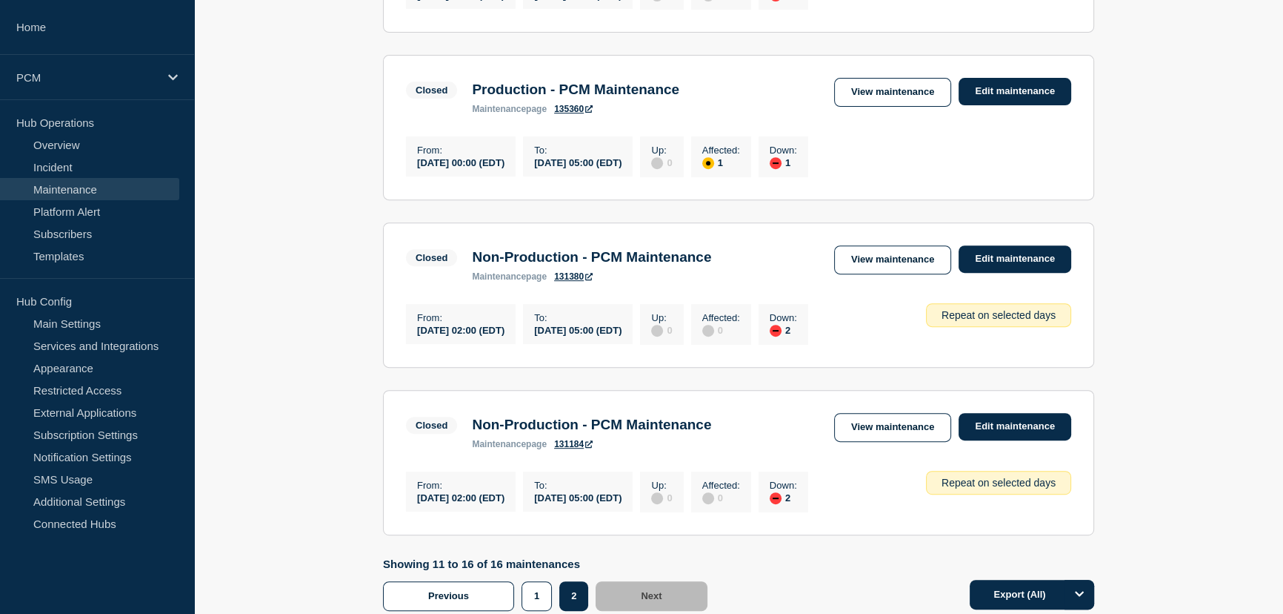
scroll to position [706, 0]
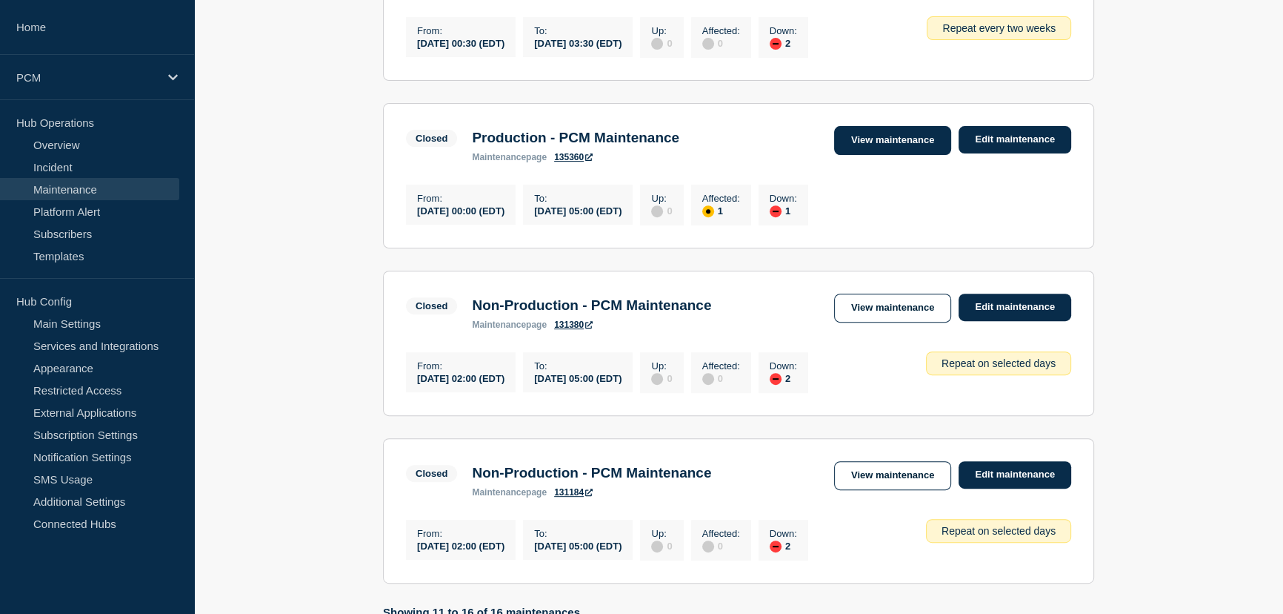
click at [867, 148] on link "View maintenance" at bounding box center [892, 140] width 117 height 29
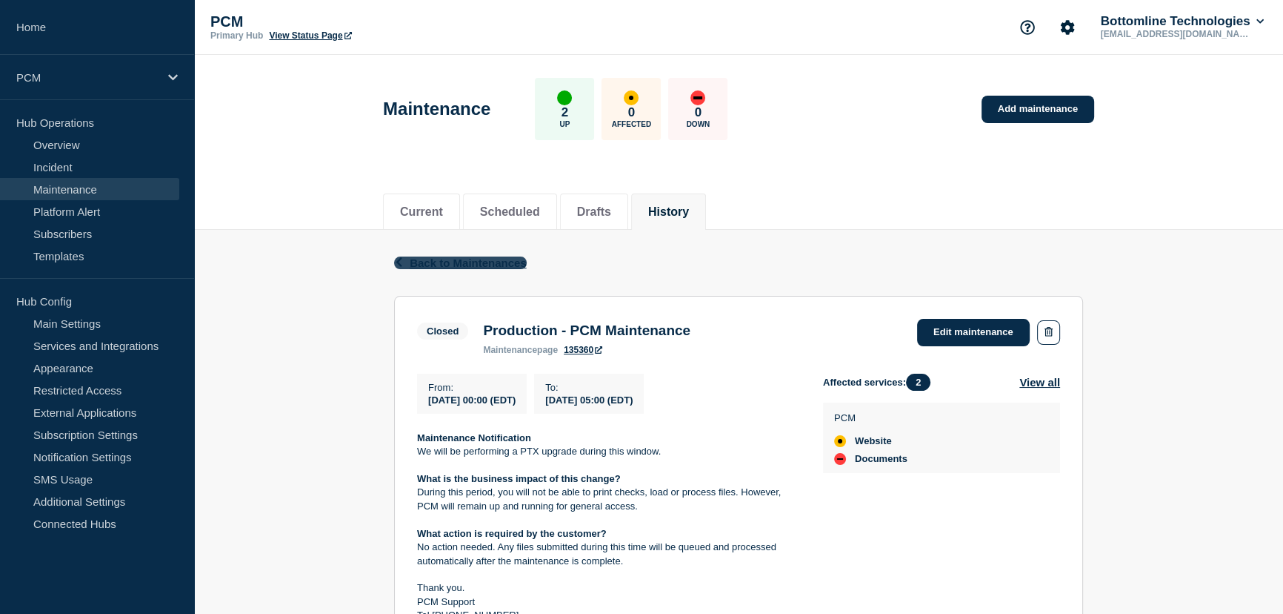
click at [408, 265] on button "Back Back to Maintenances" at bounding box center [460, 262] width 133 height 13
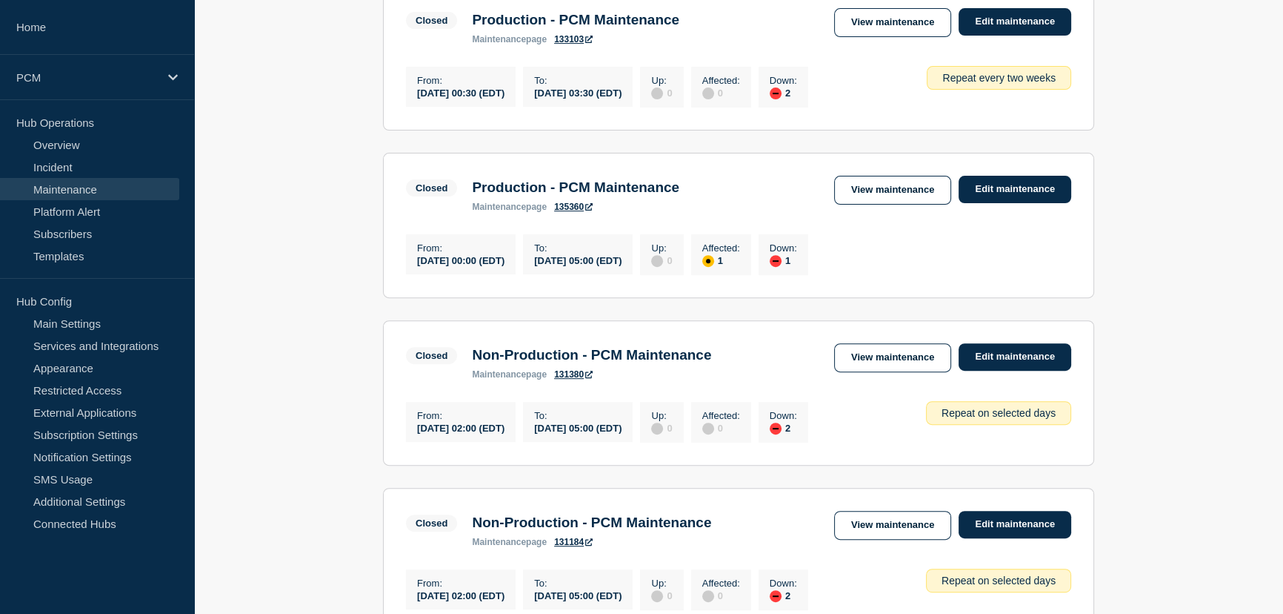
scroll to position [909, 0]
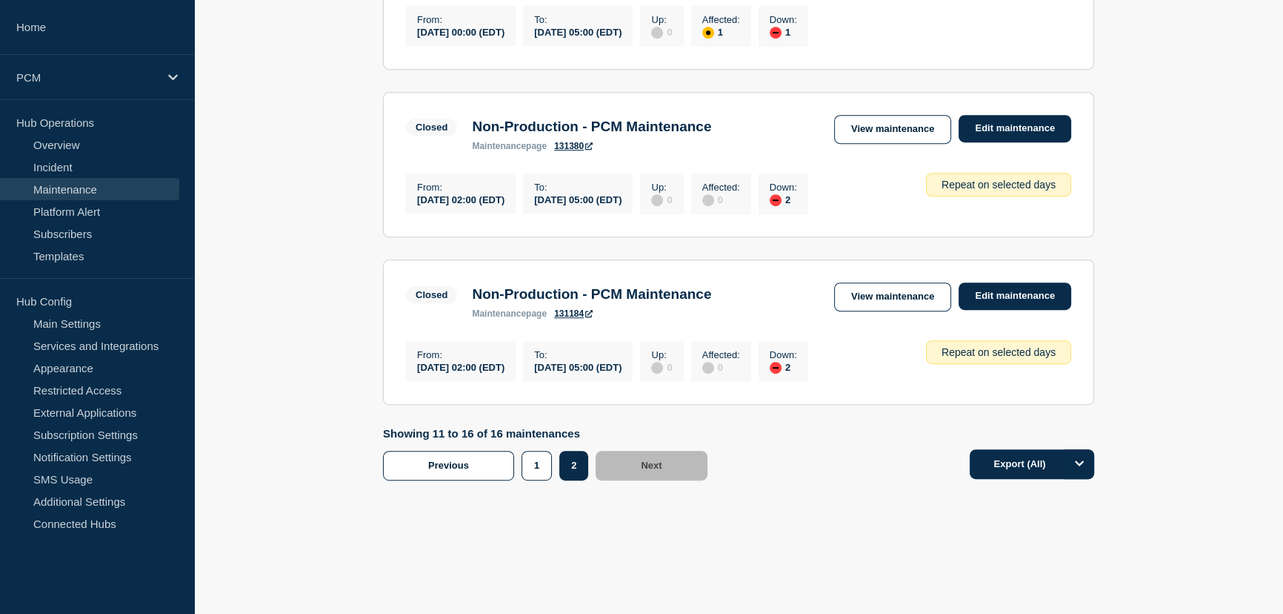
drag, startPoint x: 818, startPoint y: 344, endPoint x: 821, endPoint y: 412, distance: 68.2
click at [545, 465] on button "1" at bounding box center [537, 466] width 30 height 30
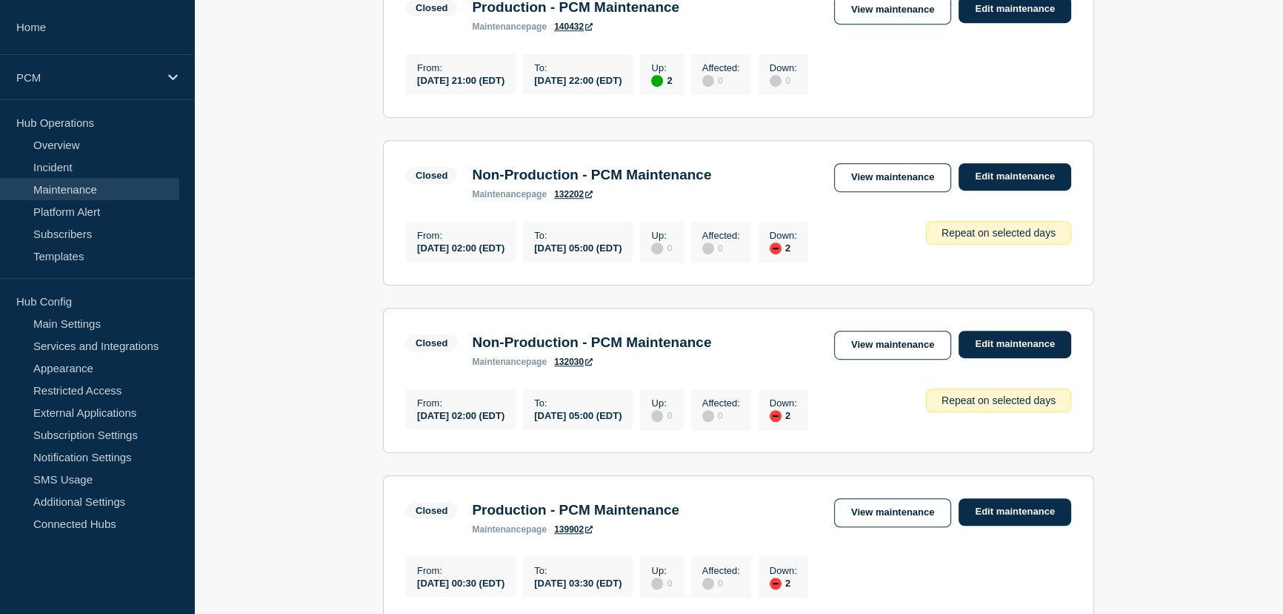
scroll to position [1178, 0]
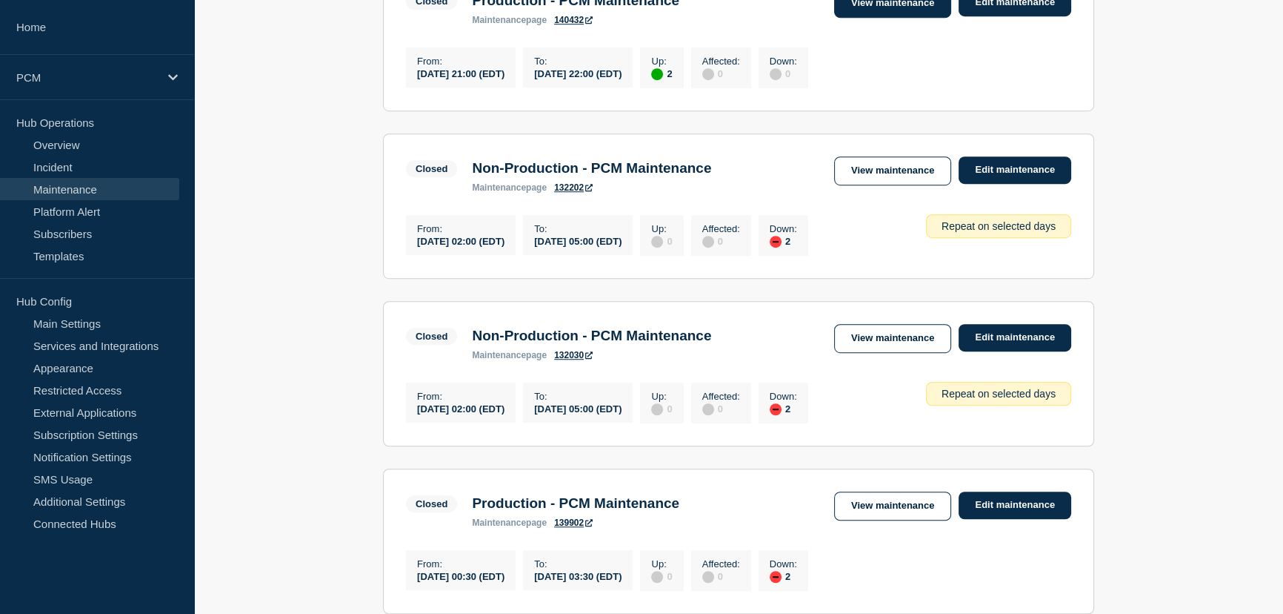
click at [887, 18] on link "View maintenance" at bounding box center [892, 3] width 117 height 29
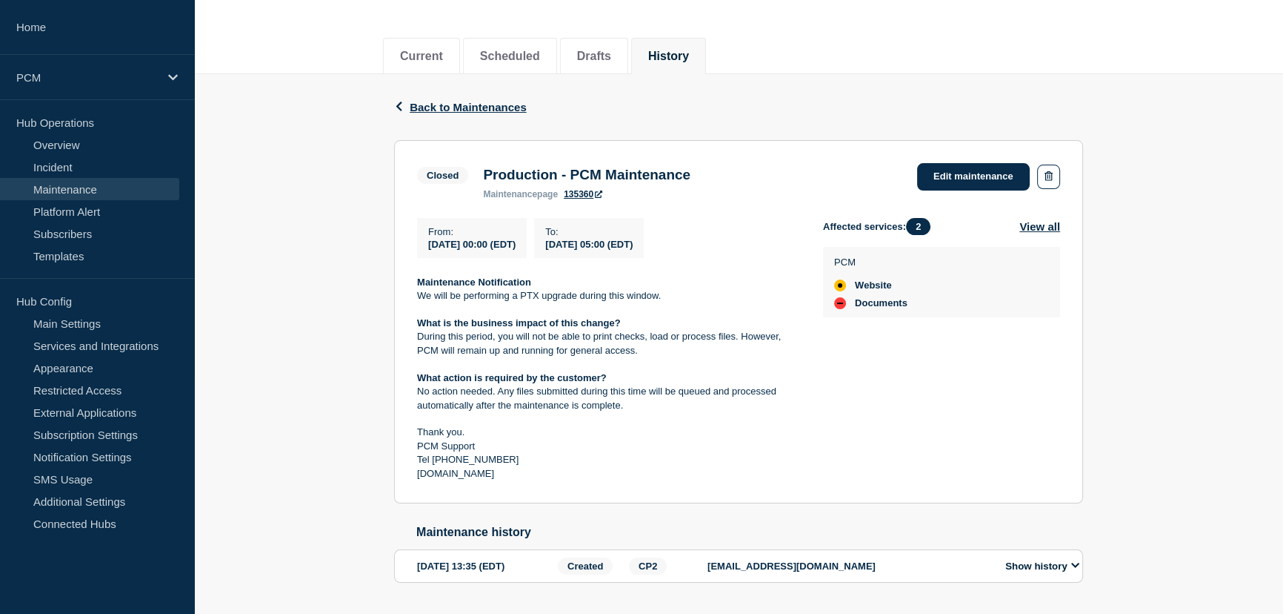
scroll to position [200, 0]
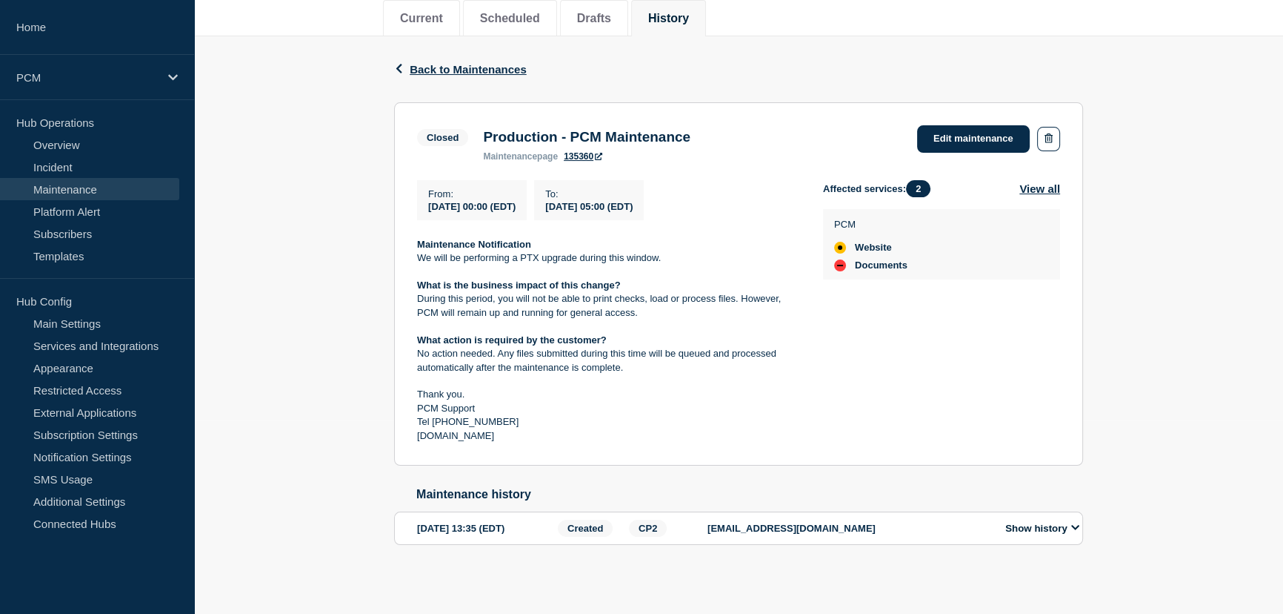
drag, startPoint x: 622, startPoint y: 489, endPoint x: 622, endPoint y: 511, distance: 21.5
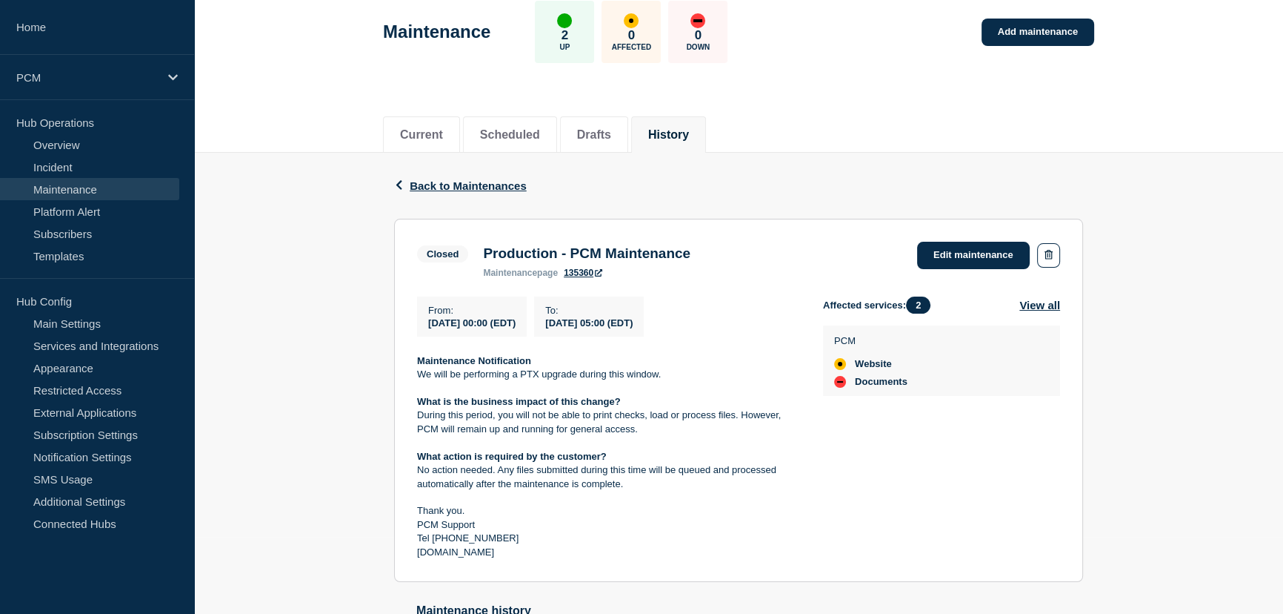
scroll to position [65, 0]
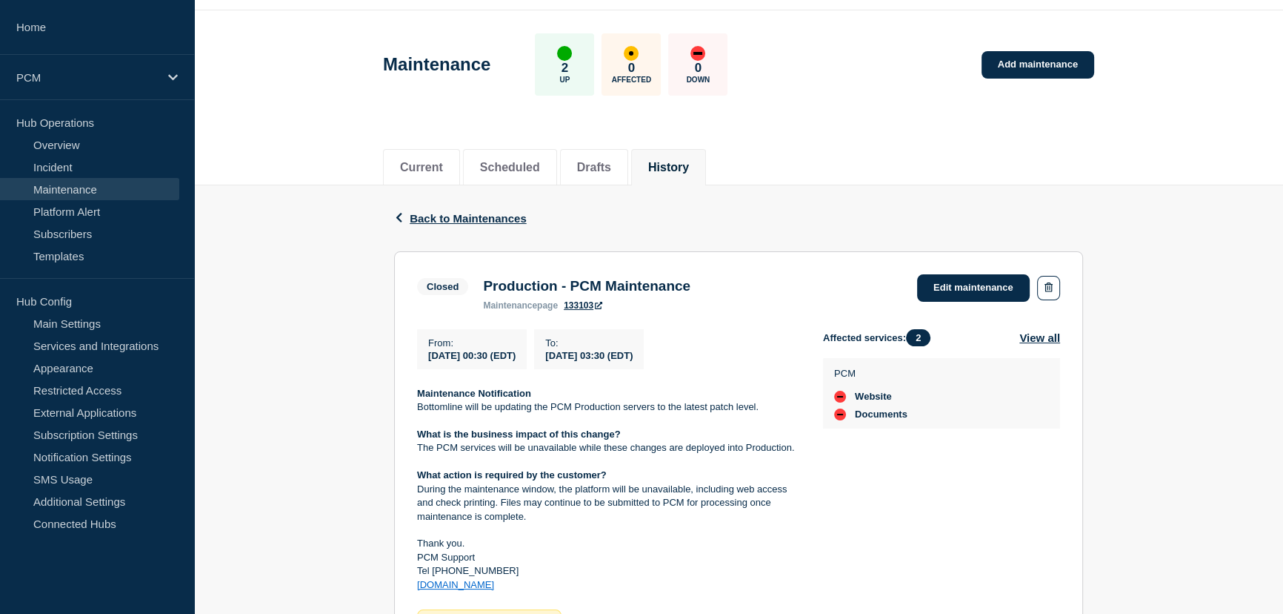
scroll to position [67, 0]
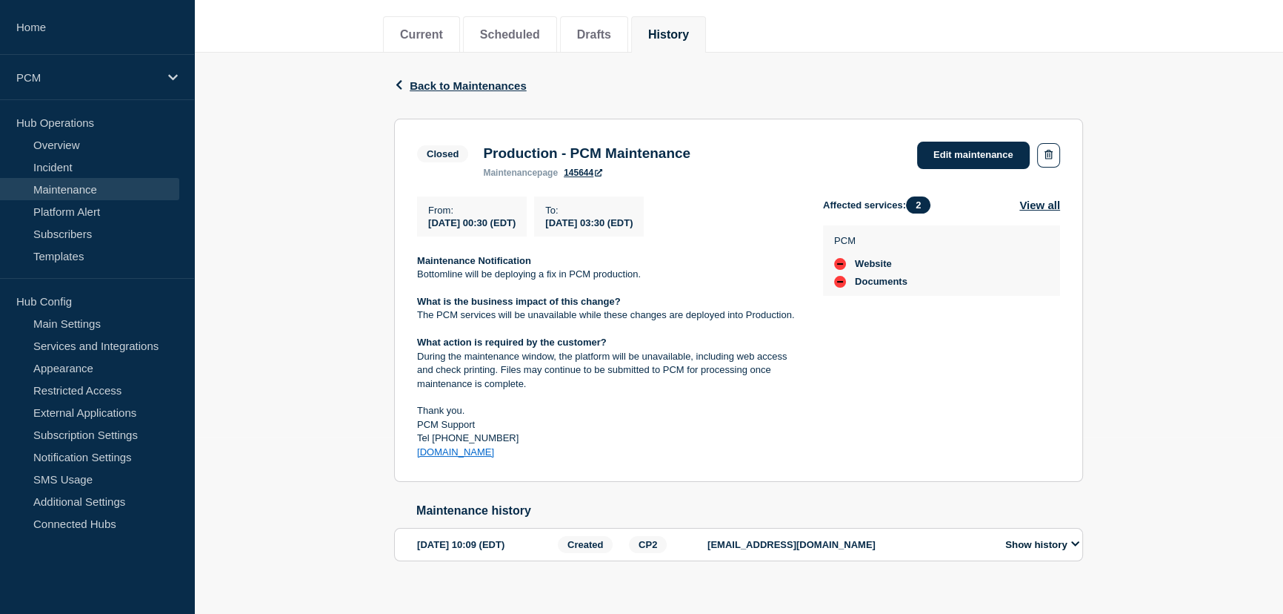
scroll to position [200, 0]
